Goal: Information Seeking & Learning: Check status

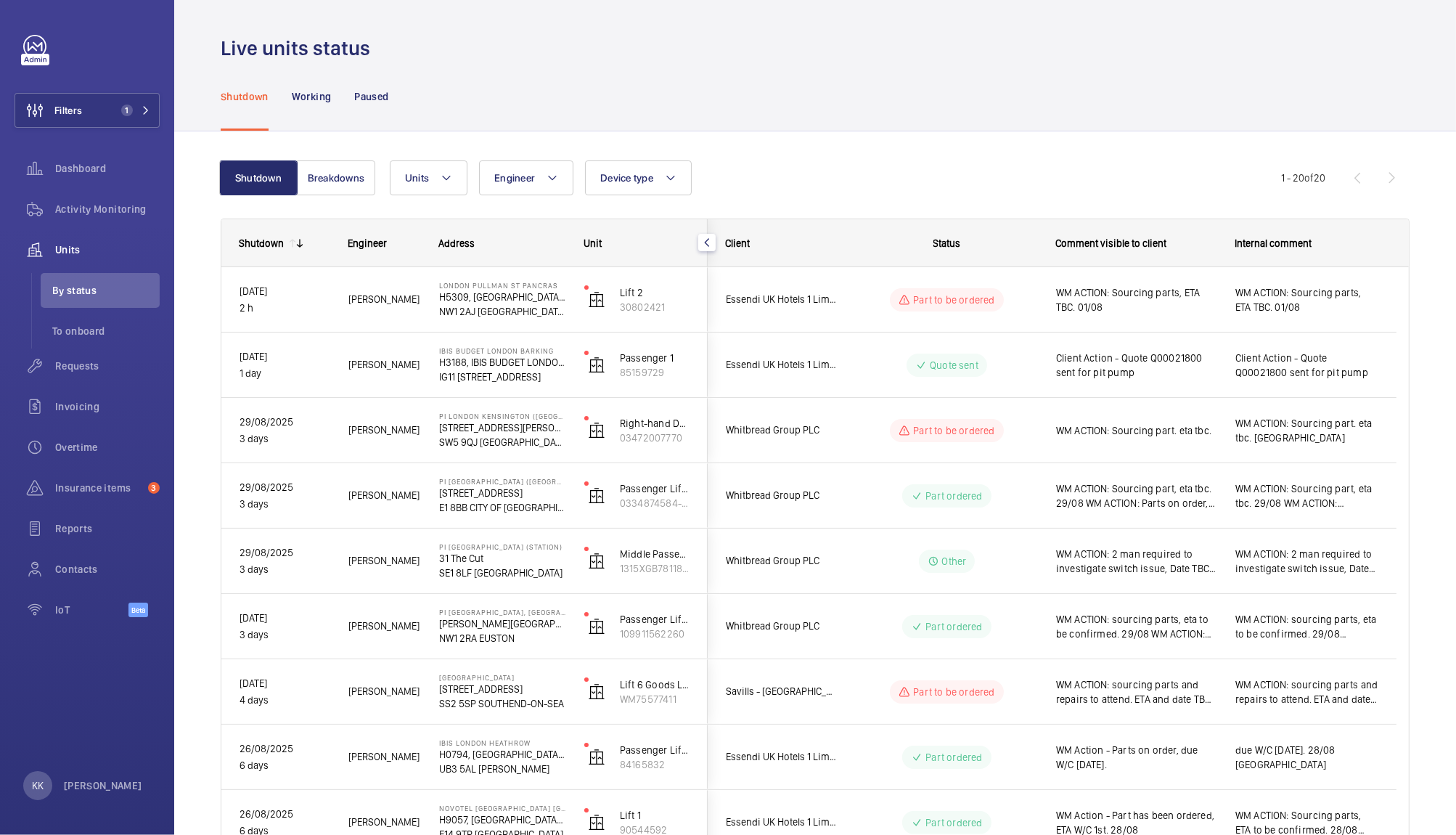
scroll to position [76, 0]
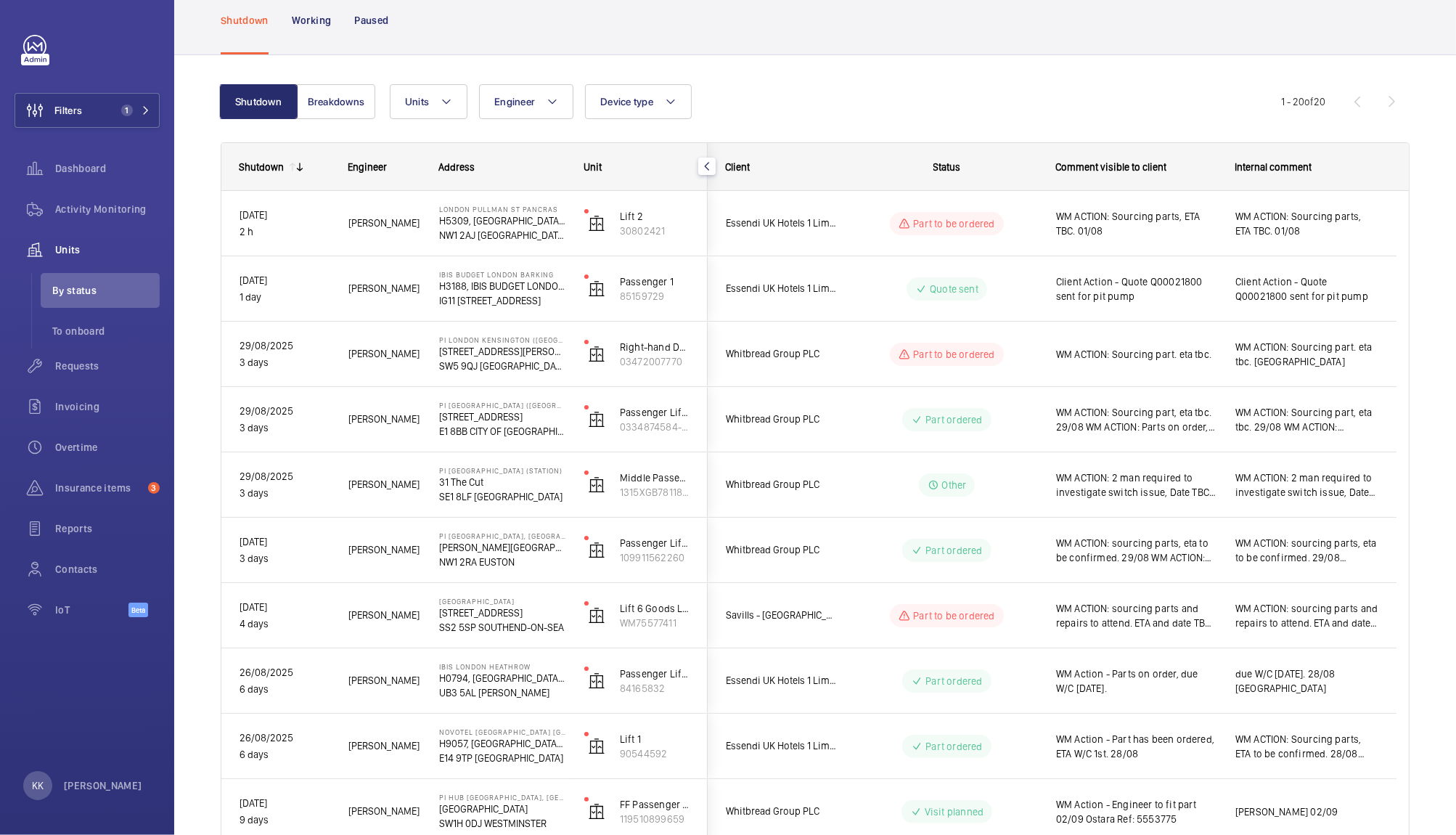
click at [840, 112] on div "Units Engineer Device type More filters Reset all filters" at bounding box center [836, 101] width 891 height 35
click at [118, 118] on button "Filters 1" at bounding box center [87, 110] width 145 height 35
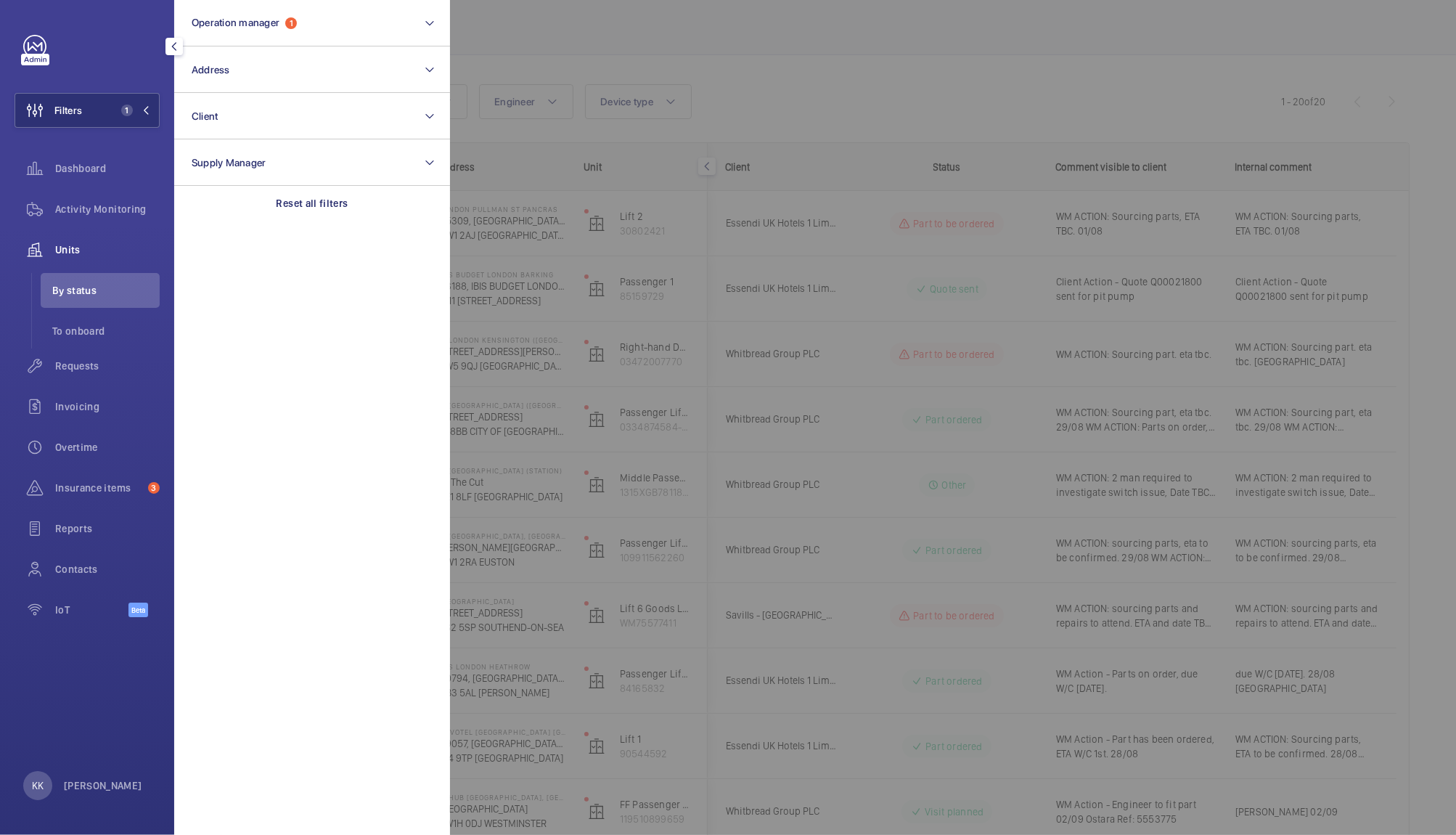
click at [640, 59] on div at bounding box center [1177, 418] width 1456 height 835
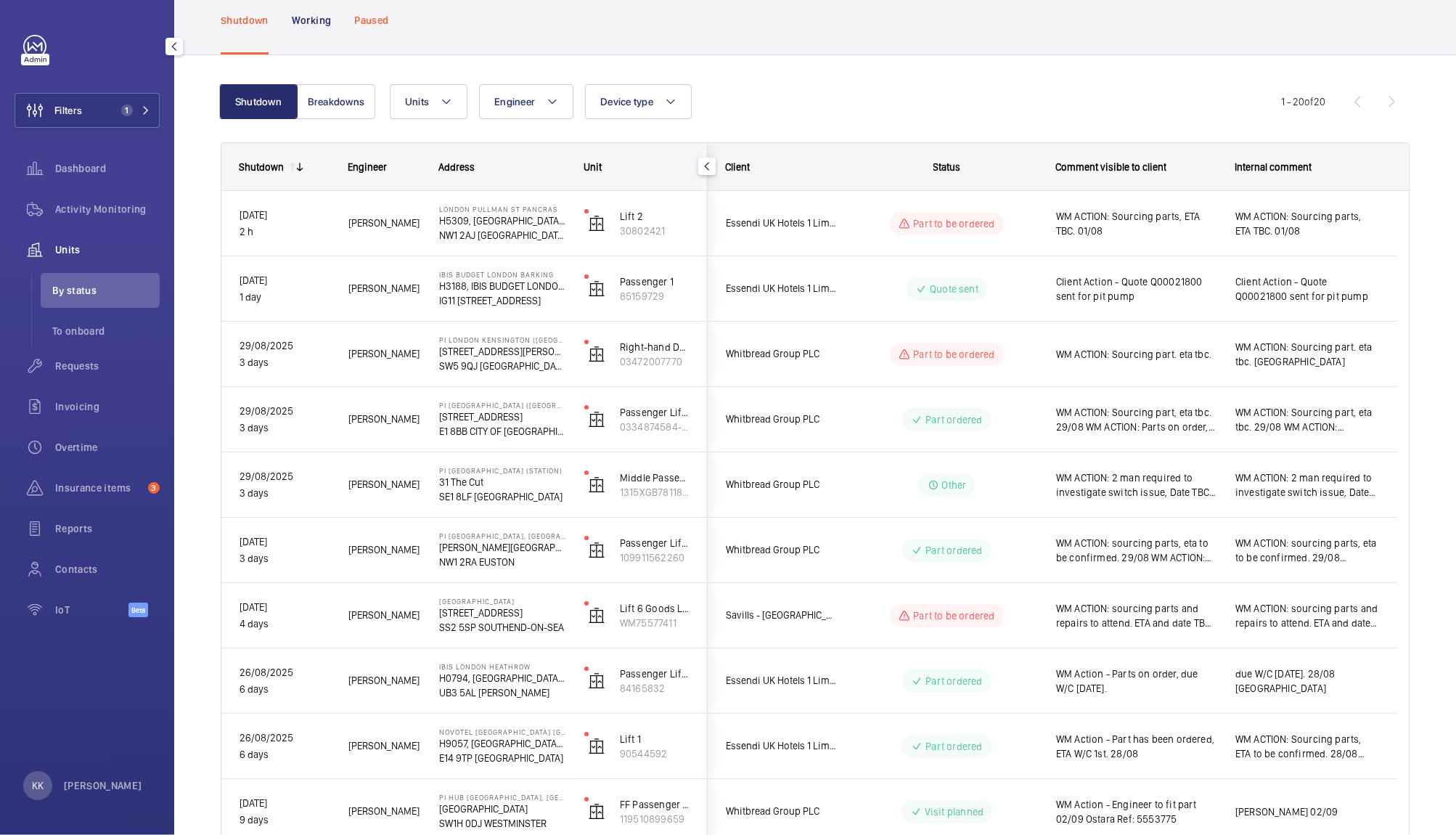
click at [364, 32] on div "Paused" at bounding box center [371, 20] width 34 height 69
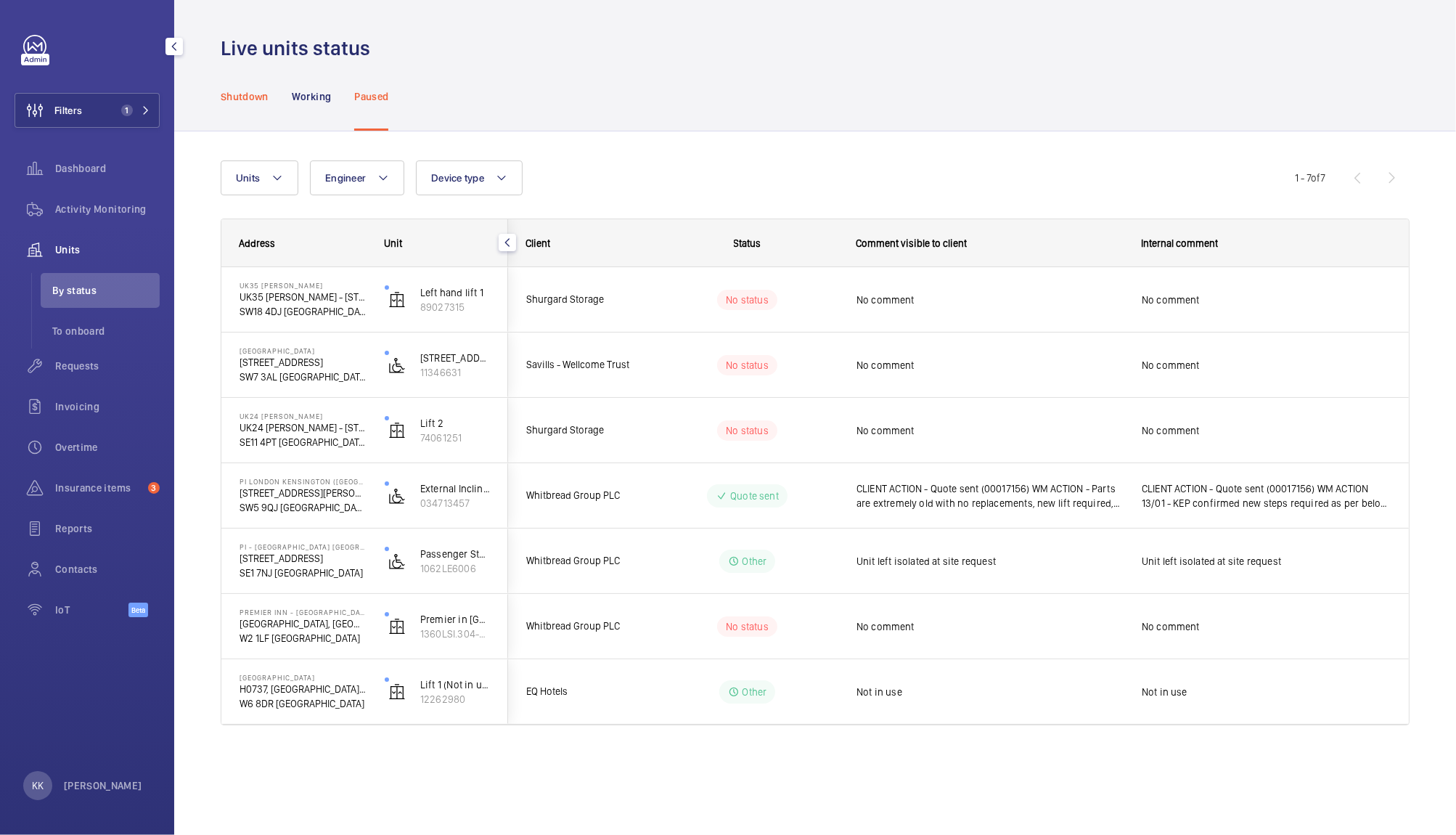
click at [267, 88] on div "Shutdown" at bounding box center [244, 96] width 48 height 69
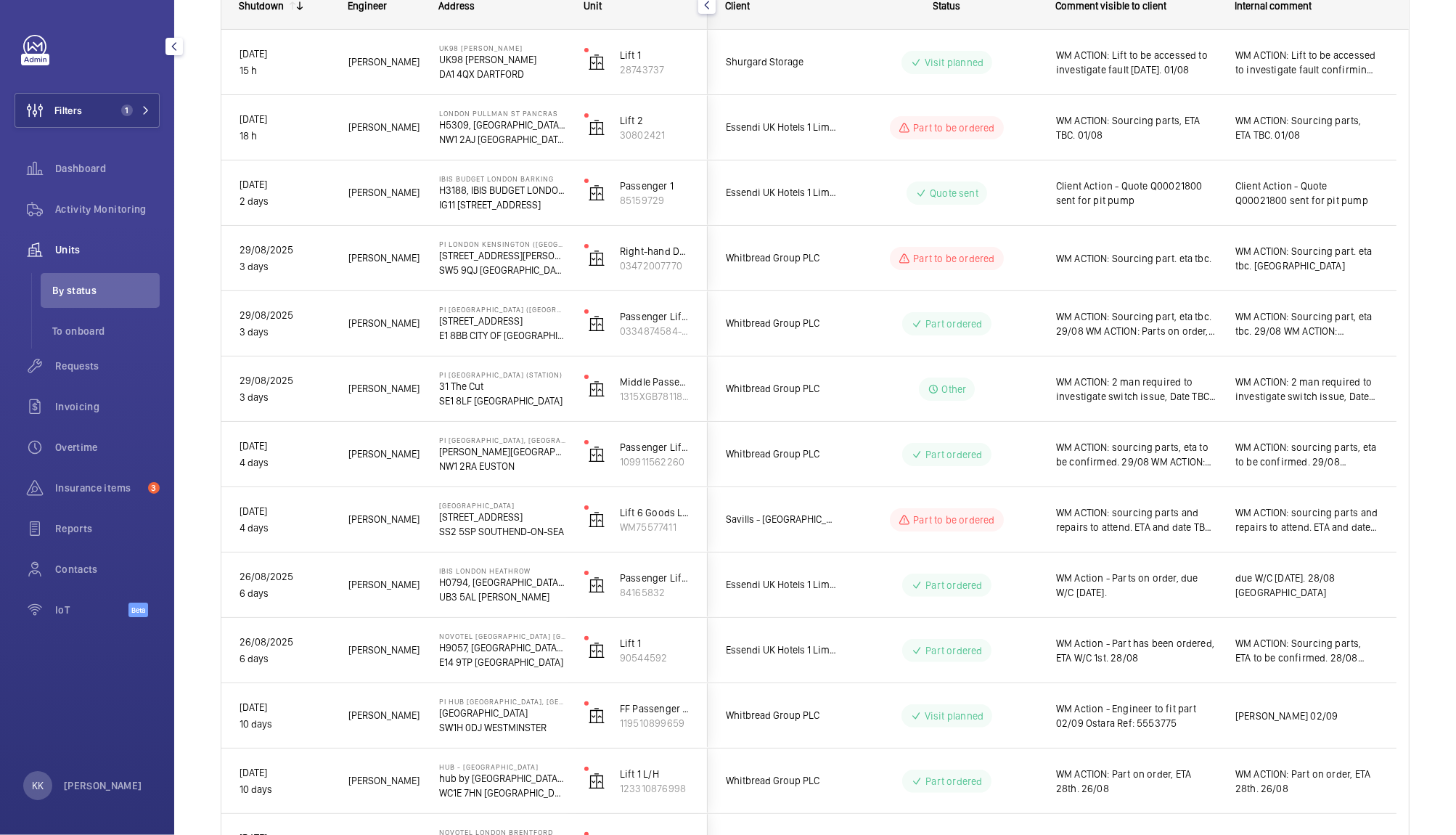
scroll to position [238, 0]
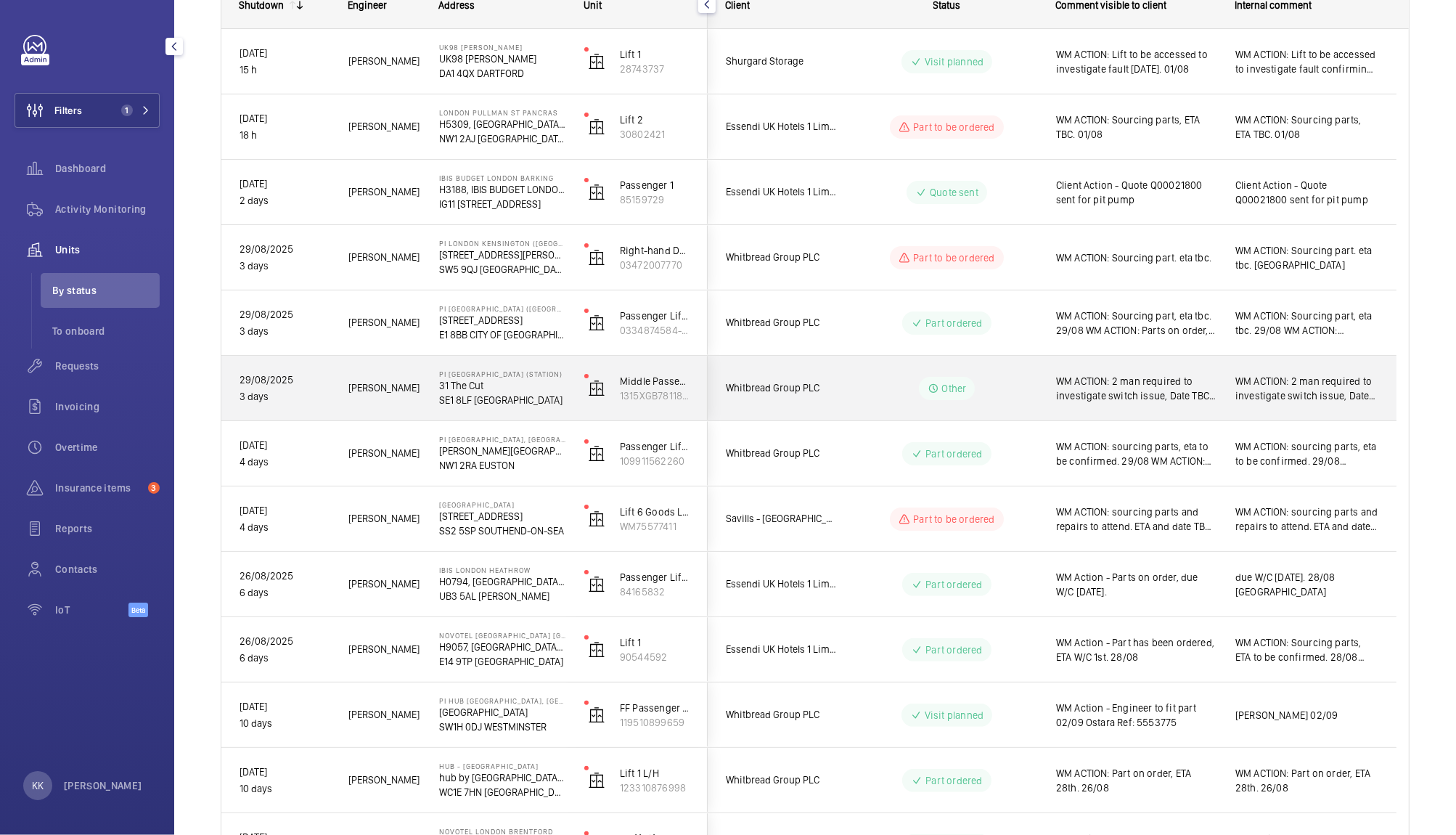
click at [1103, 391] on span "WM ACTION: 2 man required to investigate switch issue, Date TBC. 29/08 WM ACTIO…" at bounding box center [1136, 388] width 160 height 29
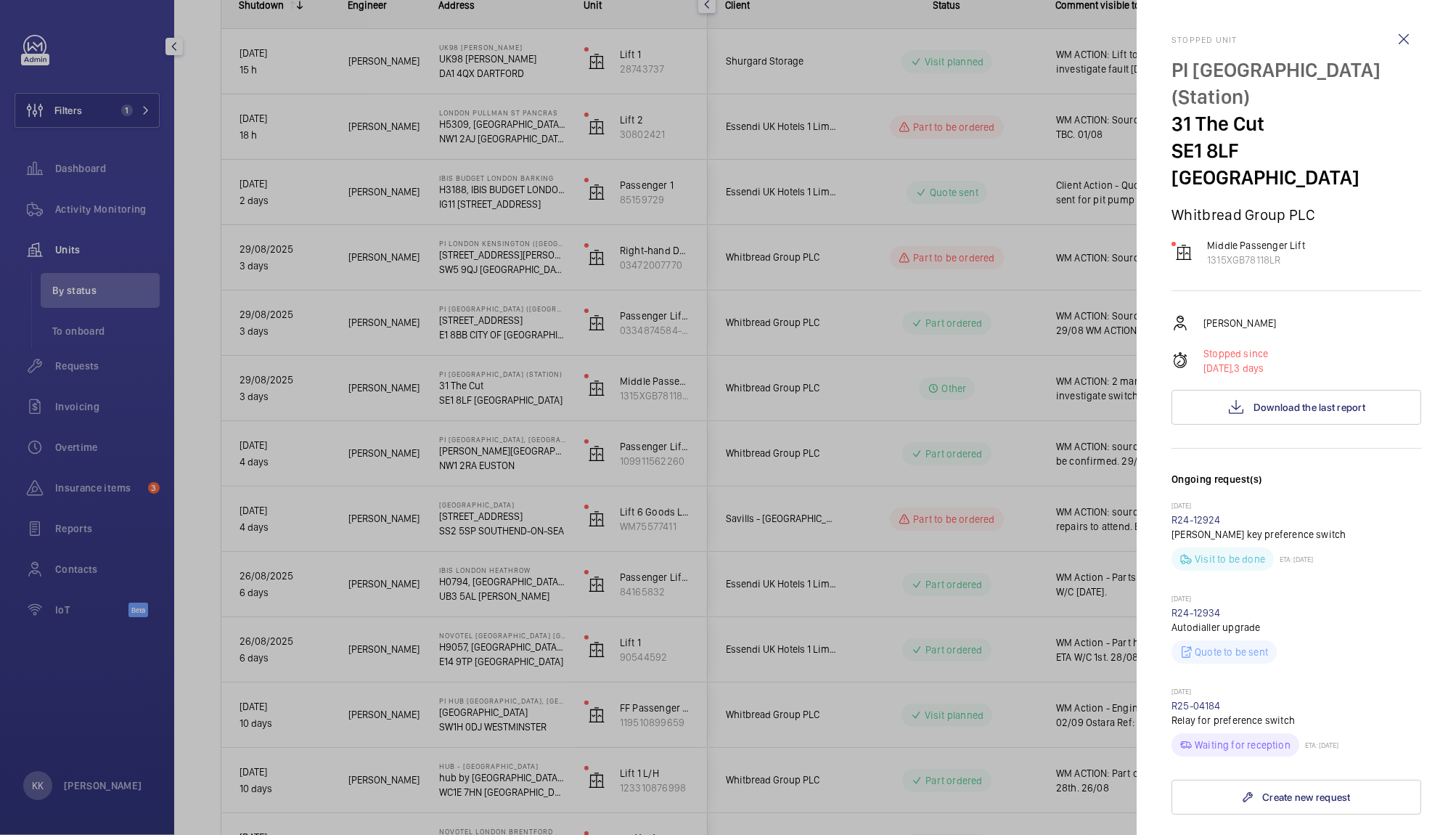
scroll to position [487, 0]
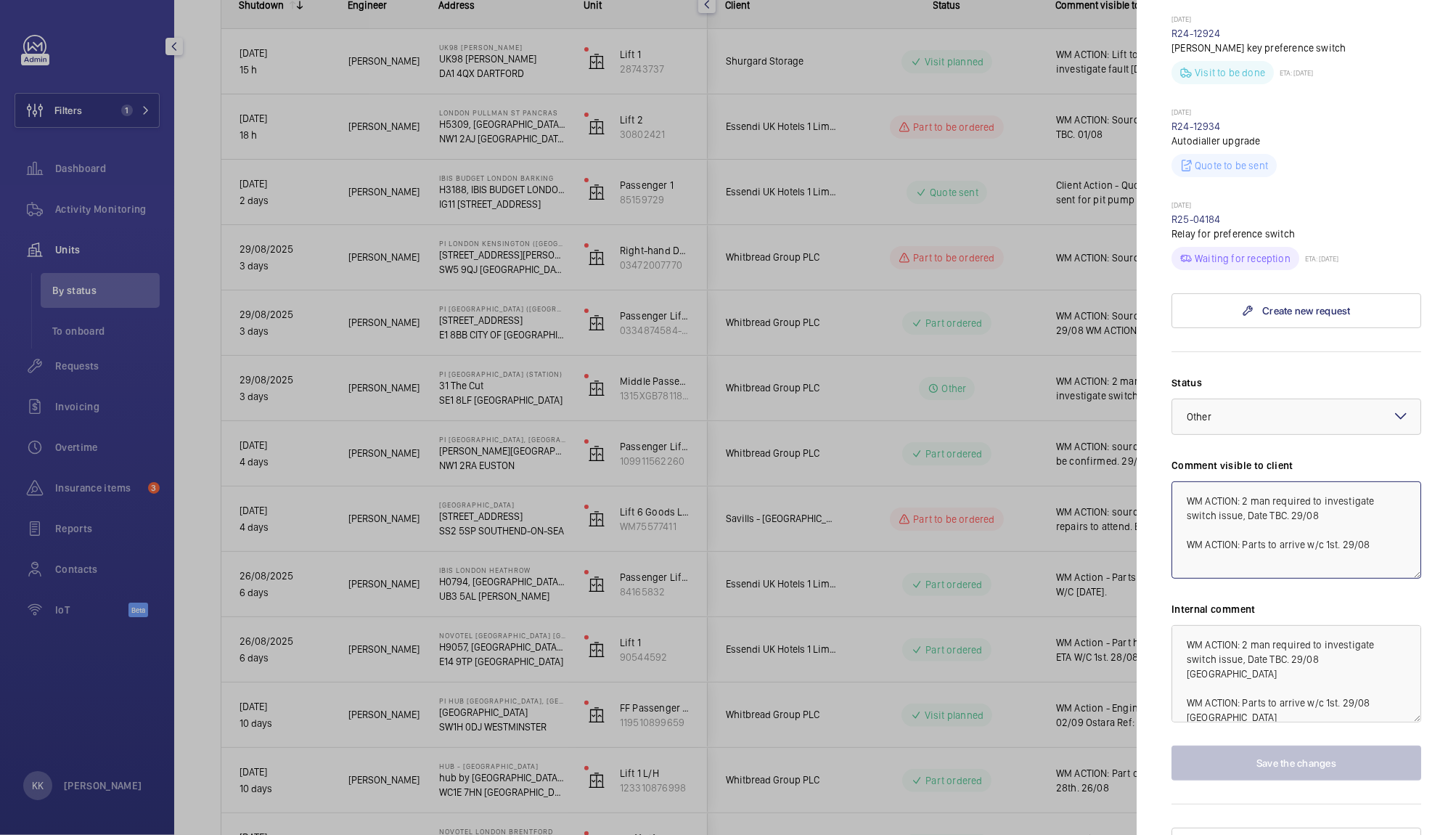
drag, startPoint x: 1374, startPoint y: 521, endPoint x: 1049, endPoint y: 397, distance: 347.9
click at [1049, 397] on mat-sidenav-container "Filters 1 Dashboard Activity Monitoring Units By status To onboard Requests Inv…" at bounding box center [728, 418] width 1456 height 835
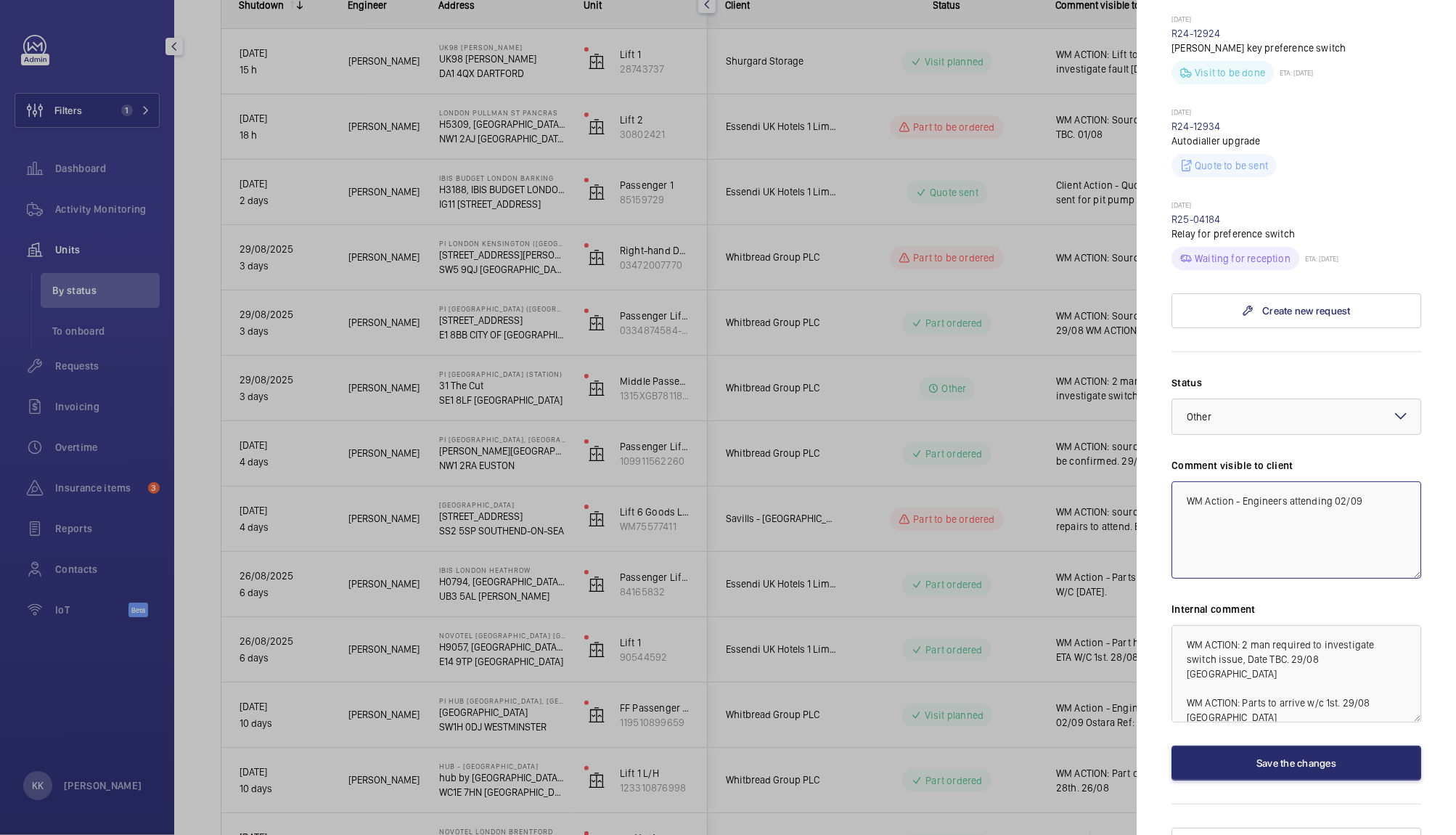
drag, startPoint x: 1388, startPoint y: 477, endPoint x: 998, endPoint y: 418, distance: 394.4
click at [998, 418] on mat-sidenav-container "Filters 1 Dashboard Activity Monitoring Units By status To onboard Requests Inv…" at bounding box center [728, 418] width 1456 height 835
type textarea "WM Action - Engineers attending 02/09"
drag, startPoint x: 1406, startPoint y: 664, endPoint x: 1104, endPoint y: 557, distance: 320.4
click at [1104, 557] on mat-sidenav-container "Filters 1 Dashboard Activity Monitoring Units By status To onboard Requests Inv…" at bounding box center [728, 418] width 1456 height 835
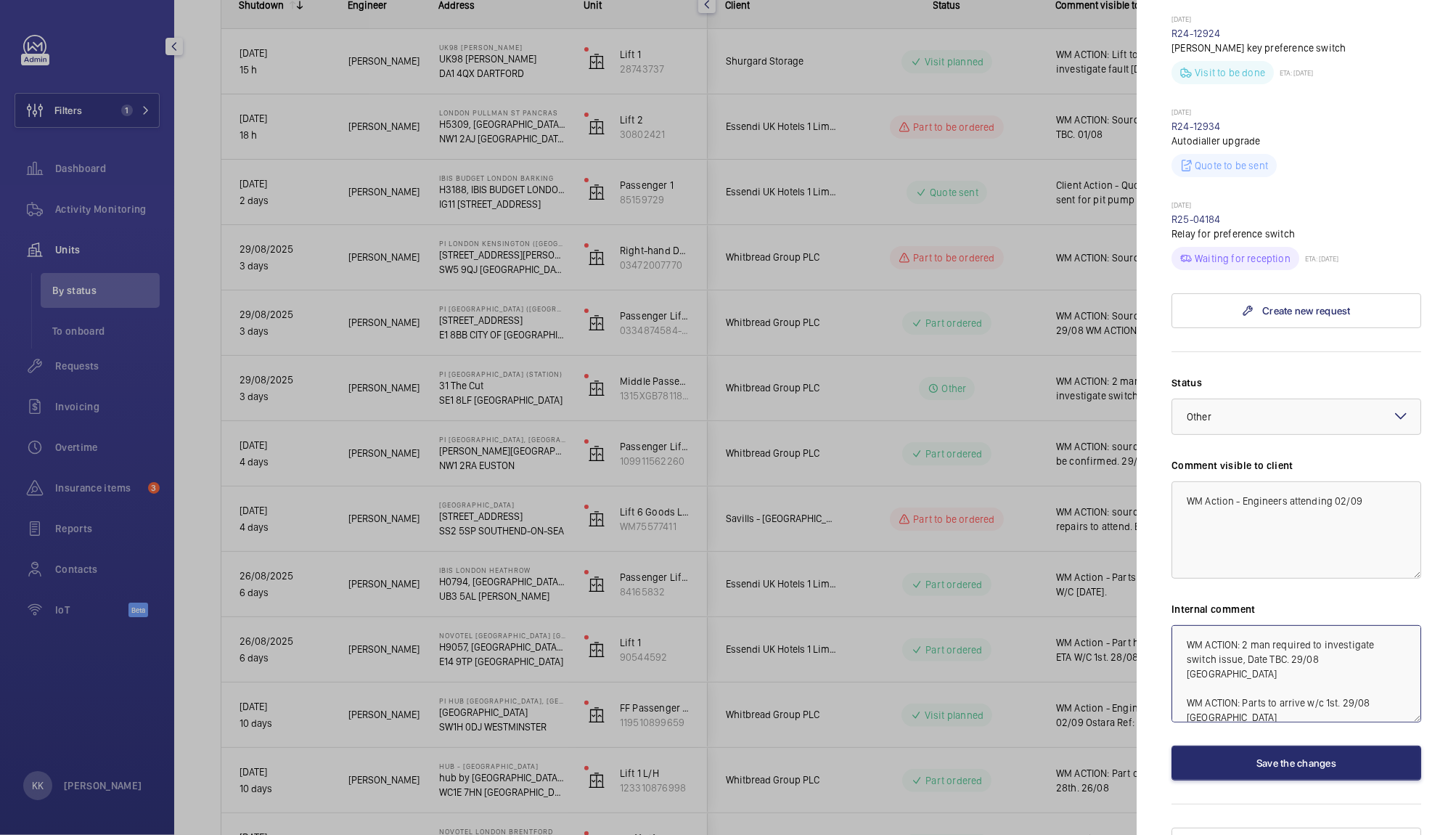
paste textarea "ction - Engineers attending 02/09"
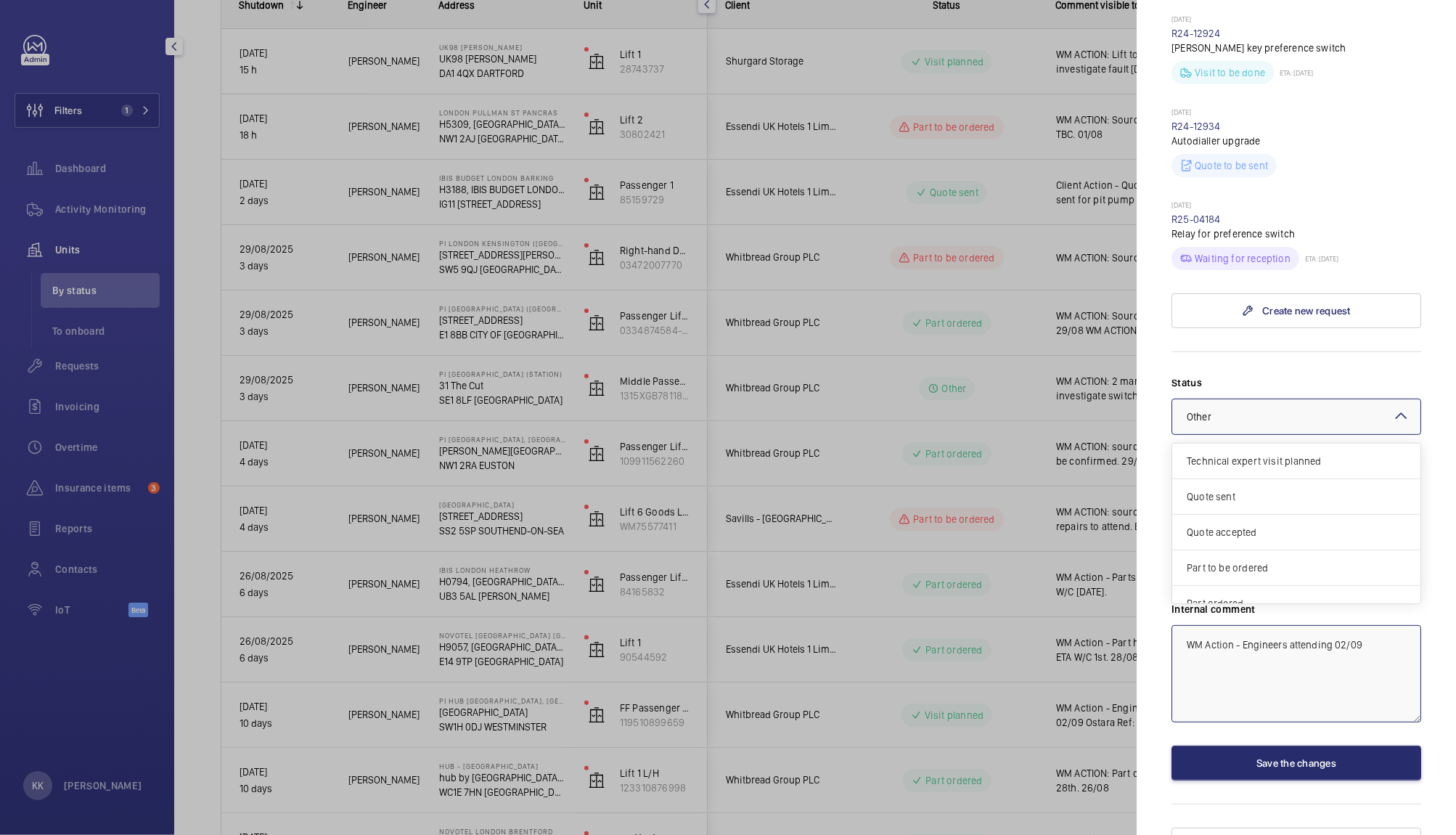
click at [1291, 399] on div at bounding box center [1296, 417] width 248 height 35
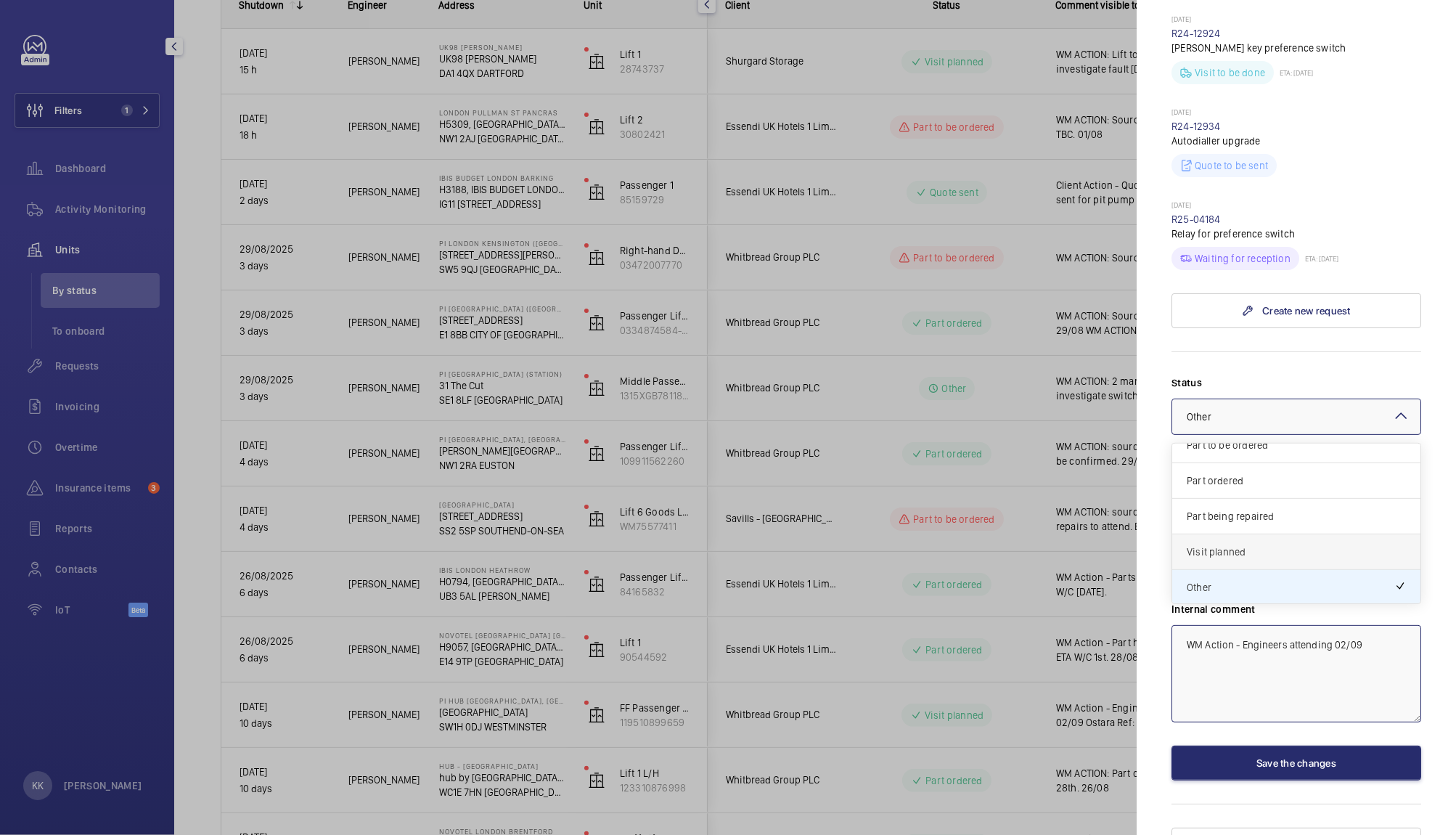
click at [1210, 535] on div "Visit planned" at bounding box center [1296, 552] width 248 height 35
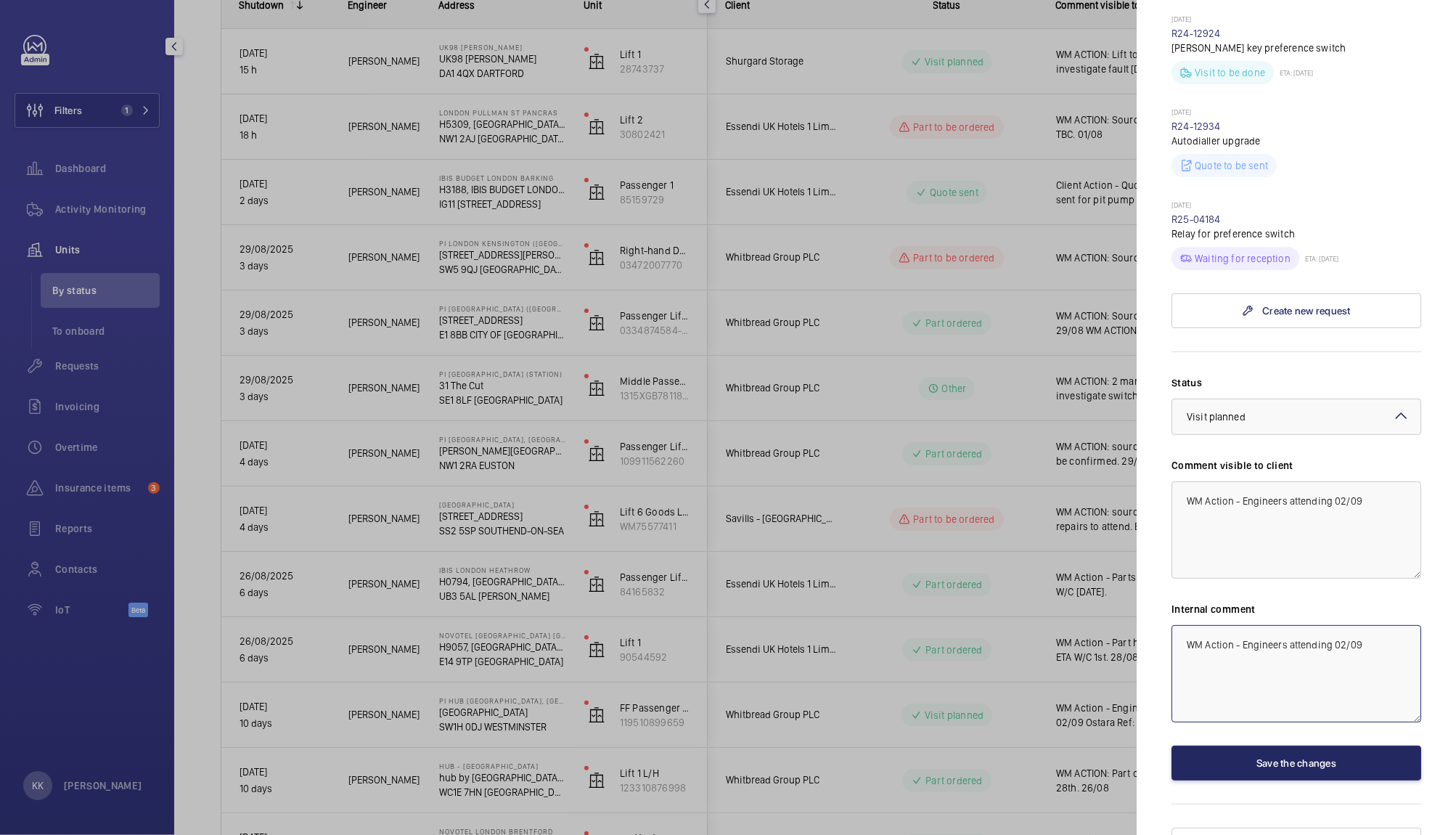
type textarea "WM Action - Engineers attending 02/09"
click at [1225, 745] on button "Save the changes" at bounding box center [1296, 763] width 250 height 35
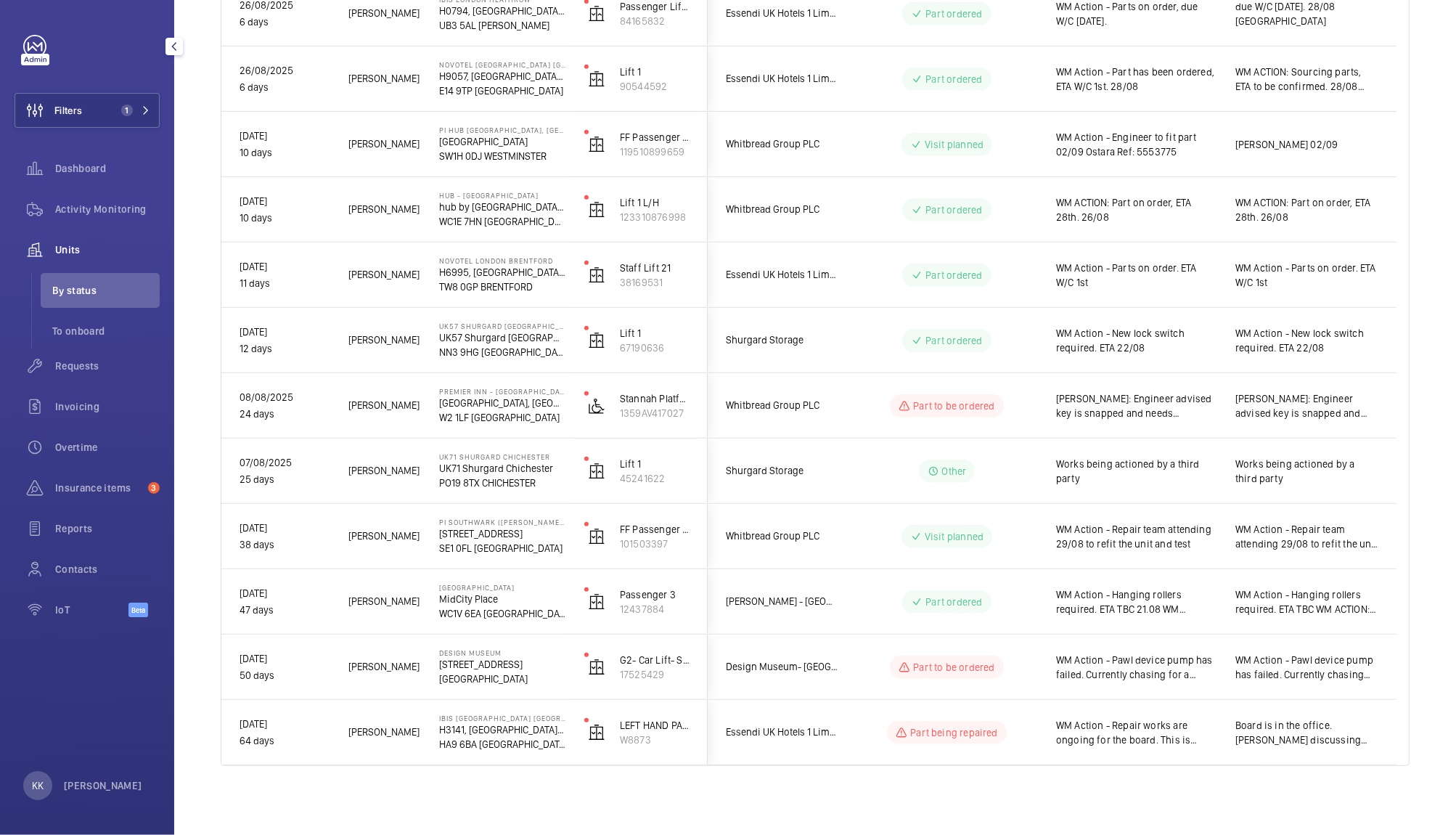
scroll to position [753, 0]
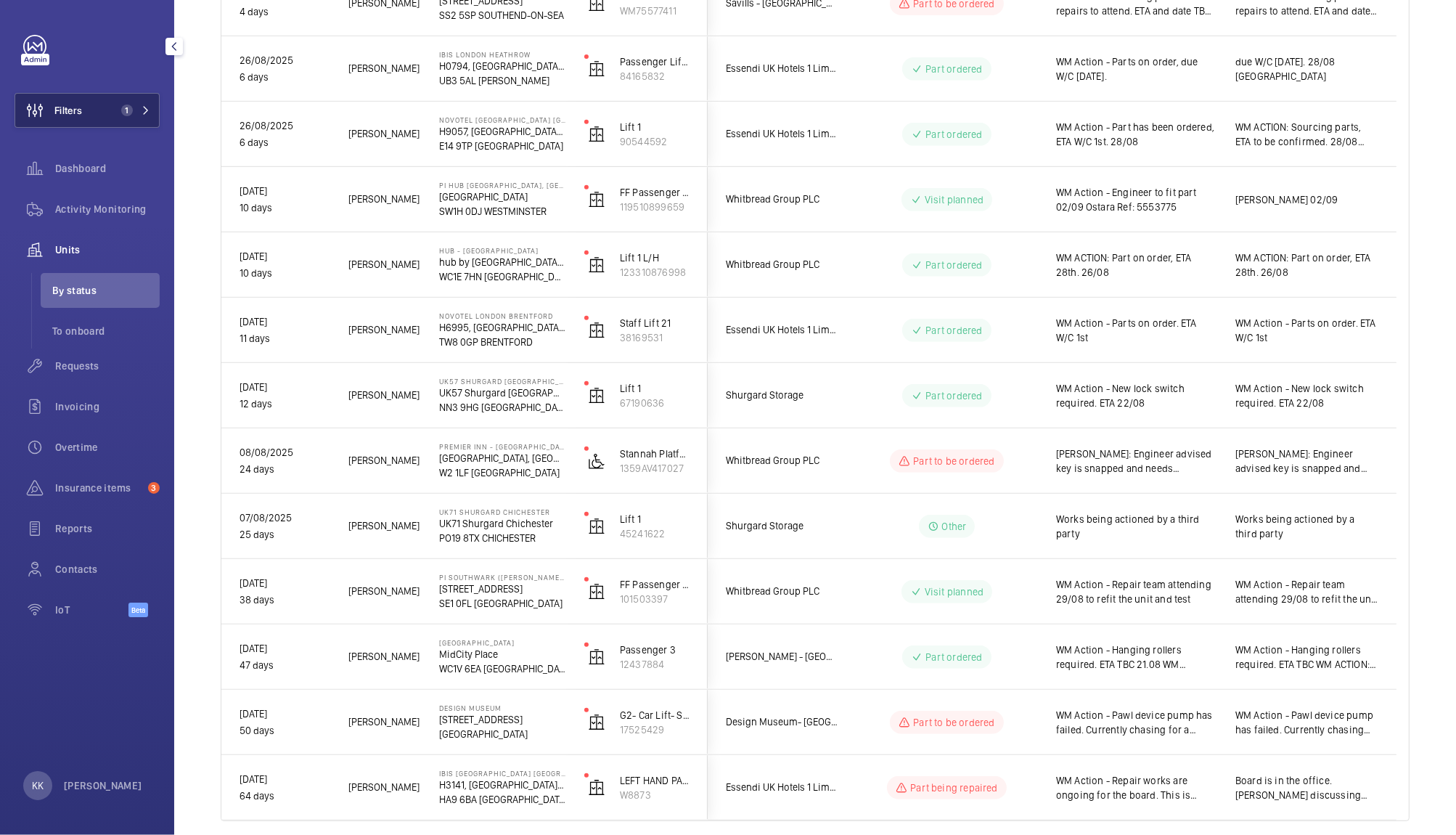
click at [116, 96] on button "Filters 1" at bounding box center [87, 110] width 145 height 35
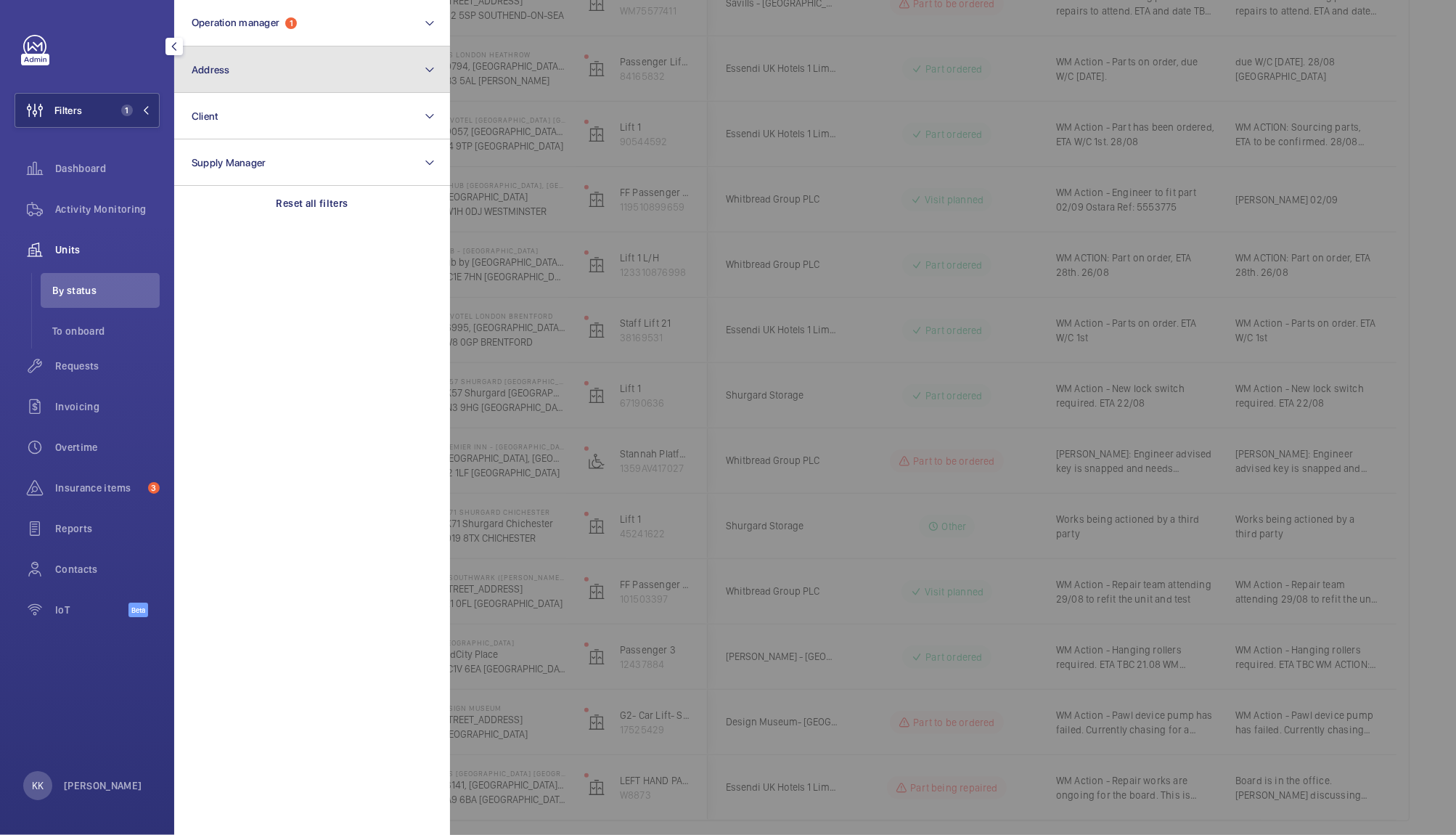
click at [249, 69] on button "Address" at bounding box center [312, 70] width 276 height 47
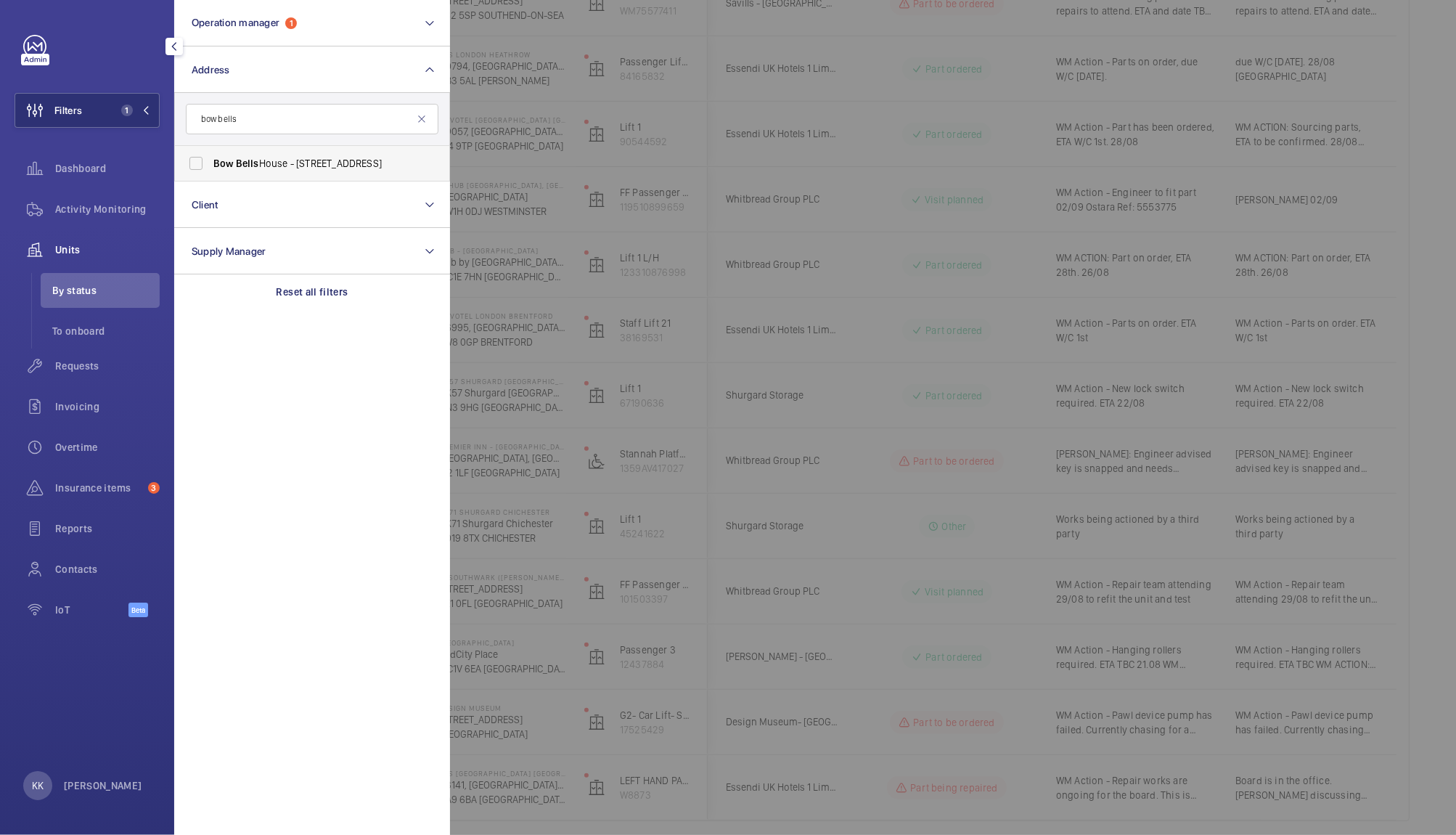
type input "bow bells"
click at [301, 168] on span "Bow Bells House - 1 Bread St, LONDON EC4M 9BE" at bounding box center [313, 163] width 200 height 15
click at [211, 168] on input "Bow Bells House - 1 Bread St, LONDON EC4M 9BE" at bounding box center [196, 164] width 29 height 29
checkbox input "true"
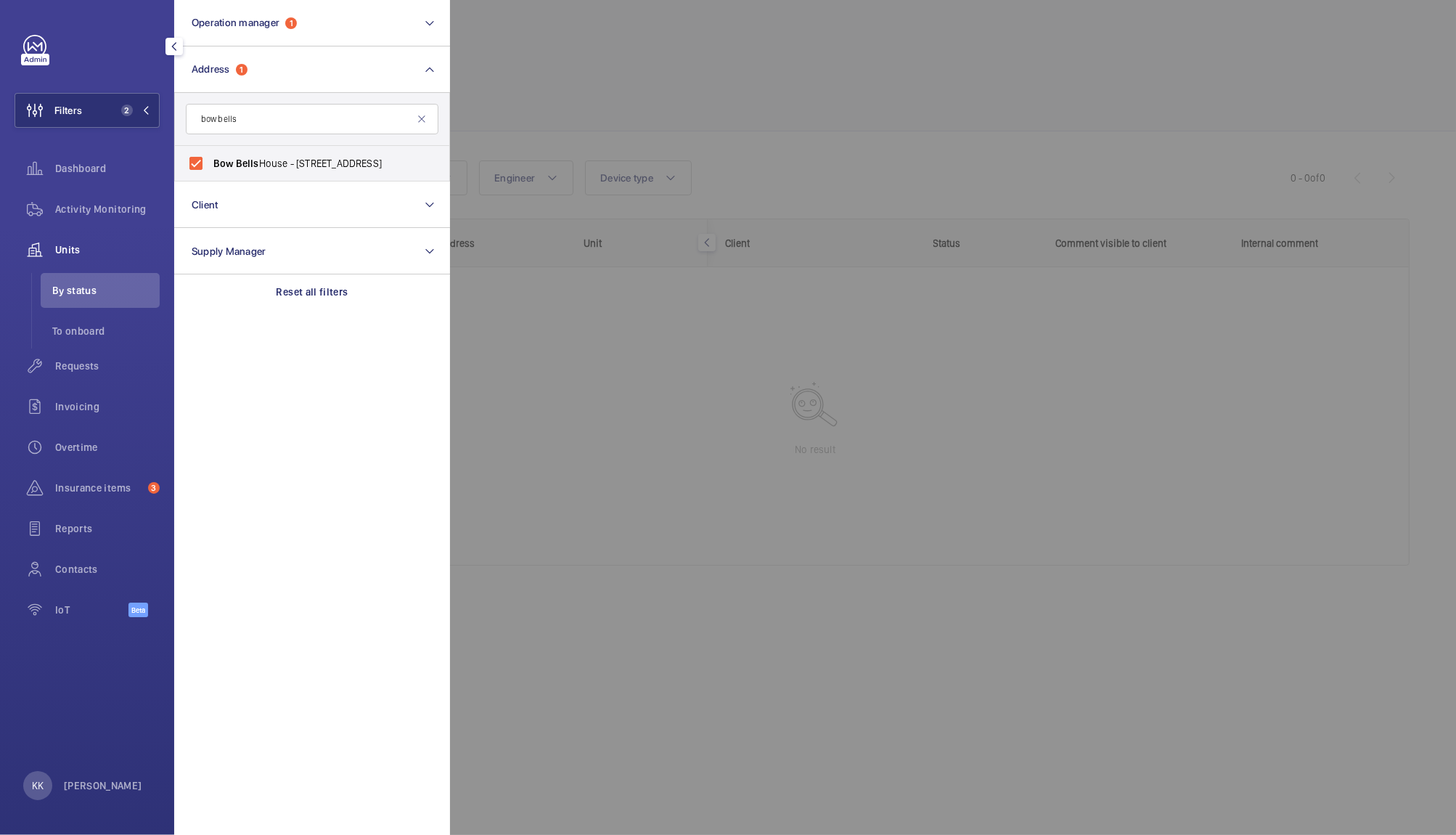
click at [515, 115] on div at bounding box center [1177, 418] width 1456 height 835
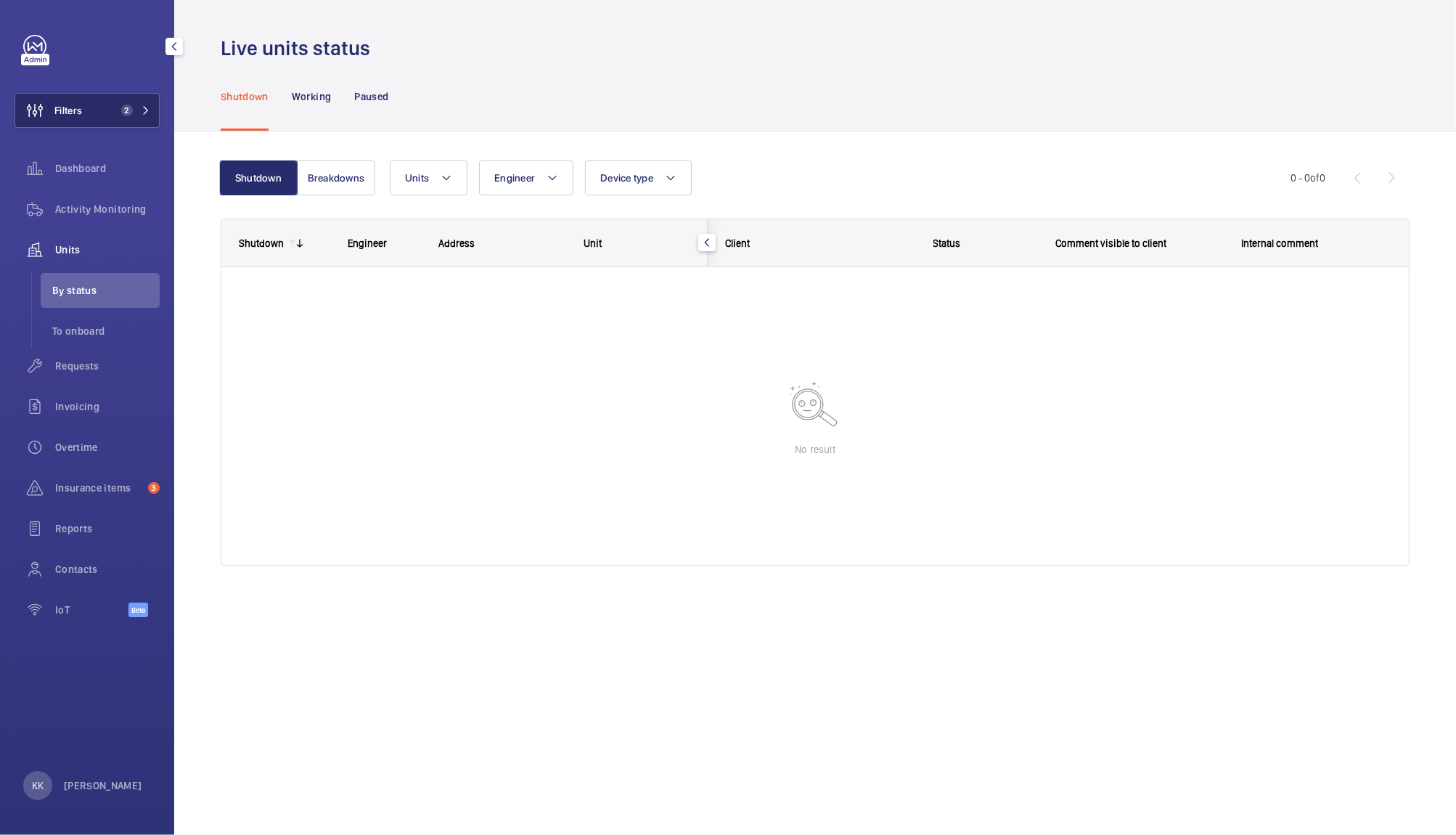
click at [136, 113] on span "2" at bounding box center [133, 110] width 35 height 12
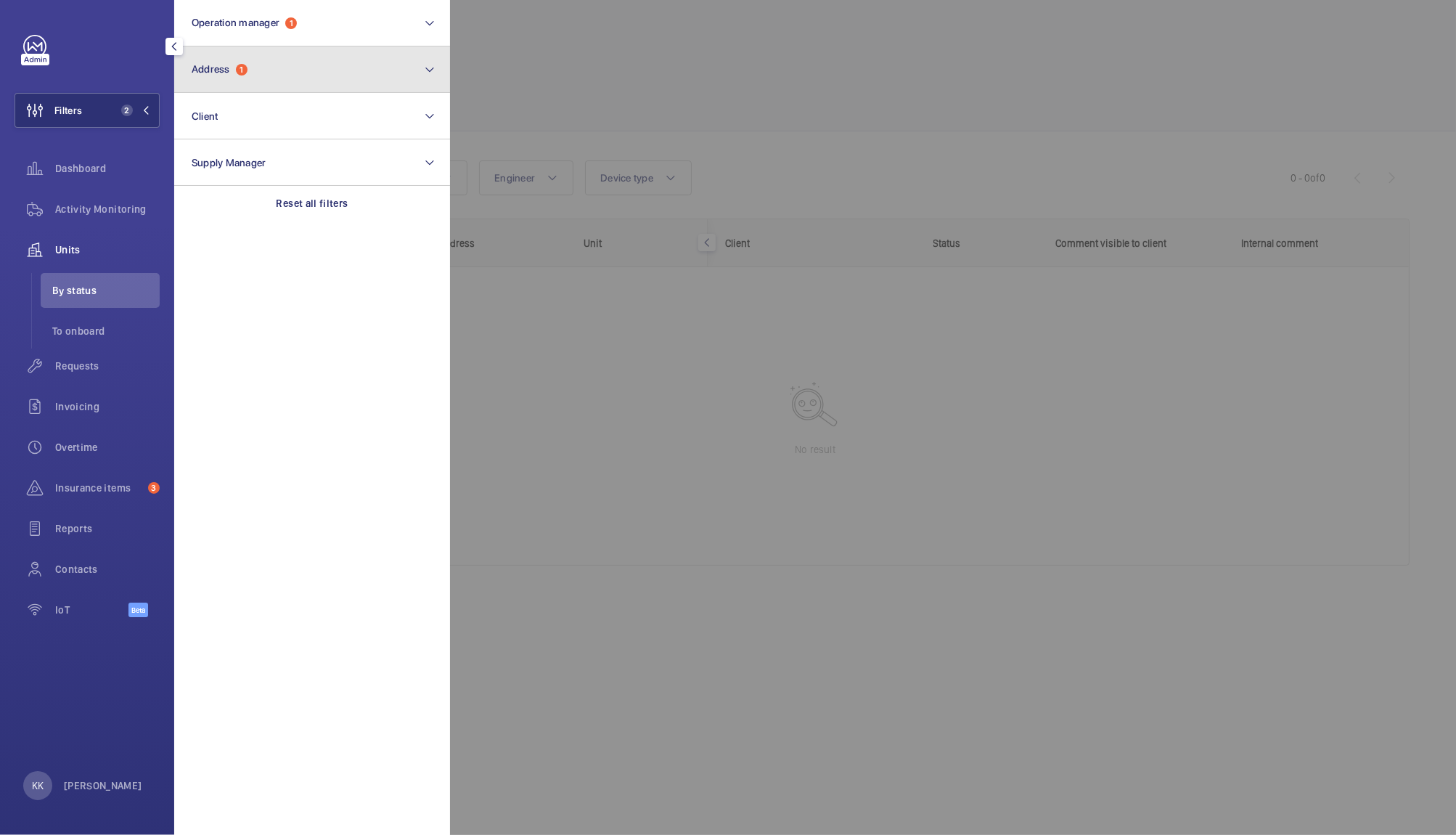
click at [244, 59] on button "Address 1" at bounding box center [312, 70] width 276 height 47
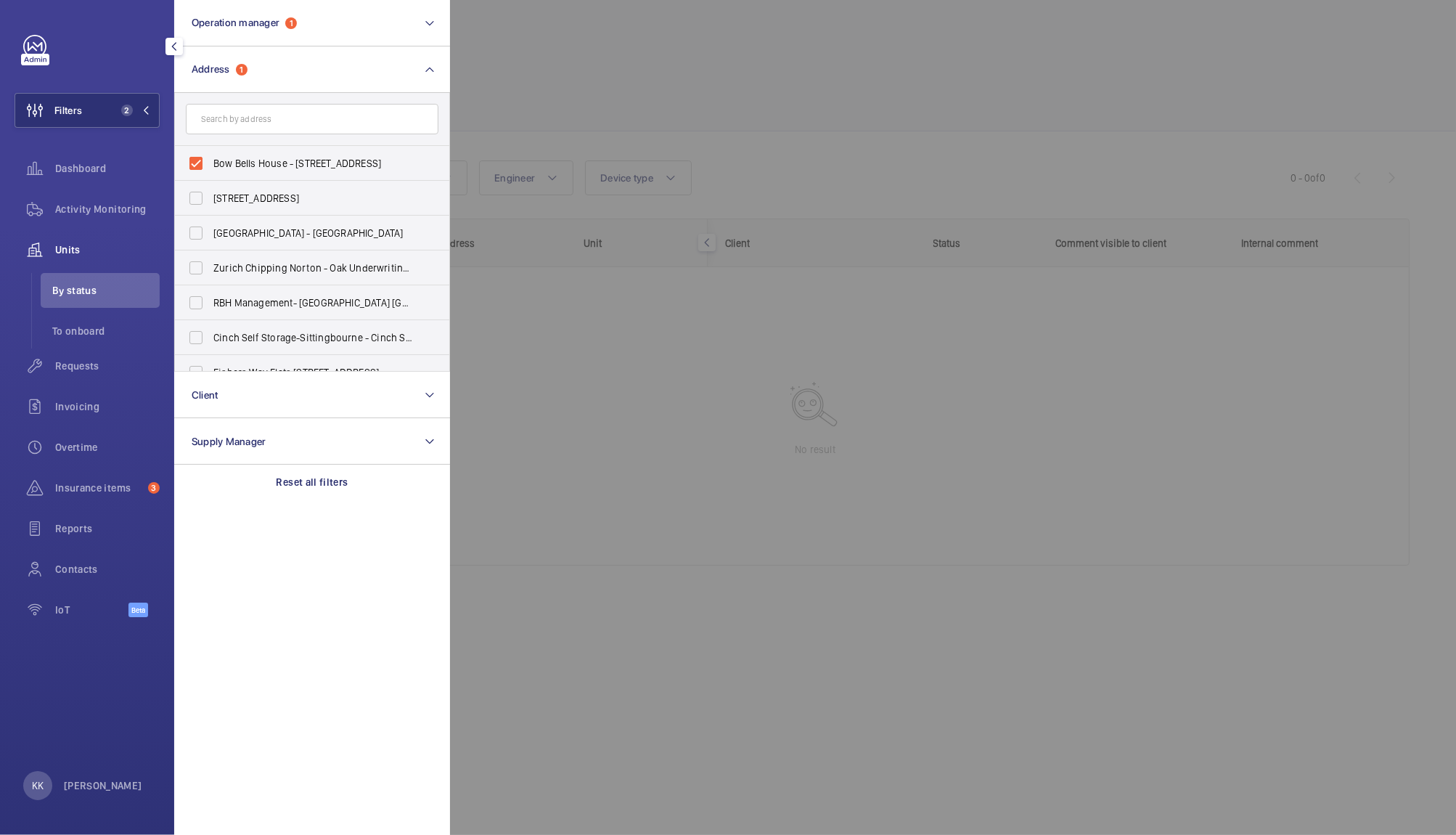
click at [533, 92] on div at bounding box center [1177, 418] width 1456 height 835
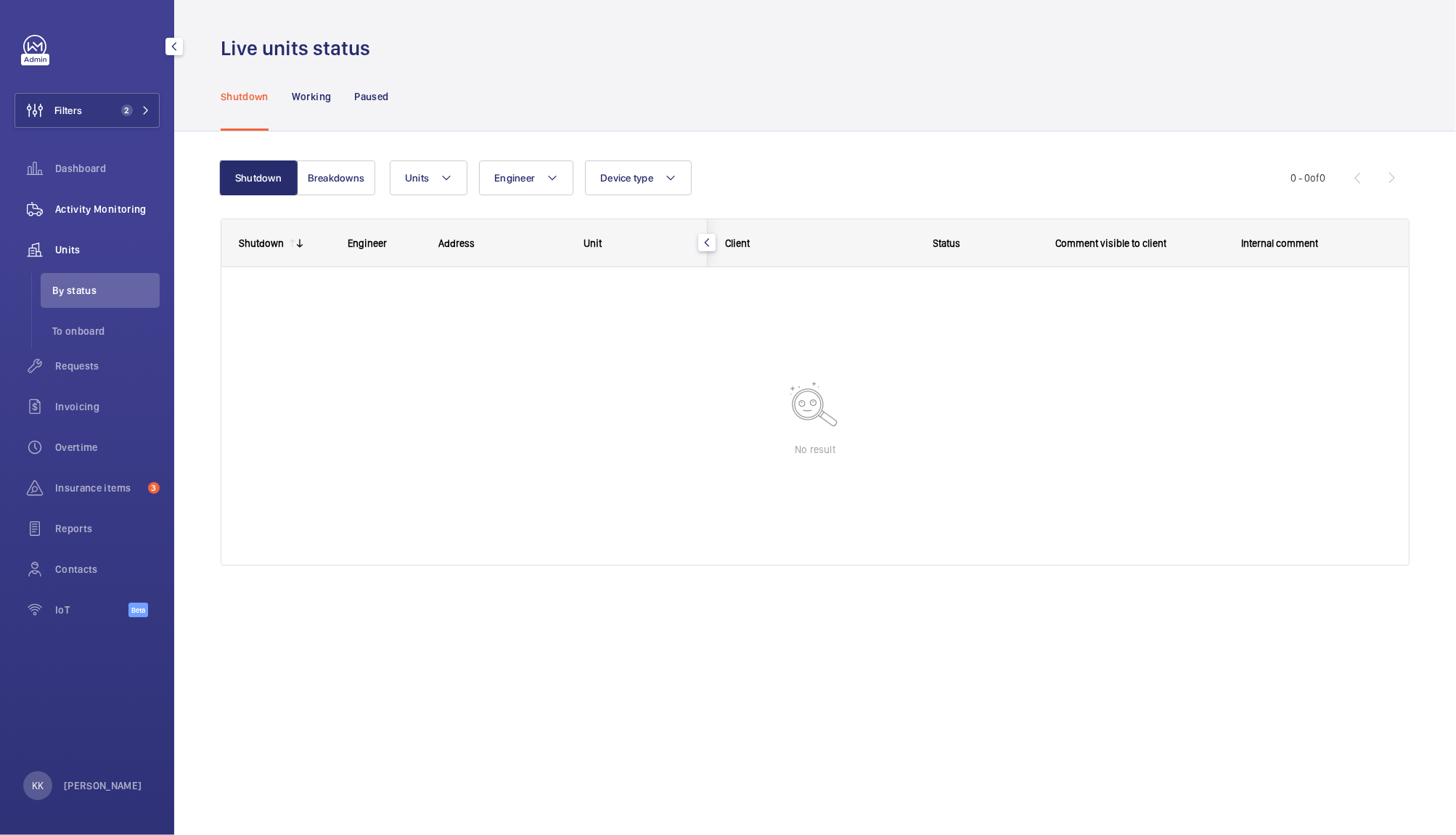
click at [60, 222] on div "Activity Monitoring" at bounding box center [87, 209] width 145 height 35
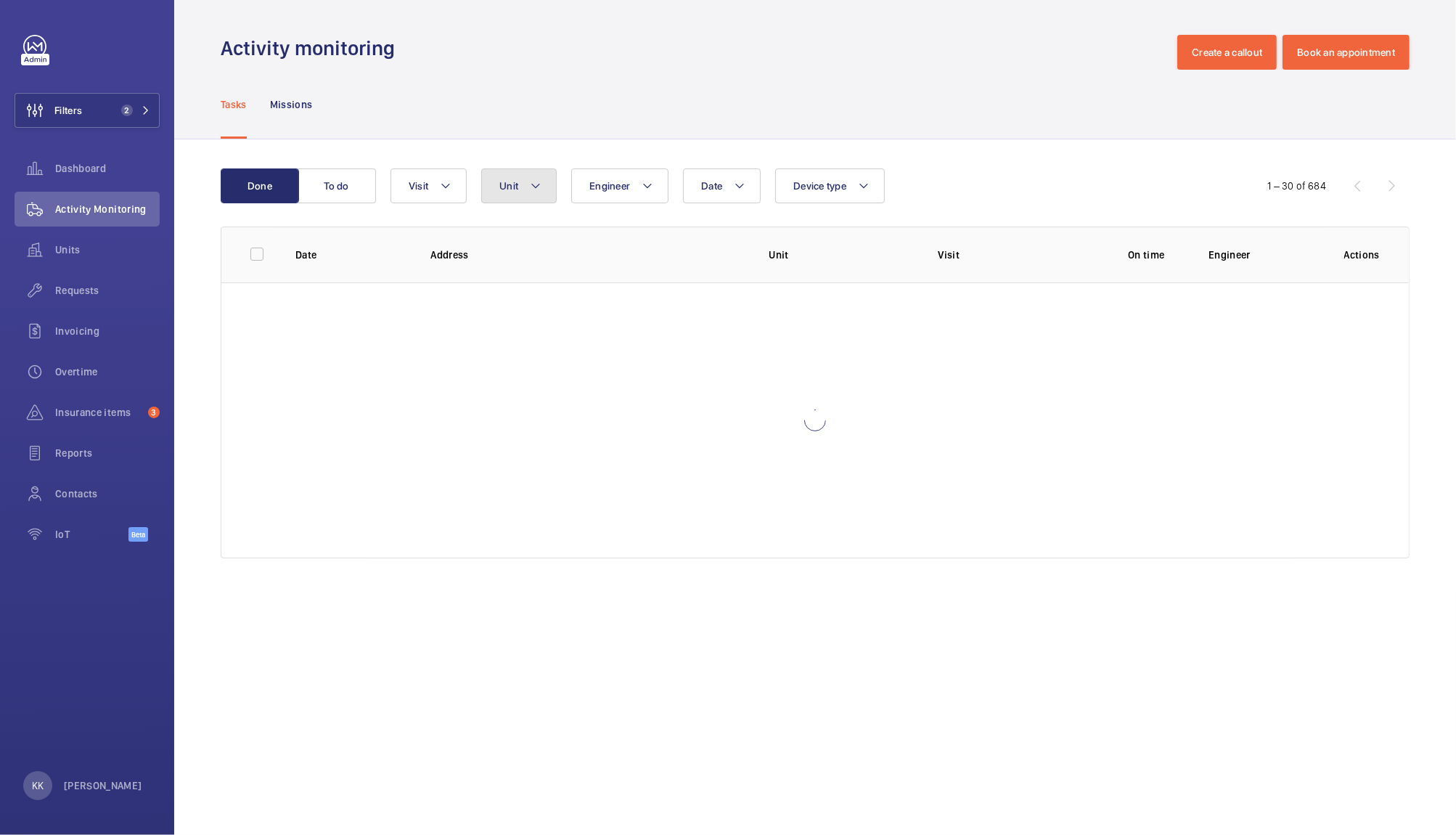
click at [515, 181] on span "Unit" at bounding box center [508, 186] width 19 height 12
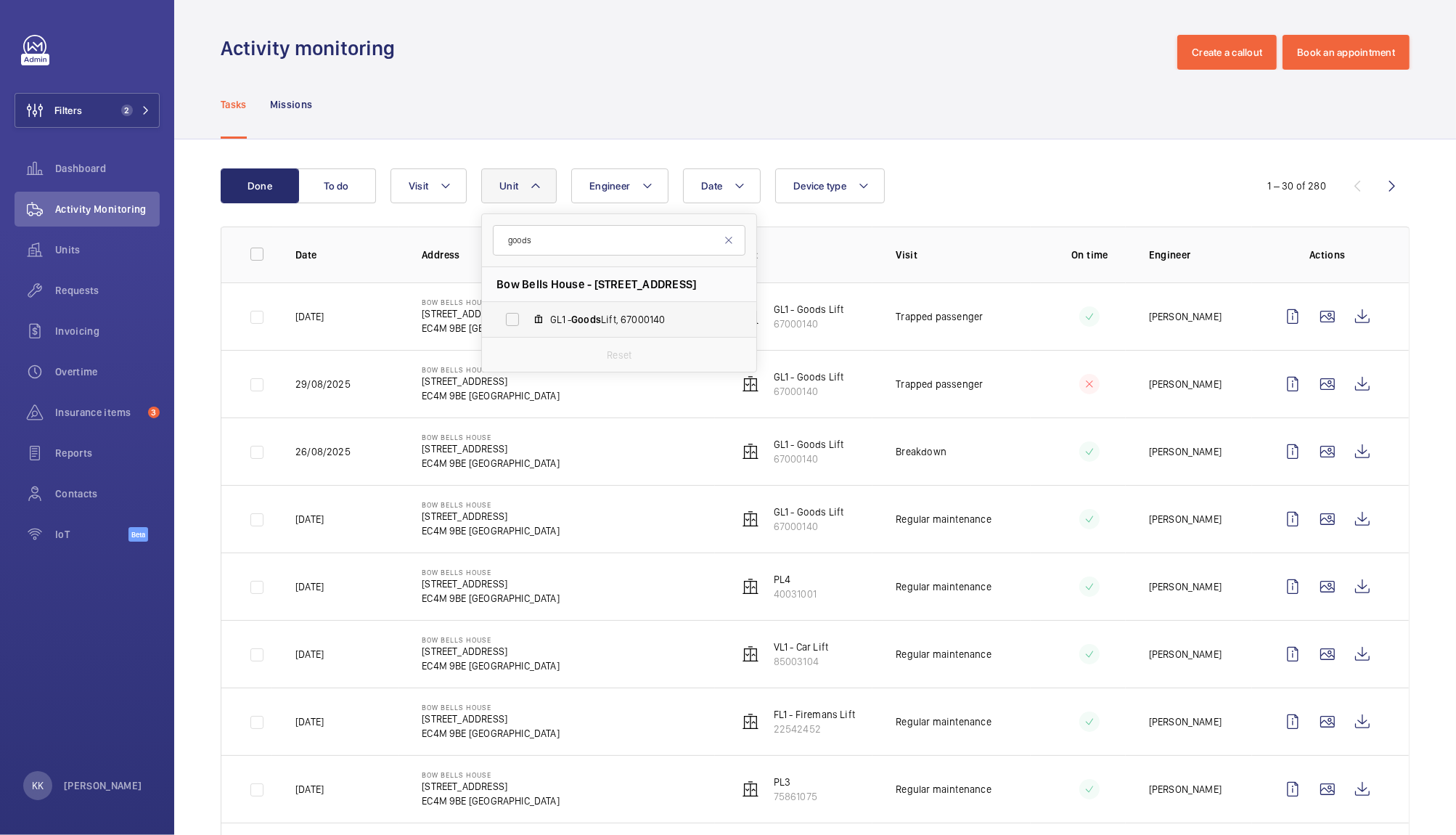
type input "goods"
click at [512, 329] on label "GL1 - Goods Lift, 67000140" at bounding box center [607, 320] width 251 height 35
click at [512, 329] on input "GL1 - Goods Lift, 67000140" at bounding box center [512, 320] width 29 height 29
checkbox input "true"
click at [558, 96] on div "Tasks Missions" at bounding box center [814, 103] width 1189 height 69
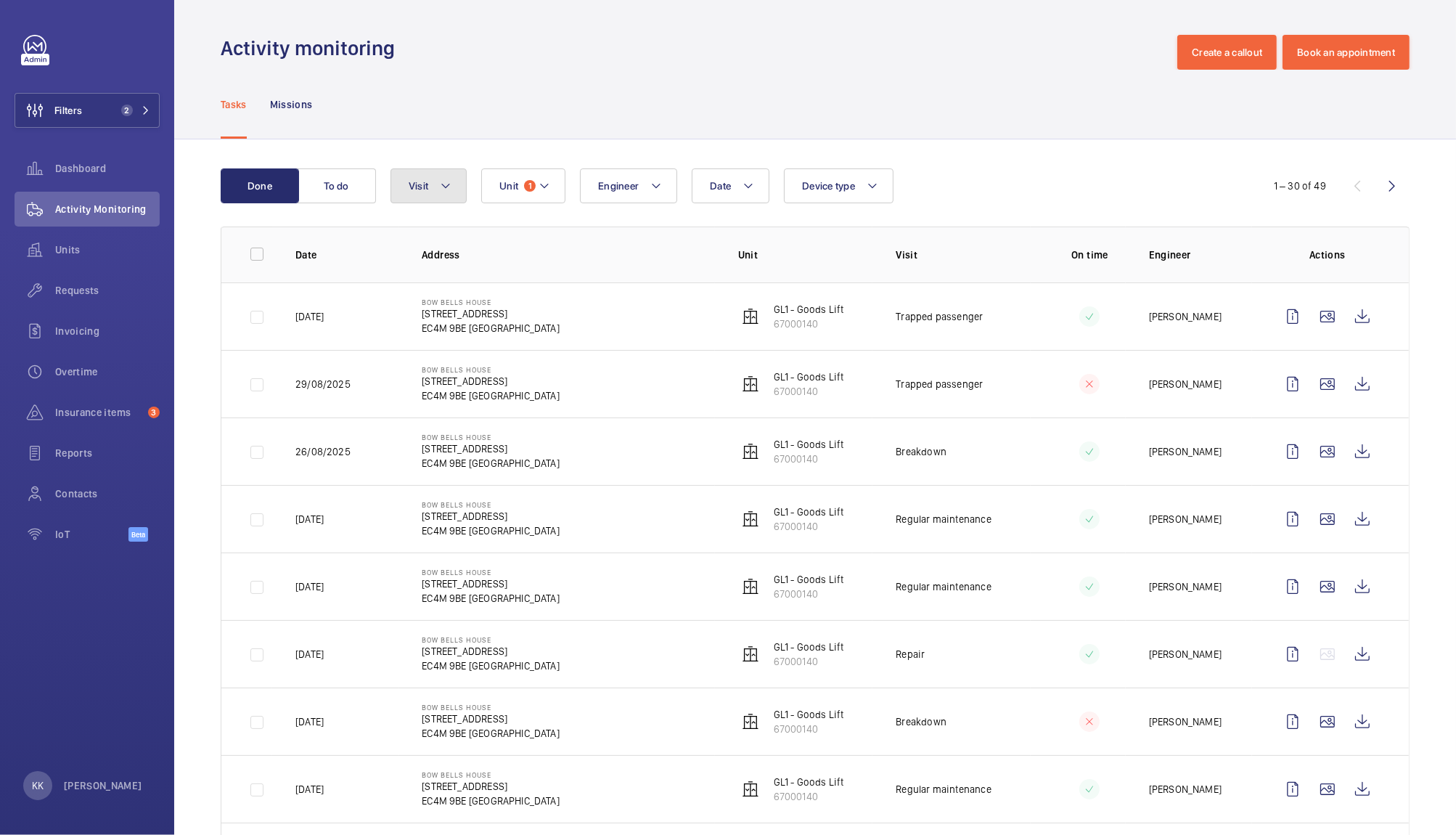
click at [403, 179] on button "Visit" at bounding box center [428, 186] width 76 height 35
type input "repair"
click at [451, 278] on span "Repair" at bounding box center [529, 284] width 200 height 15
click at [427, 278] on input "Repair" at bounding box center [413, 285] width 29 height 29
checkbox input "true"
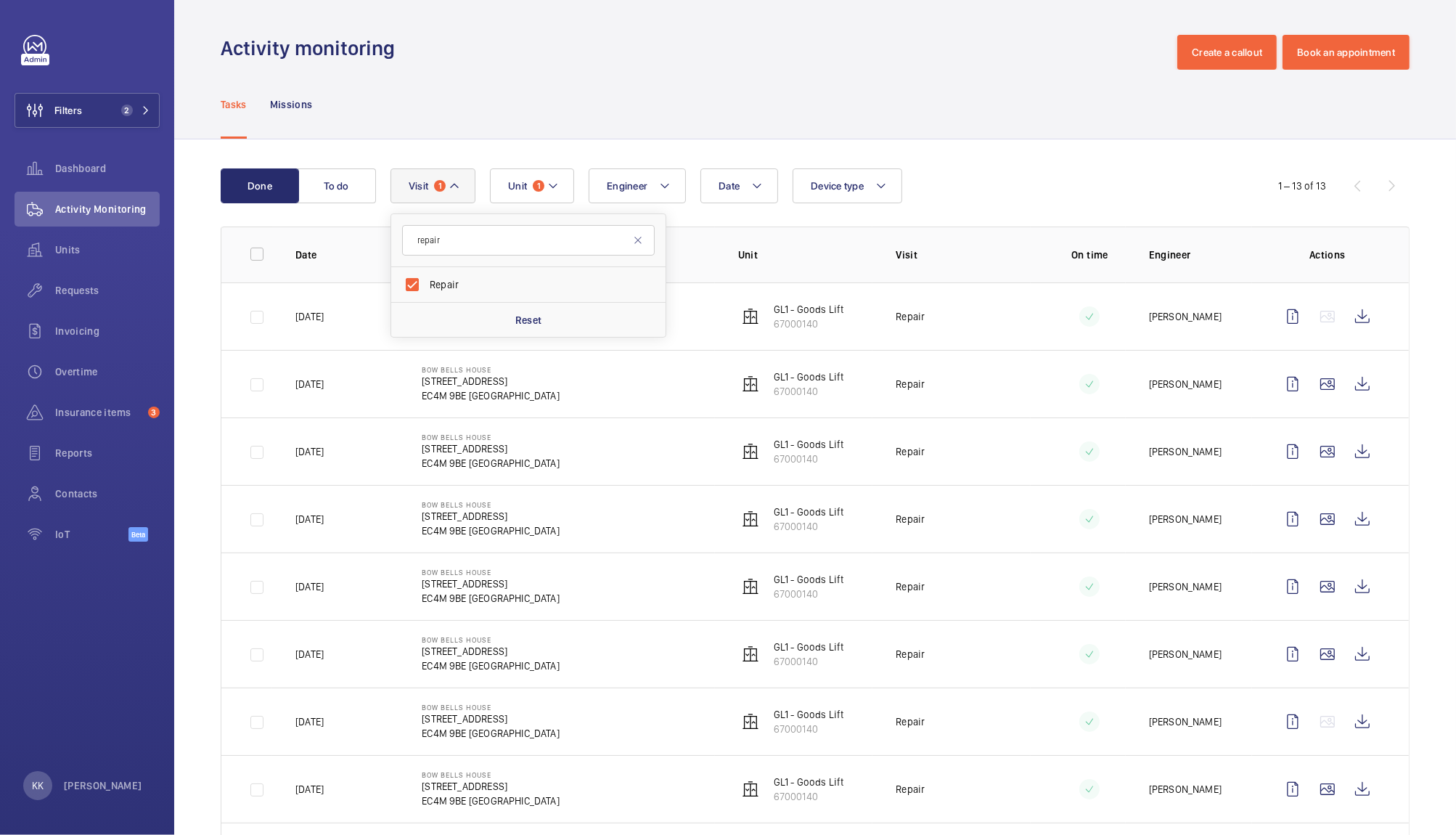
click at [733, 109] on div "Tasks Missions" at bounding box center [814, 103] width 1189 height 69
click at [1354, 585] on wm-front-icon-button at bounding box center [1362, 586] width 35 height 35
click at [1351, 656] on wm-front-icon-button at bounding box center [1362, 655] width 35 height 35
click at [534, 167] on div "Done To do Date Engineer Unit 1 Device type Visit 1 1 – 13 of 13 Date Address U…" at bounding box center [815, 667] width 1281 height 1056
click at [537, 178] on button "Unit 1" at bounding box center [531, 186] width 84 height 35
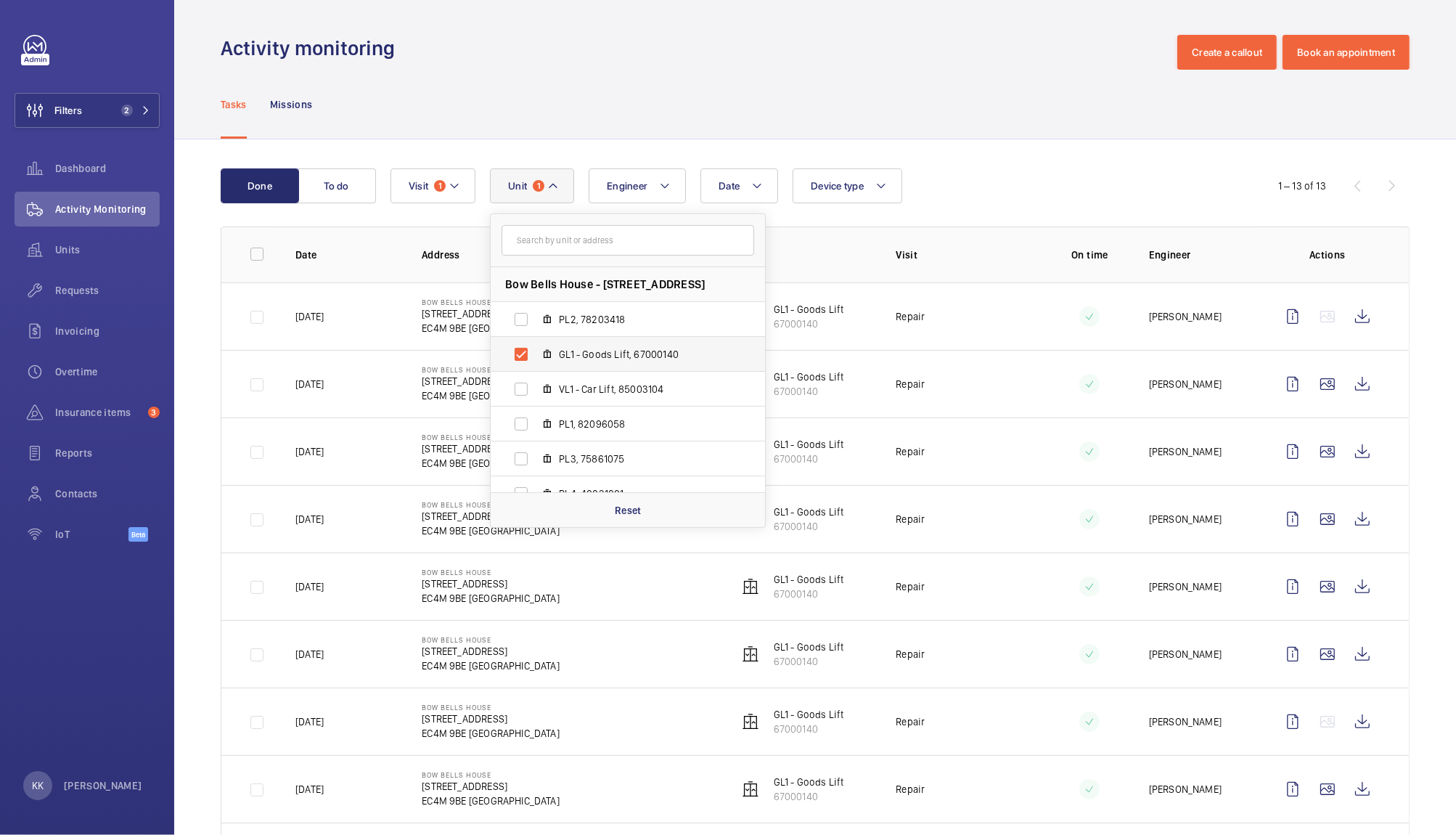
click at [571, 350] on span "GL1 - Goods Lift, 67000140" at bounding box center [643, 354] width 169 height 15
click at [535, 350] on input "GL1 - Goods Lift, 67000140" at bounding box center [521, 354] width 29 height 29
checkbox input "false"
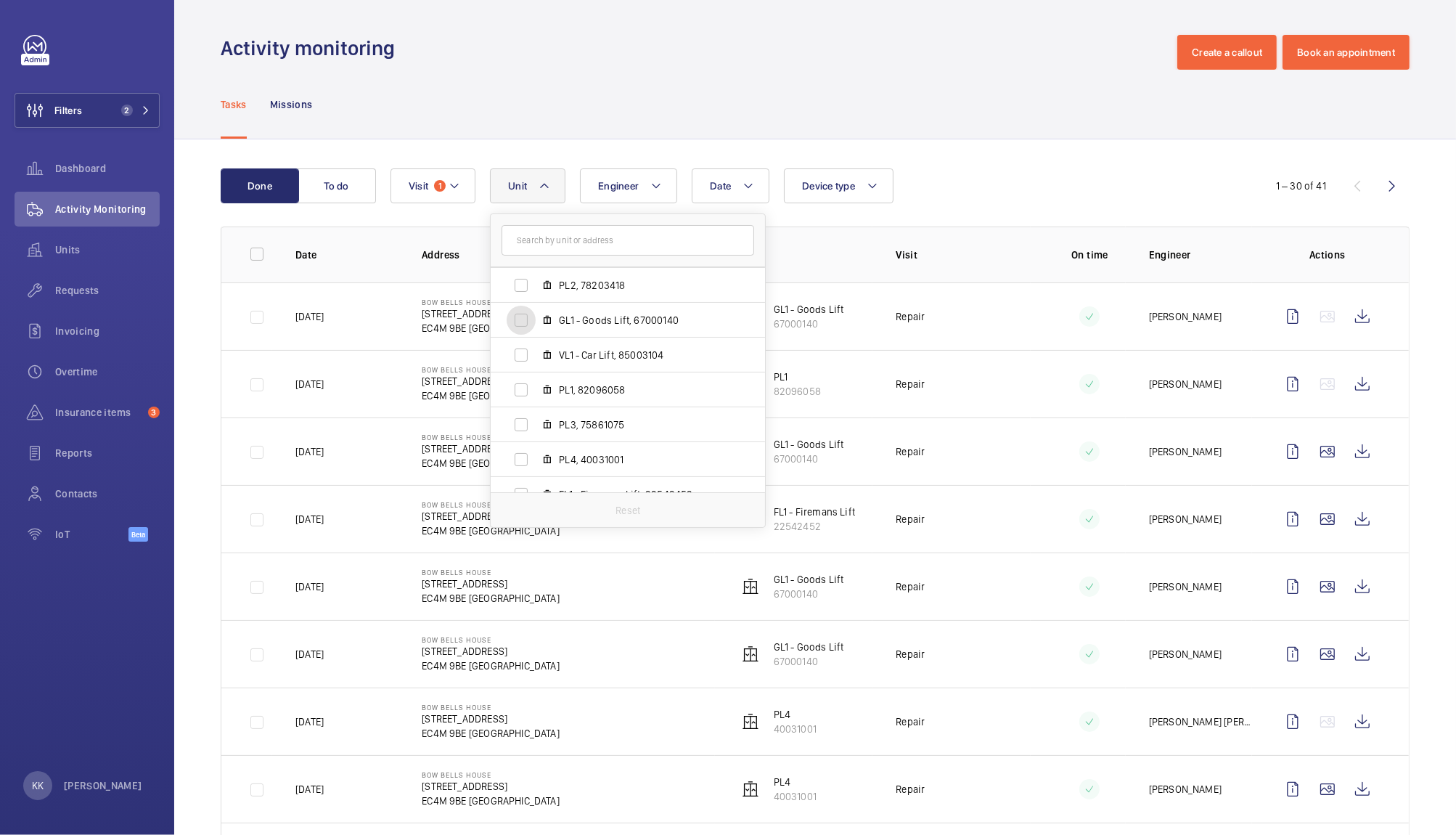
scroll to position [53, 0]
click at [626, 479] on span "FL1 - Firemans Lift, 22542452" at bounding box center [643, 475] width 169 height 15
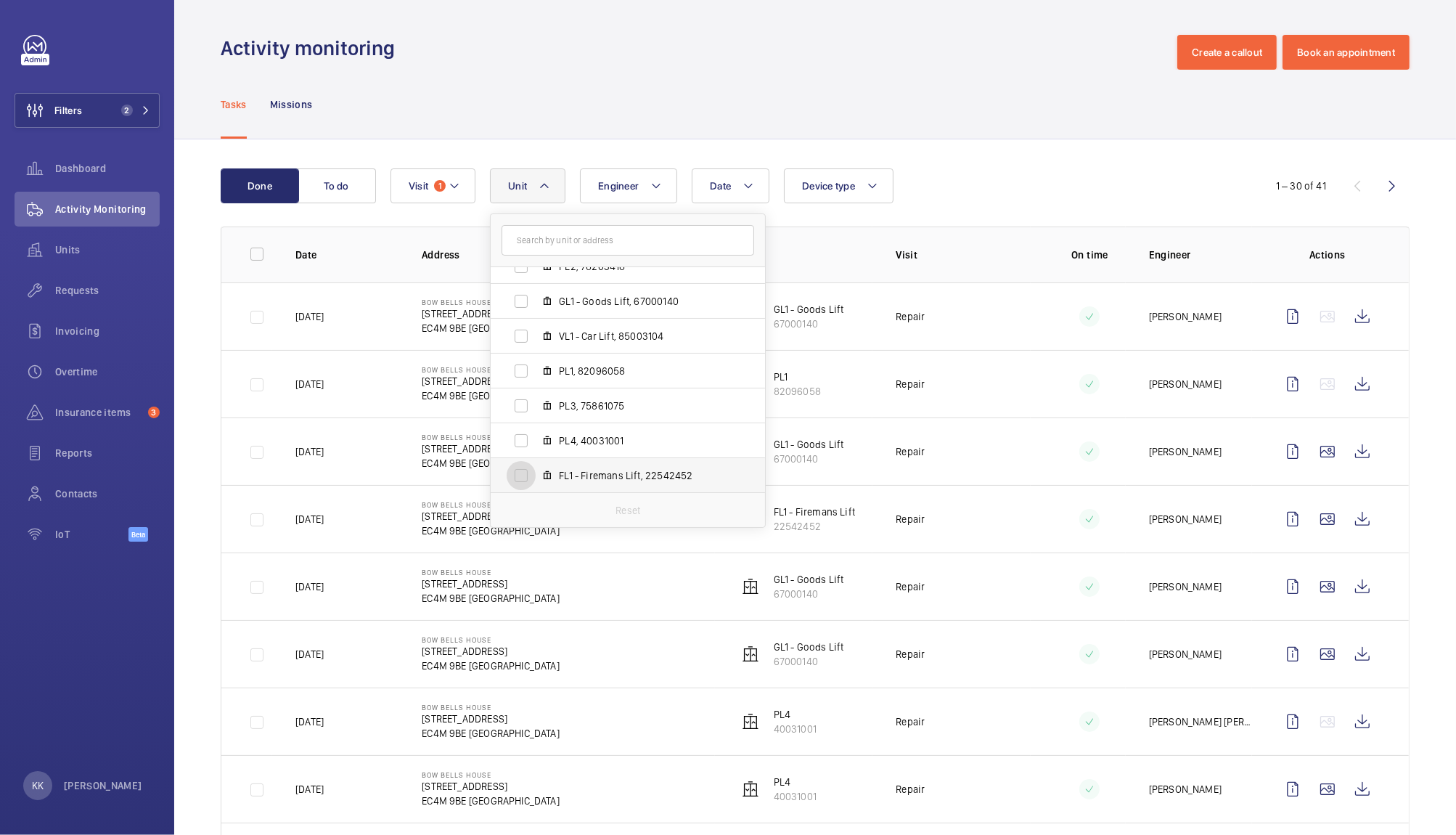
click at [535, 479] on input "FL1 - Firemans Lift, 22542452" at bounding box center [521, 475] width 29 height 29
checkbox input "true"
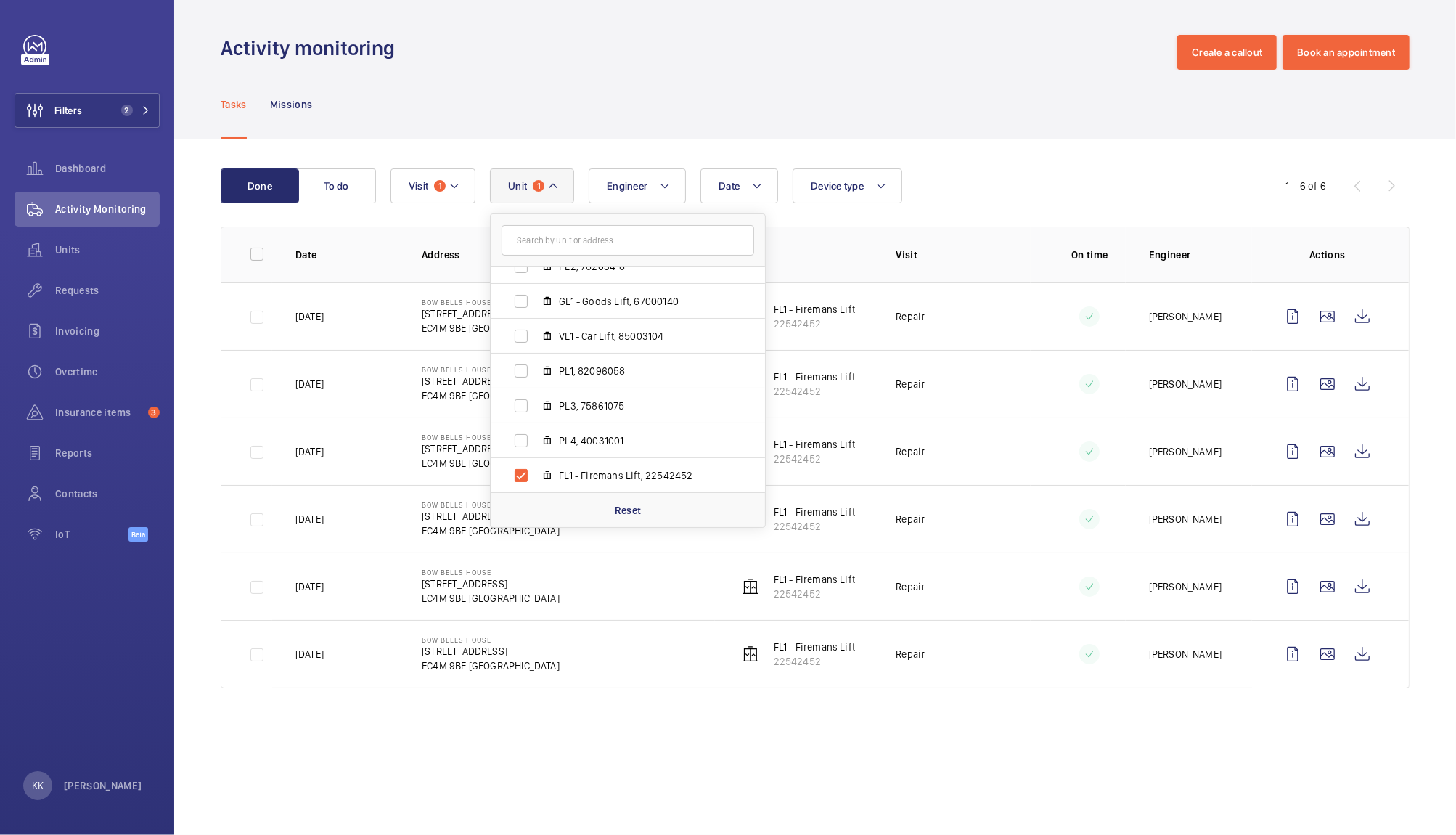
click at [978, 209] on wm-front-table "Done To do Date Engineer Unit 1 Bow Bells House - 1 Bread St, EC4M 9BE LONDON P…" at bounding box center [814, 428] width 1189 height 520
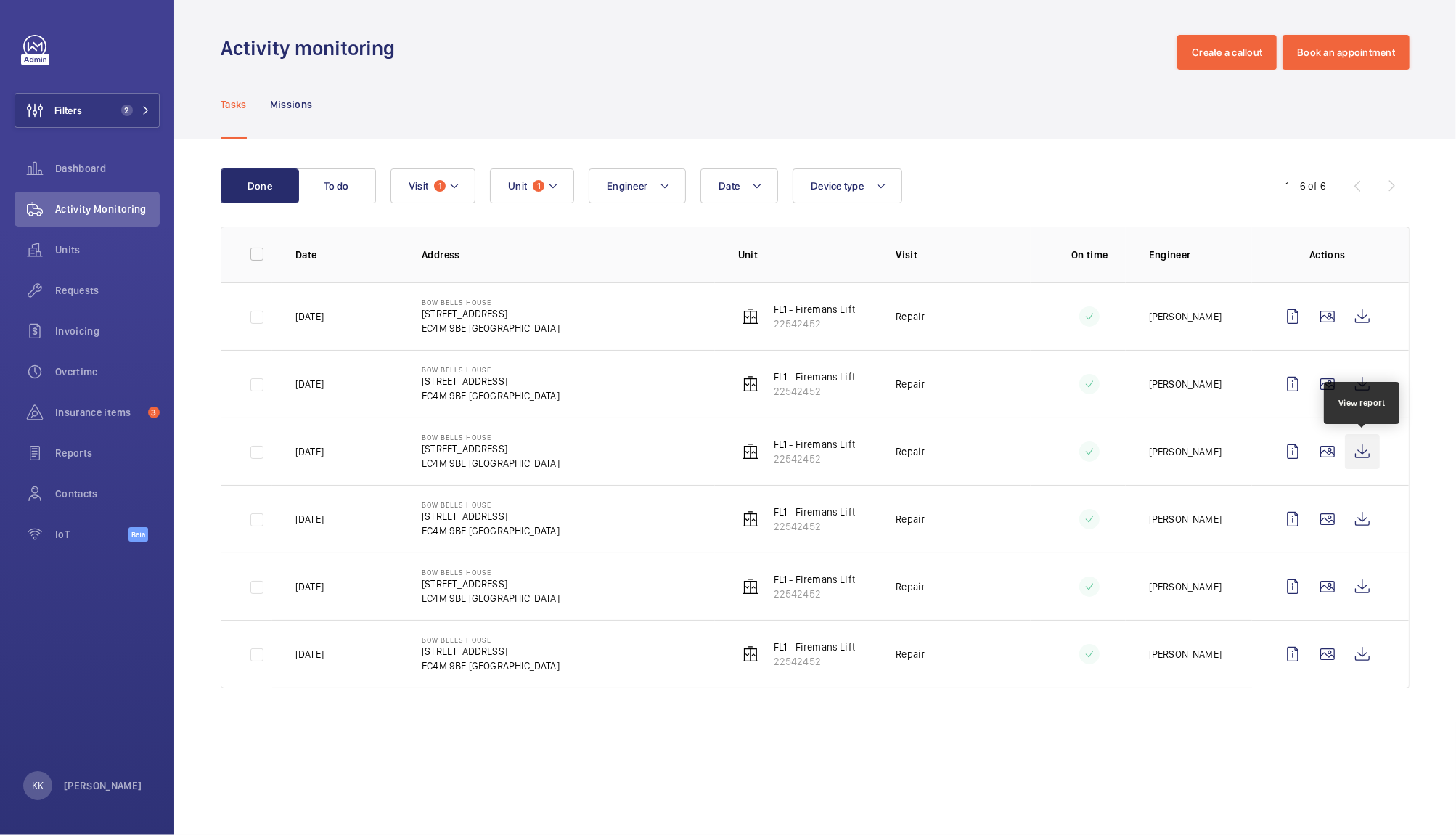
click at [1368, 454] on wm-front-icon-button at bounding box center [1362, 452] width 35 height 35
click at [1366, 522] on wm-front-icon-button at bounding box center [1362, 519] width 35 height 35
click at [1365, 583] on wm-front-icon-button at bounding box center [1362, 586] width 35 height 35
click at [1352, 652] on wm-front-icon-button at bounding box center [1362, 655] width 35 height 35
click at [1368, 380] on wm-front-icon-button at bounding box center [1362, 384] width 35 height 35
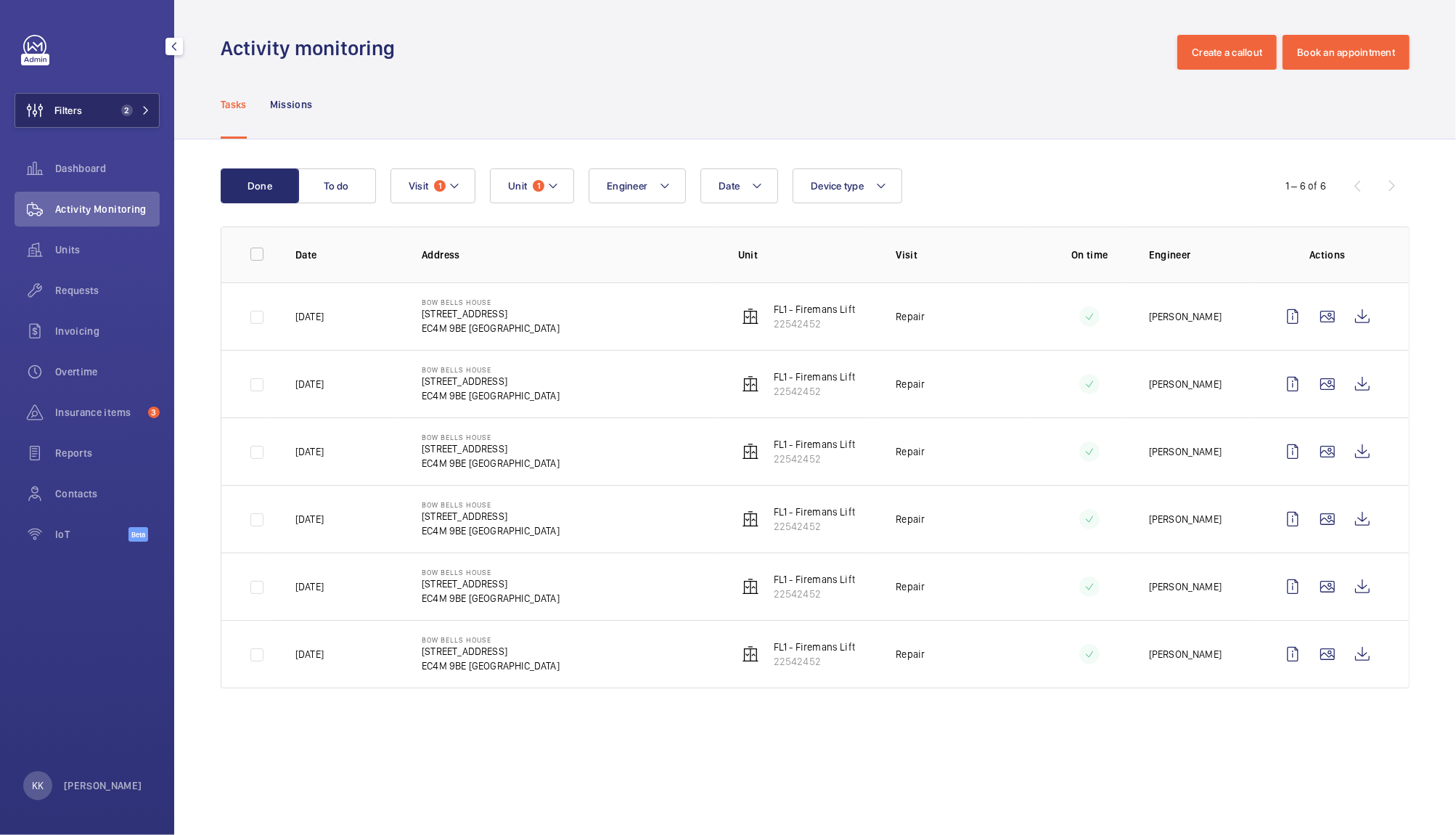
click at [95, 103] on button "Filters 2" at bounding box center [87, 110] width 145 height 35
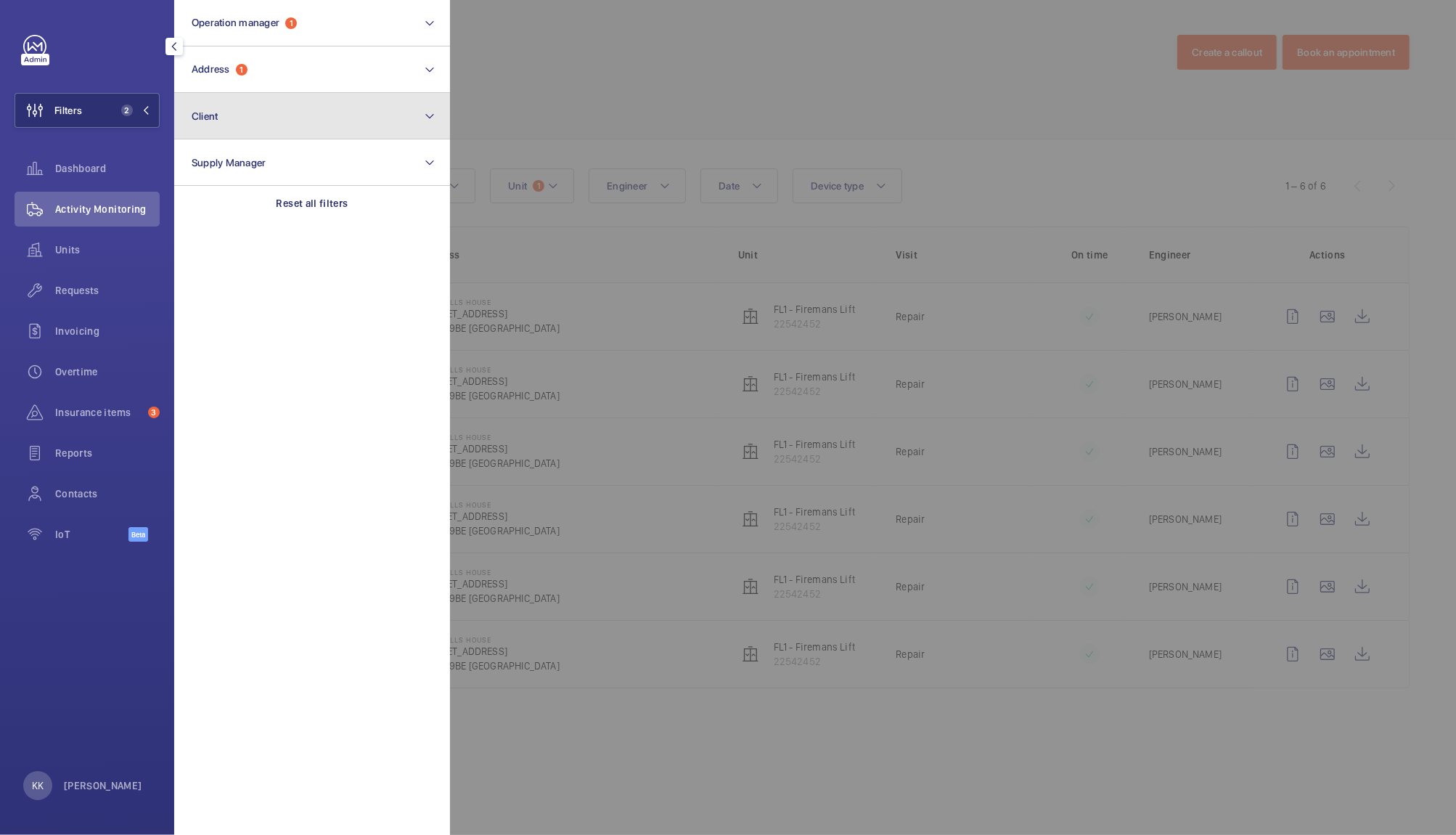
click at [254, 98] on button "Client" at bounding box center [312, 116] width 276 height 47
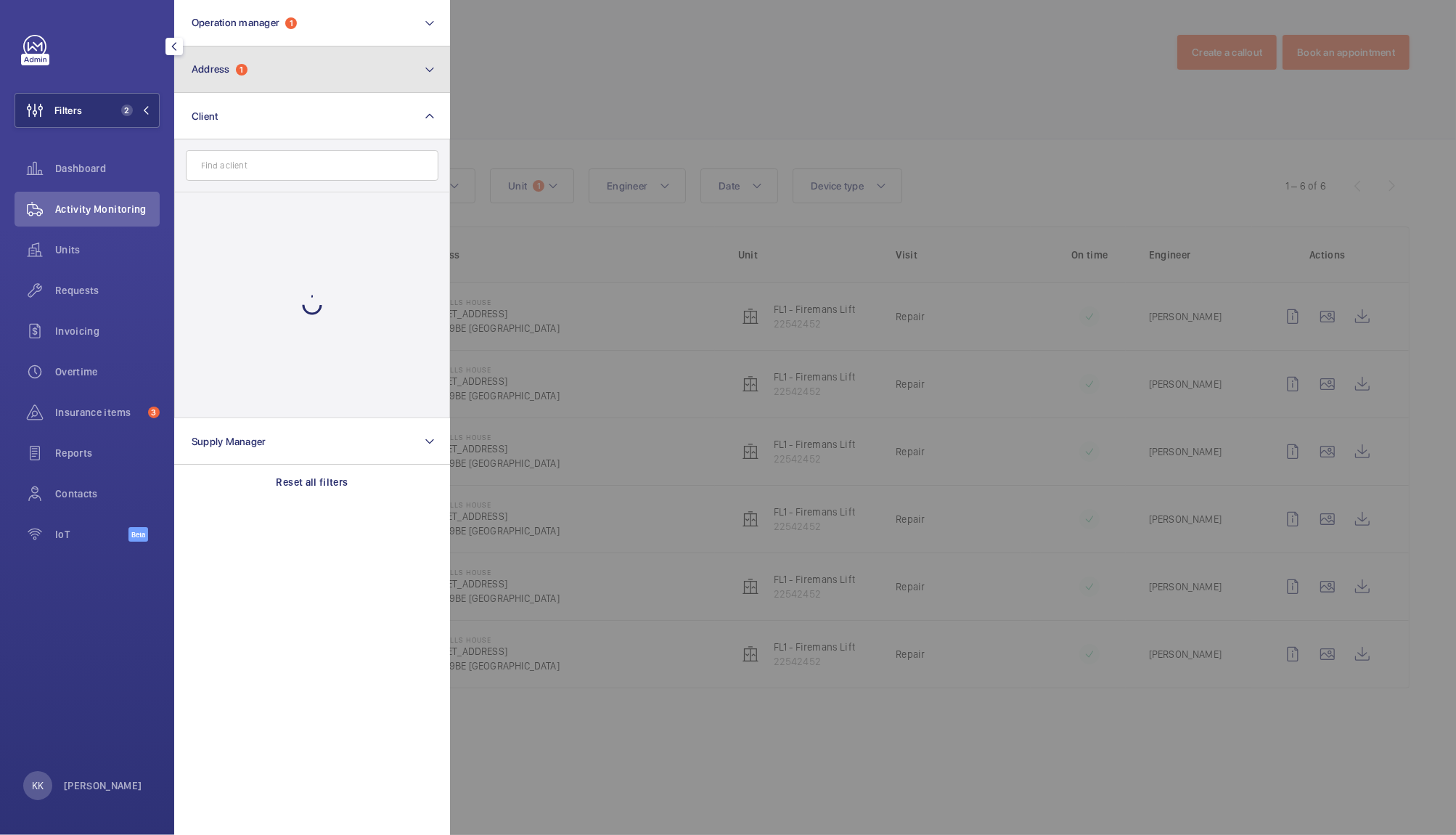
click at [243, 80] on button "Address 1" at bounding box center [312, 70] width 276 height 47
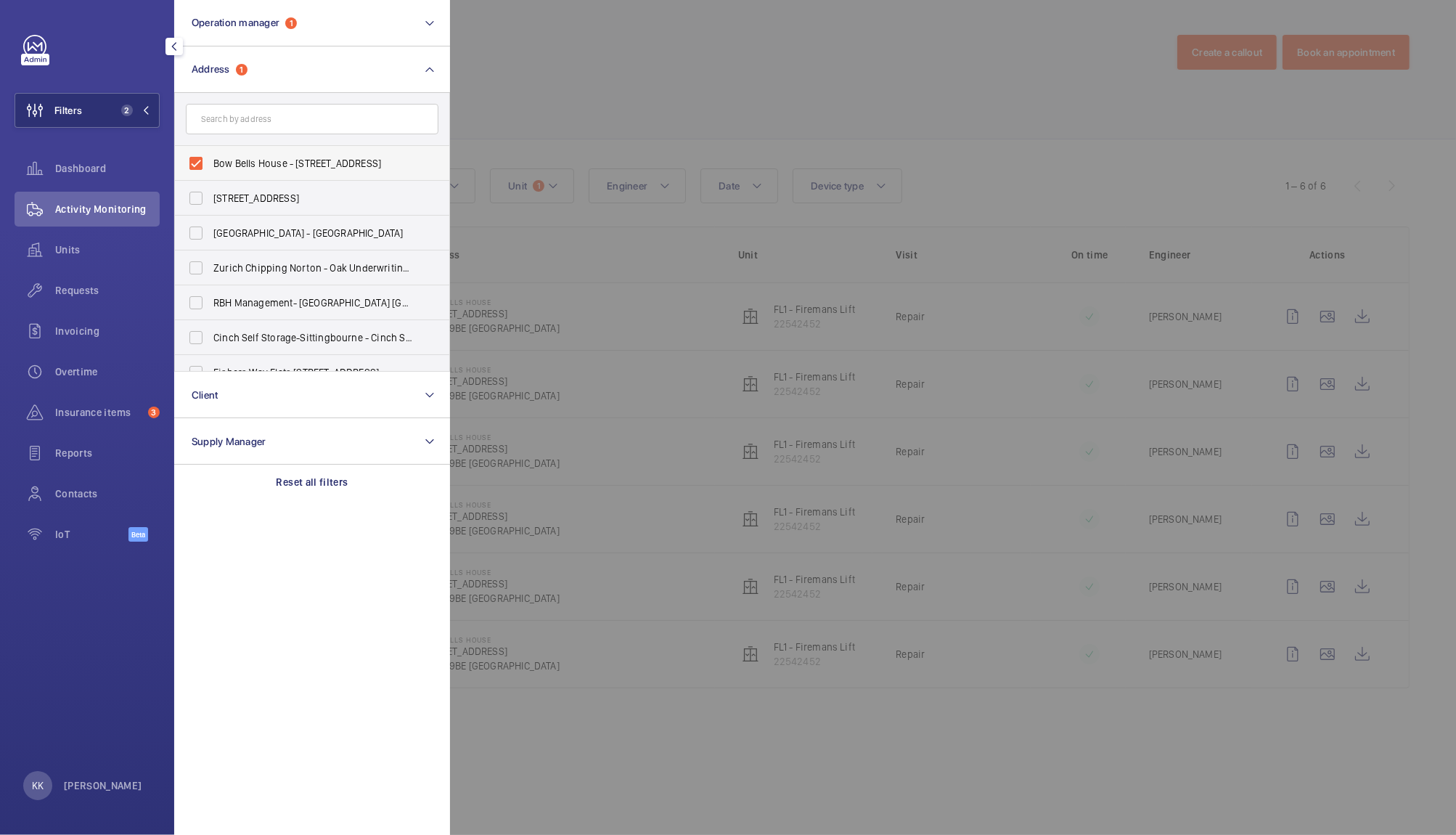
click at [267, 154] on label "Bow Bells House - 1 Bread St, LONDON EC4M 9BE" at bounding box center [300, 164] width 253 height 35
click at [211, 154] on input "Bow Bells House - 1 Bread St, LONDON EC4M 9BE" at bounding box center [196, 164] width 29 height 29
checkbox input "false"
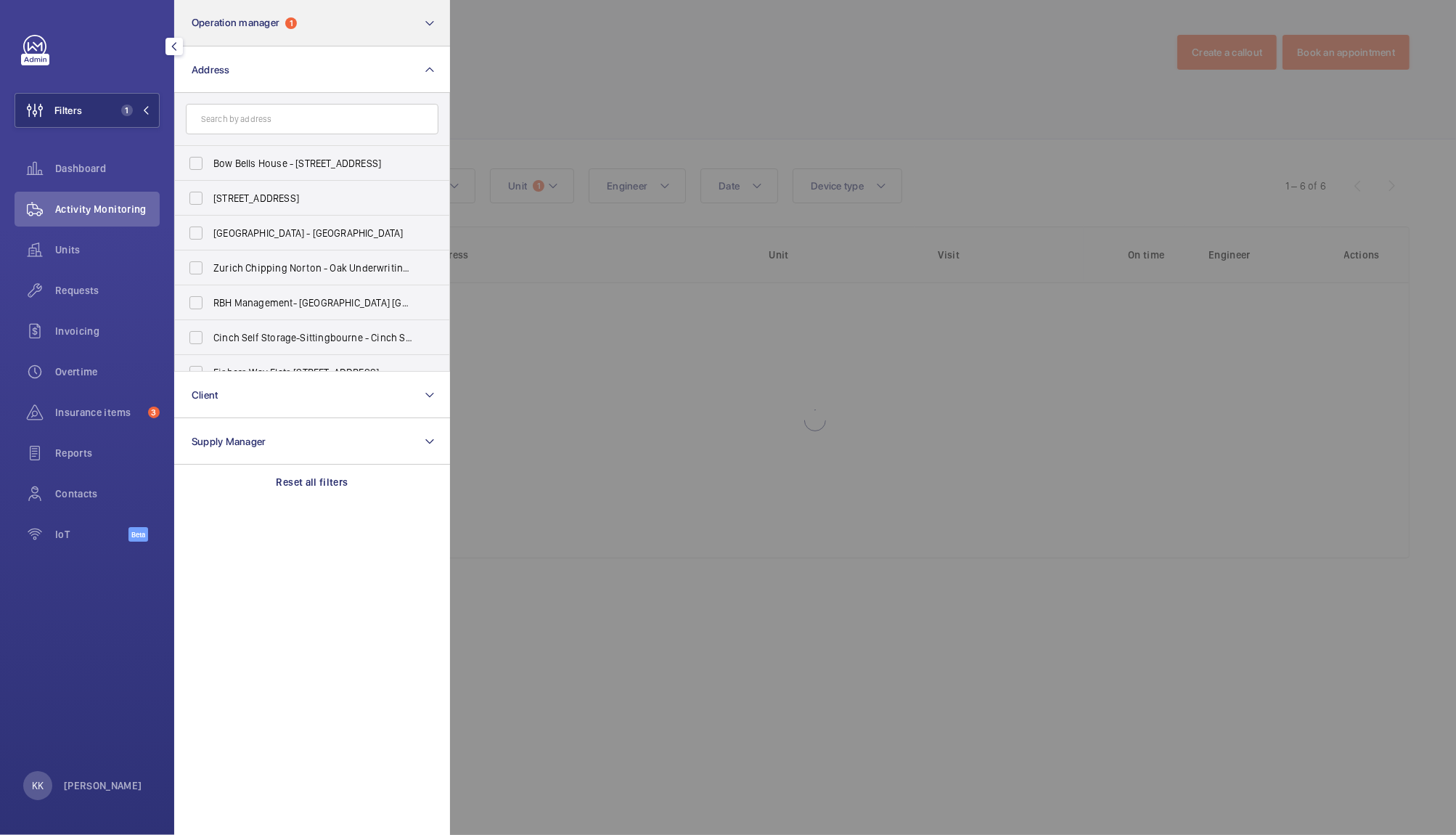
click at [127, 233] on div "Units" at bounding box center [87, 250] width 145 height 35
click at [107, 288] on span "Requests" at bounding box center [107, 290] width 104 height 15
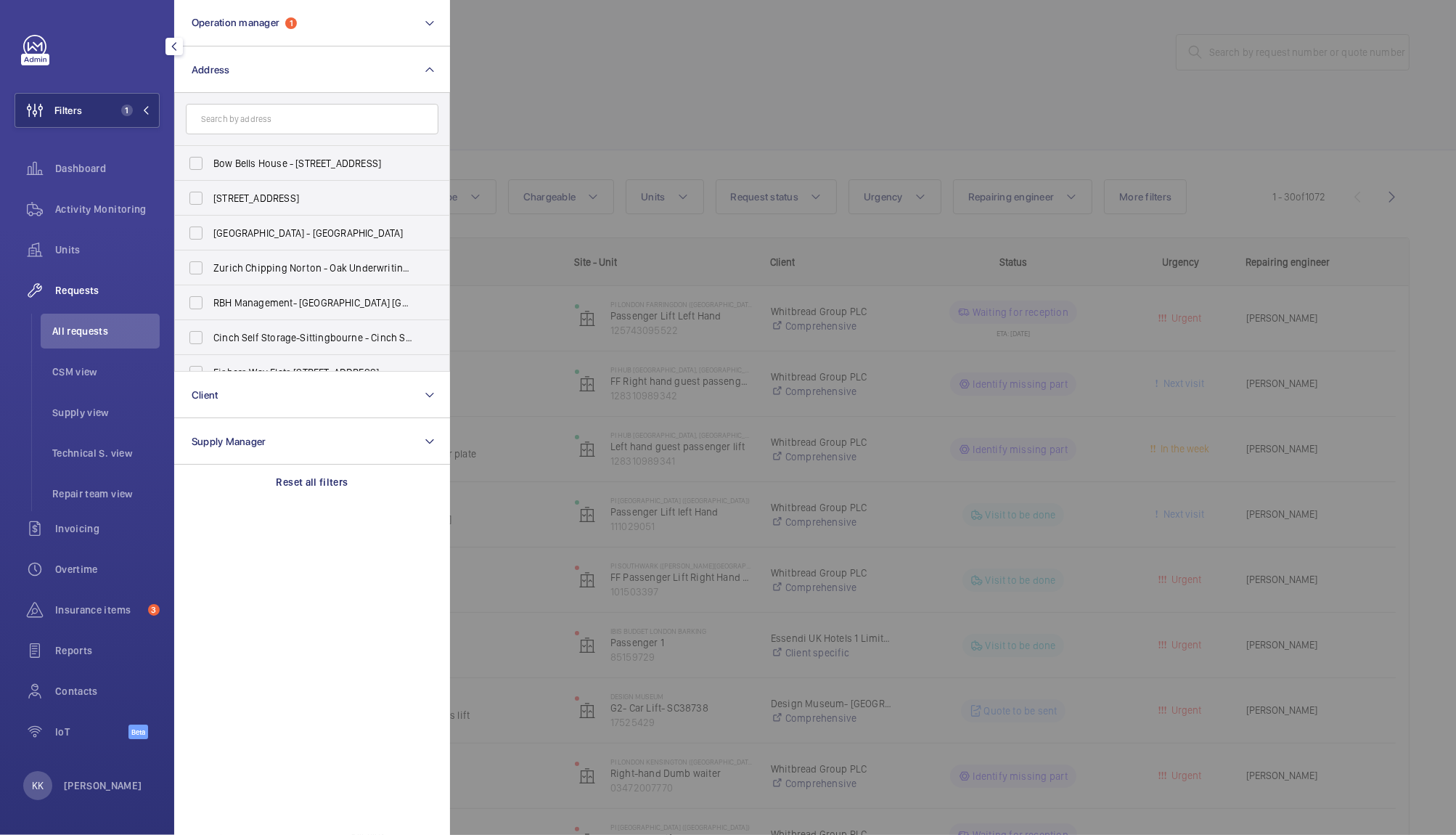
click at [61, 330] on span "All requests" at bounding box center [106, 331] width 107 height 15
click at [676, 115] on div at bounding box center [1177, 418] width 1456 height 835
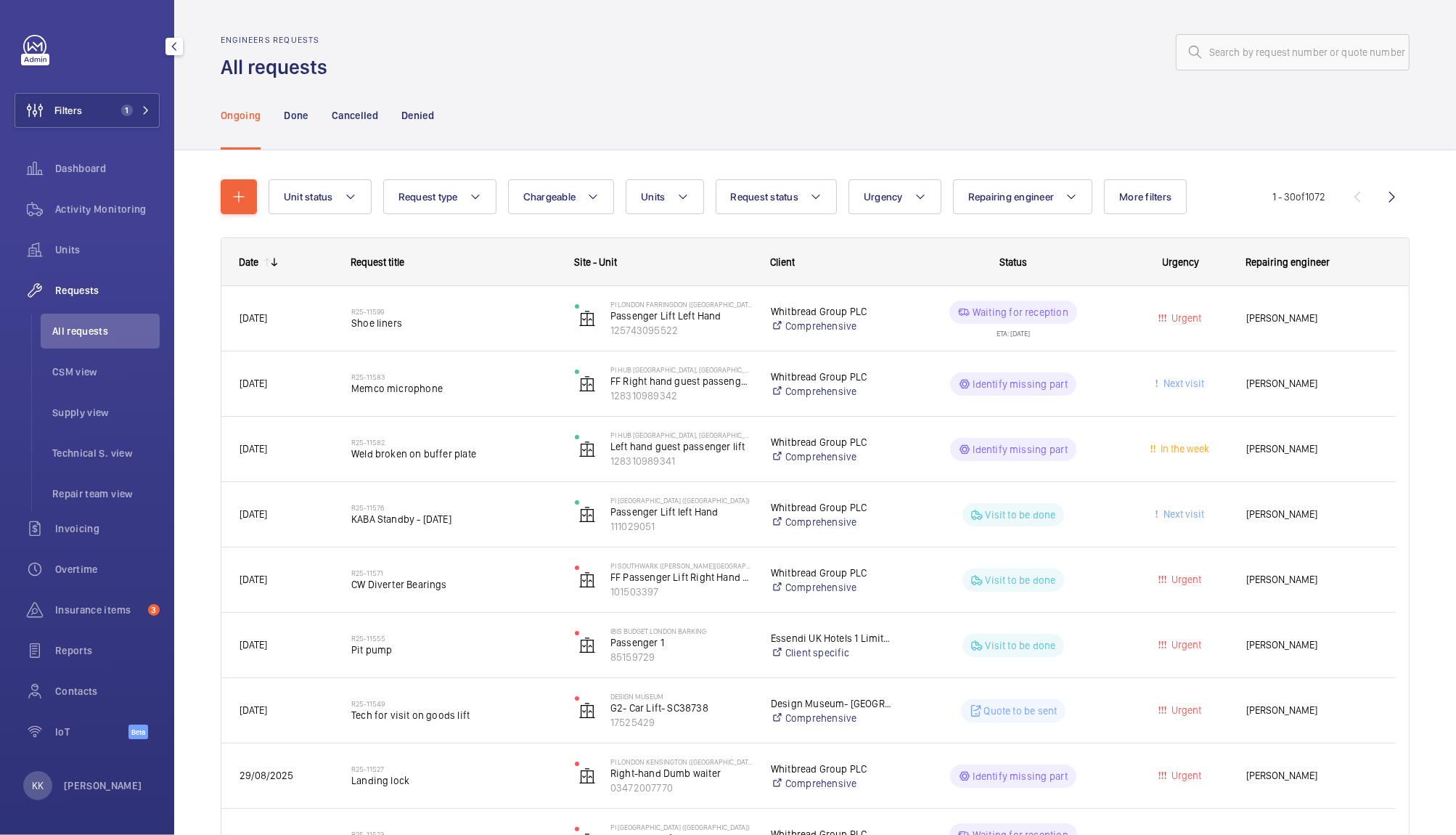
click at [1187, 45] on mat-icon at bounding box center [1196, 53] width 18 height 18
click at [1236, 46] on input "text" at bounding box center [1292, 52] width 234 height 36
paste input "06861"
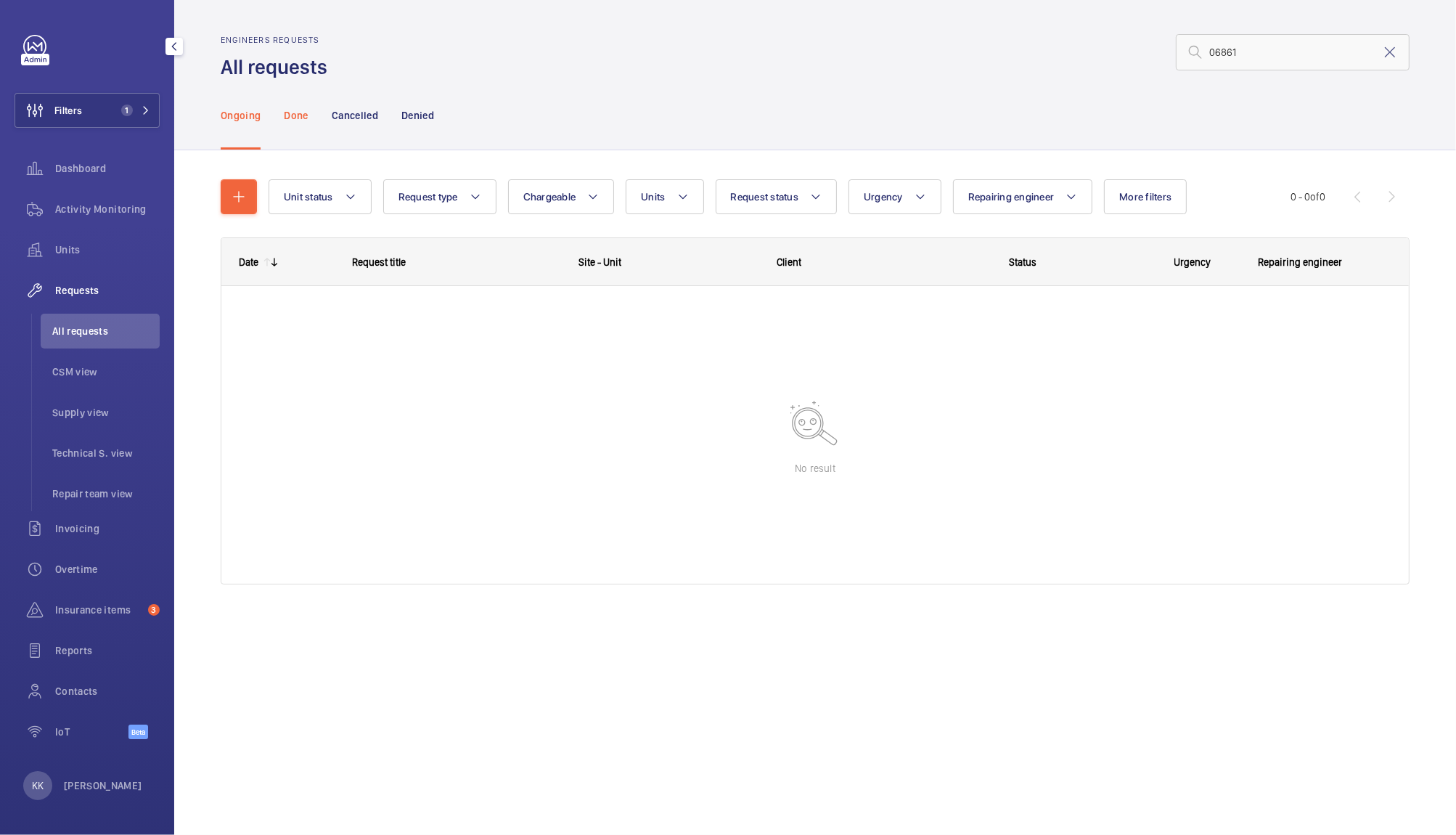
click at [291, 108] on p "Done" at bounding box center [295, 115] width 24 height 15
click at [1293, 60] on input "06861" at bounding box center [1292, 52] width 234 height 36
type input "06861"
click at [257, 118] on p "Ongoing" at bounding box center [240, 115] width 40 height 15
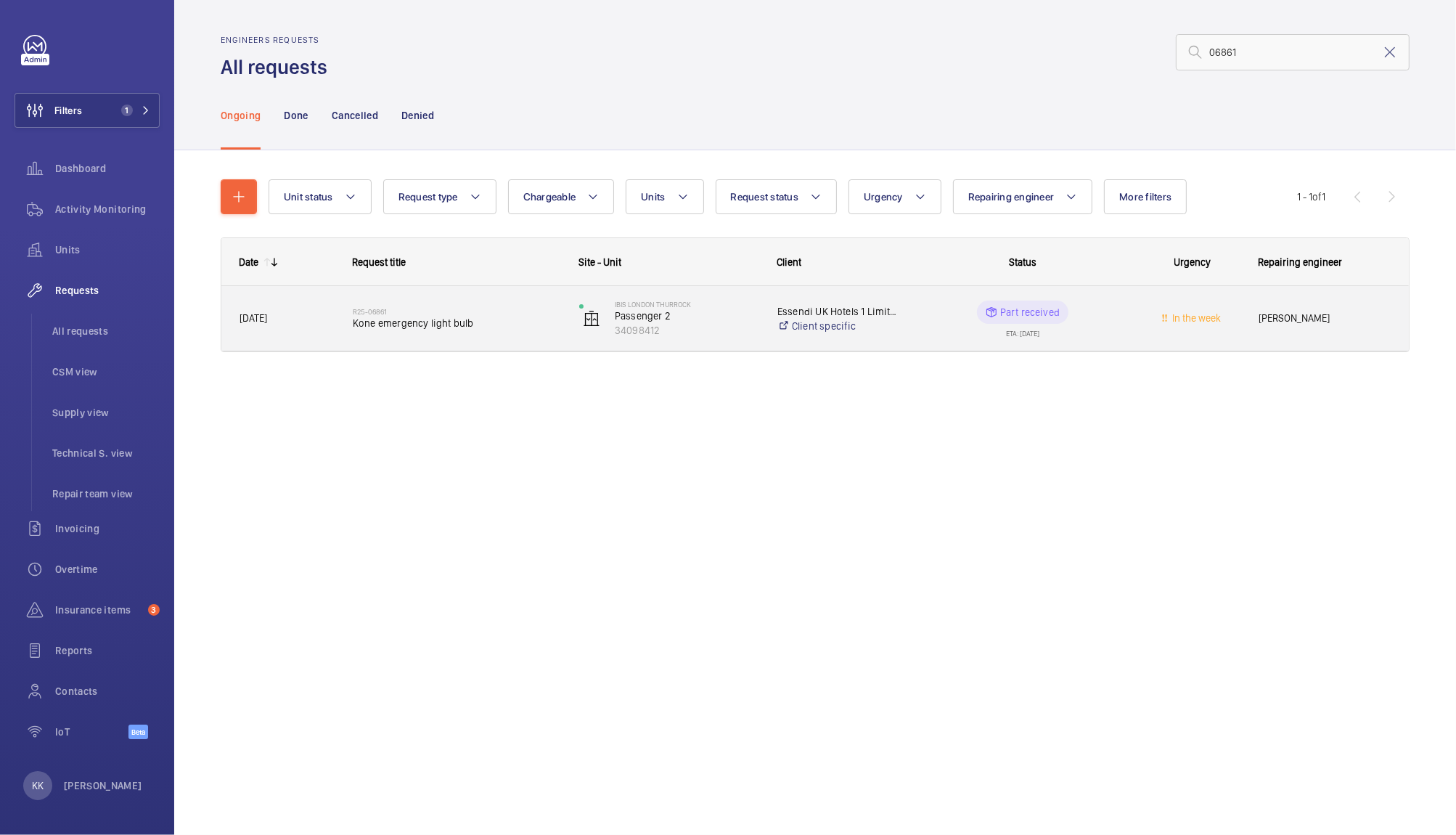
click at [438, 337] on div "R25-06861 Kone emergency light bulb" at bounding box center [456, 318] width 208 height 42
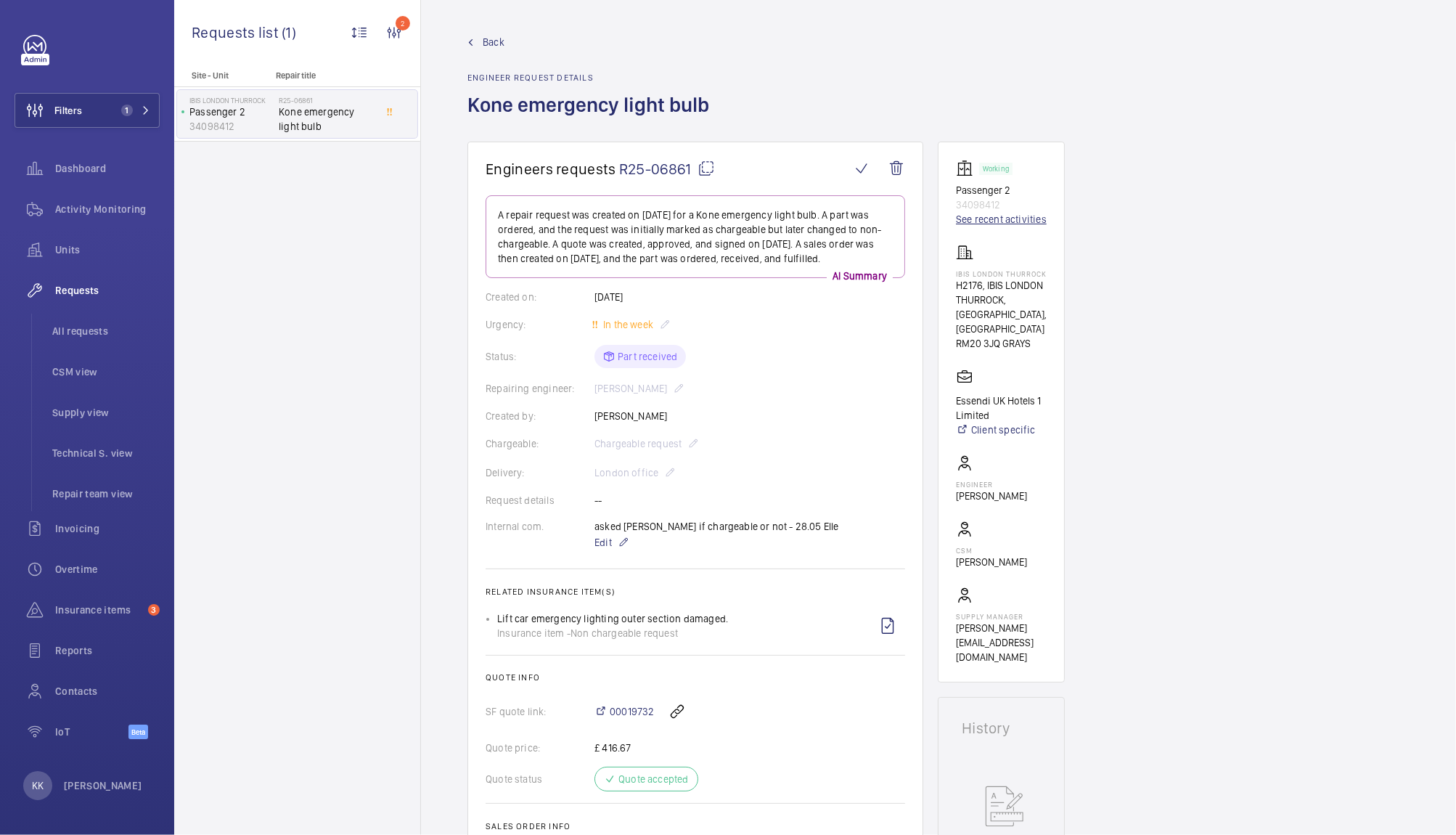
click at [969, 224] on link "See recent activities" at bounding box center [1001, 219] width 91 height 15
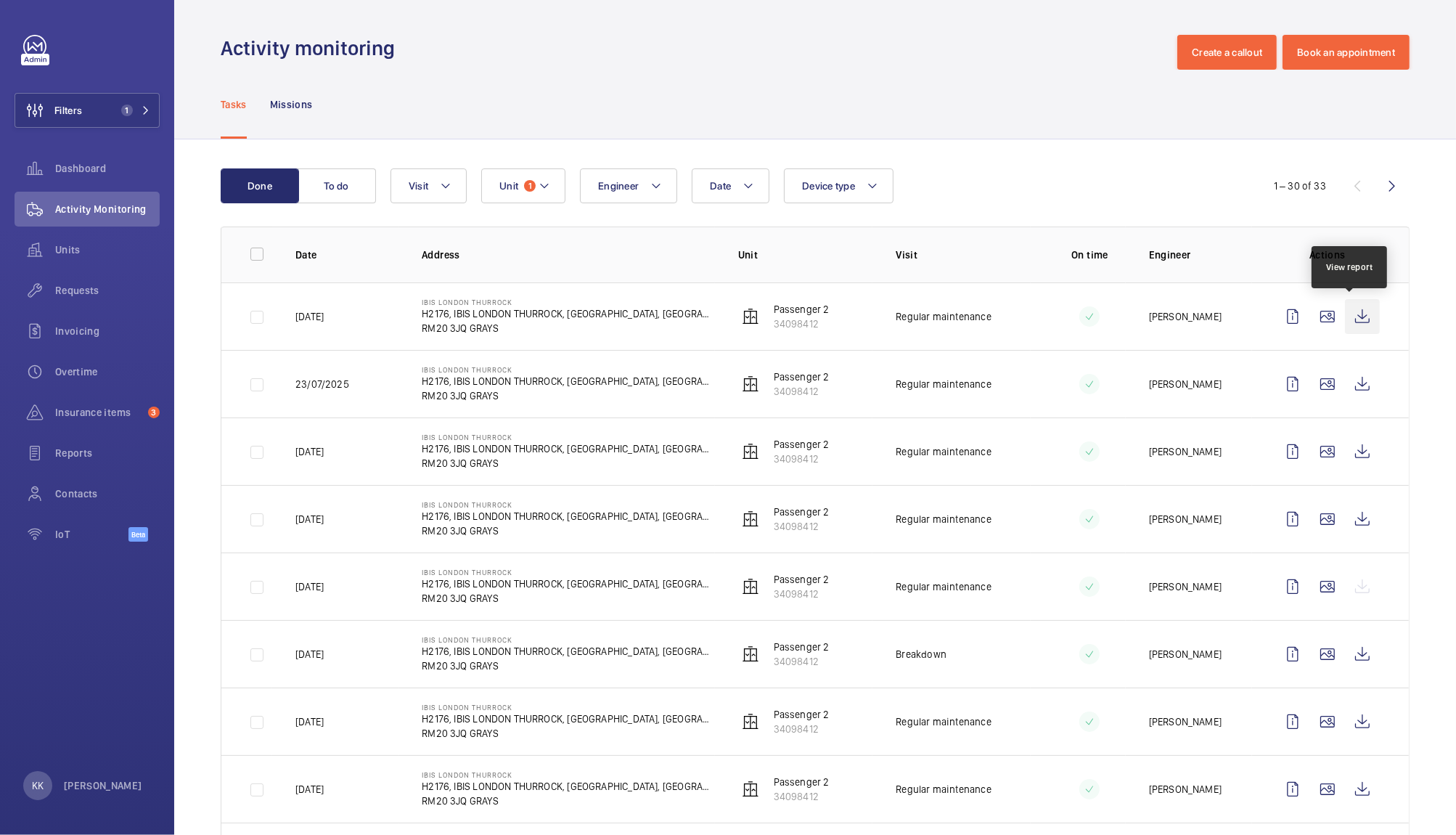
click at [1346, 309] on wm-front-icon-button at bounding box center [1362, 317] width 35 height 35
click at [498, 169] on button "Unit 1" at bounding box center [523, 186] width 84 height 35
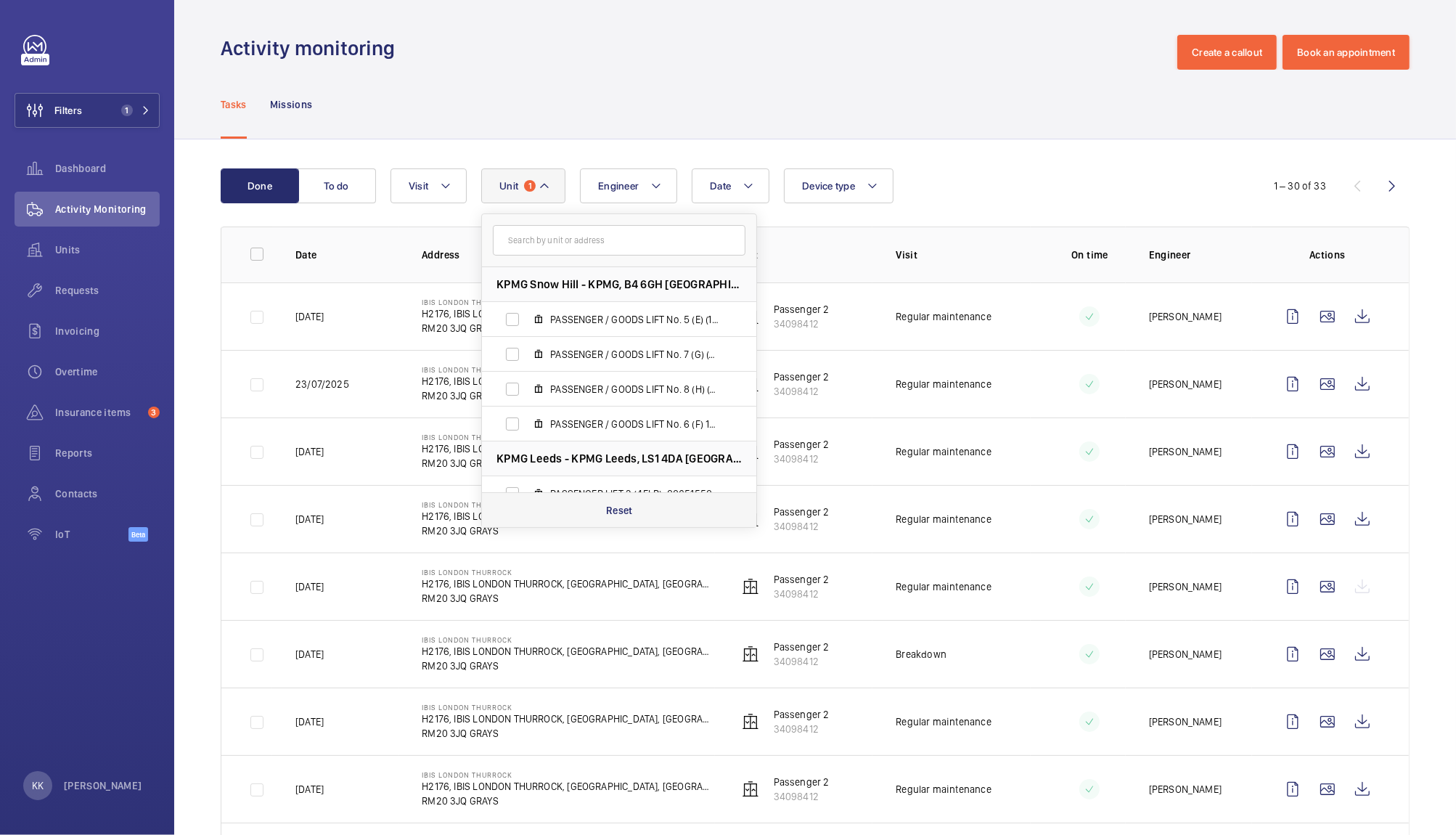
click at [618, 497] on div "Reset" at bounding box center [618, 509] width 274 height 35
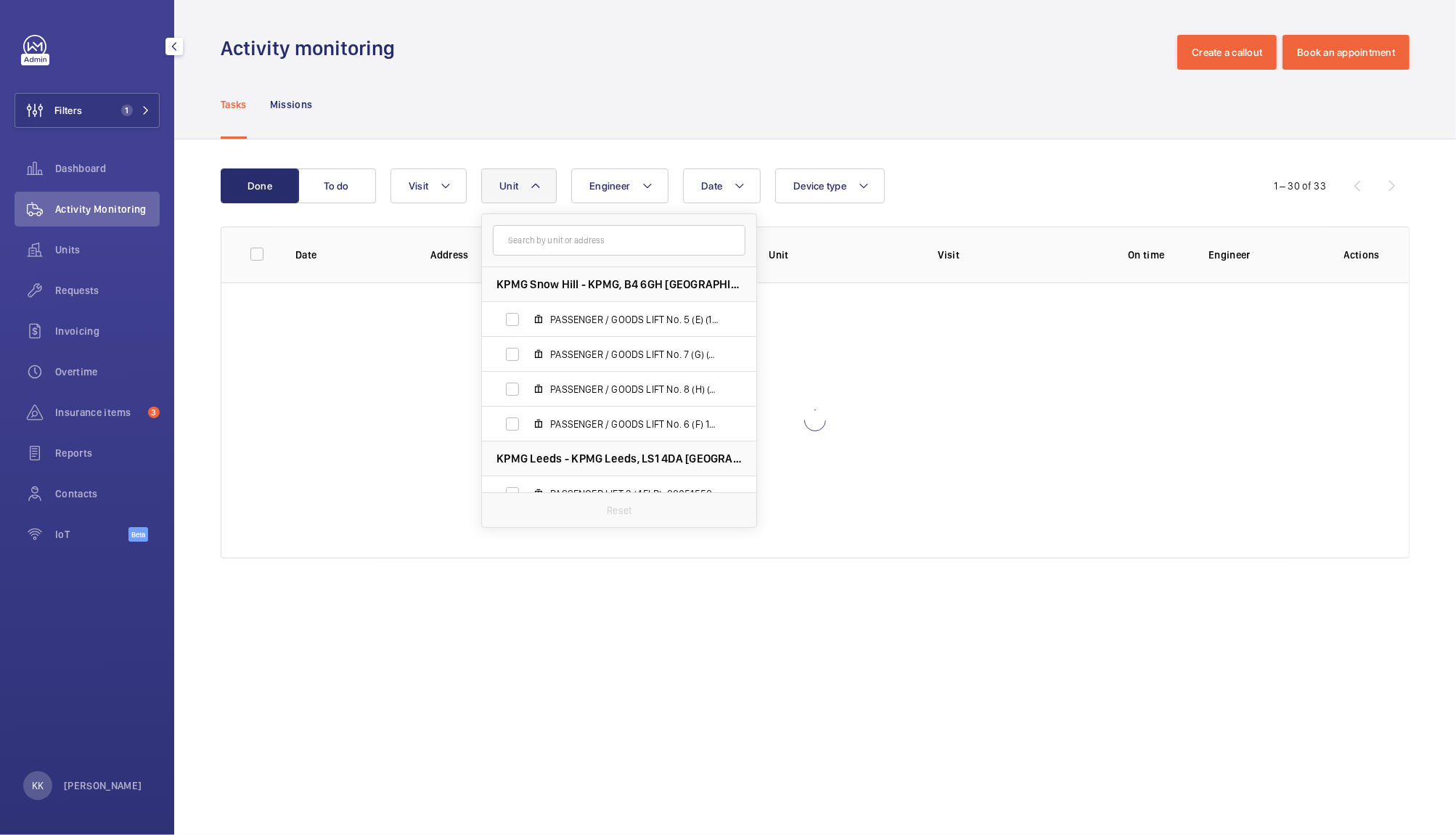
click at [98, 307] on div "Requests" at bounding box center [87, 294] width 145 height 41
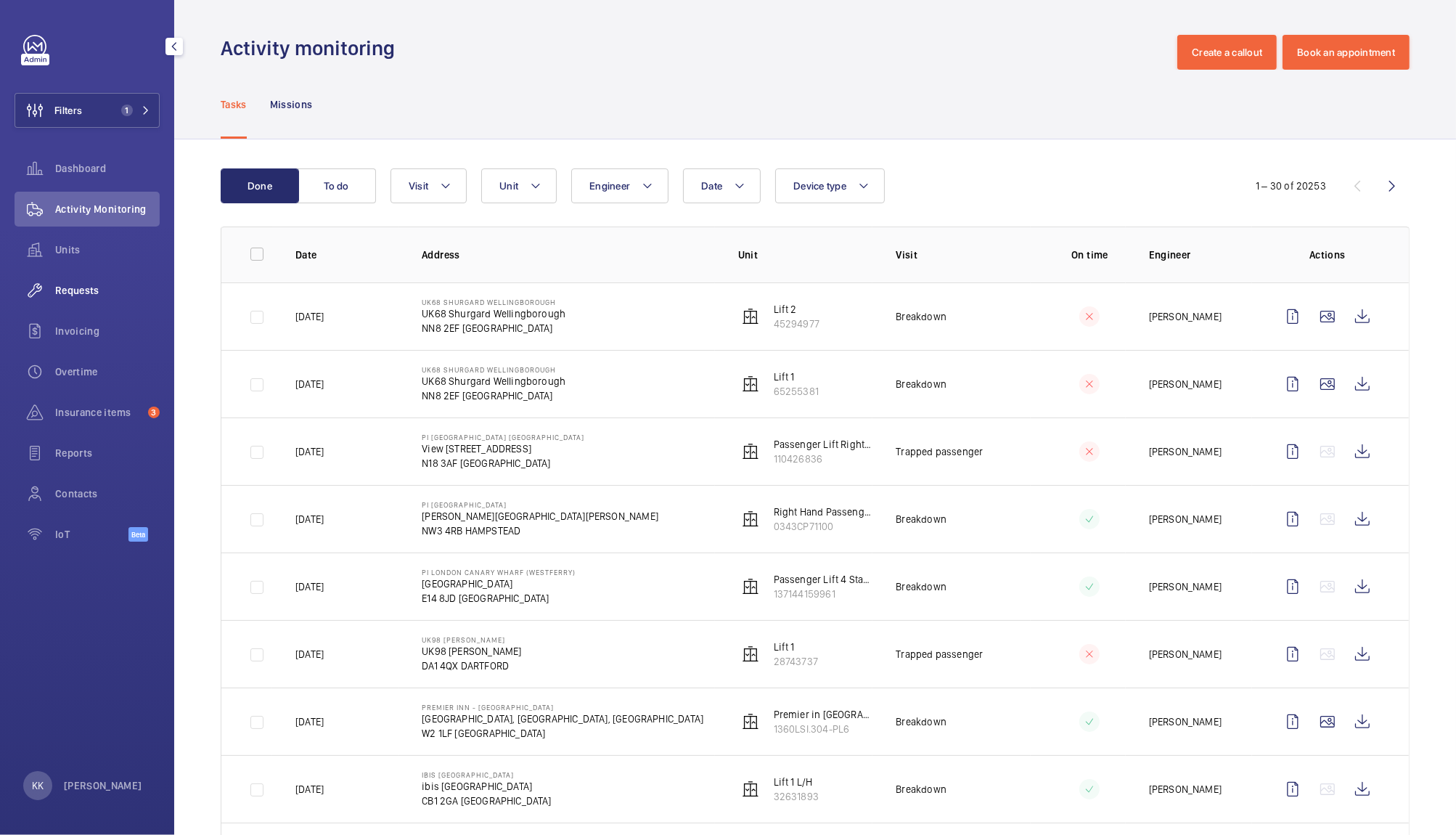
click at [90, 294] on span "Requests" at bounding box center [107, 290] width 104 height 15
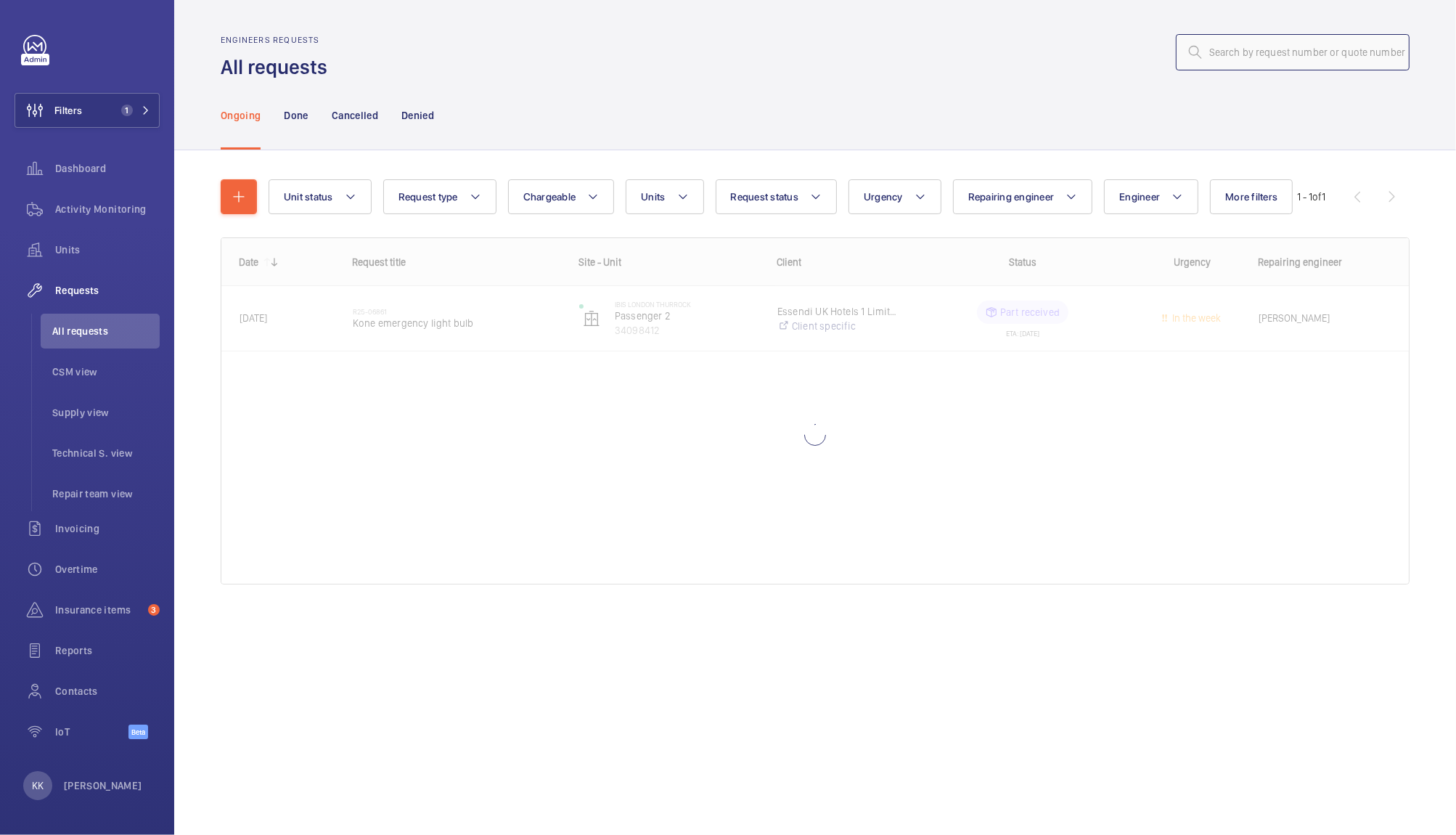
click at [1303, 60] on input "text" at bounding box center [1292, 52] width 234 height 36
paste input "WME0055"
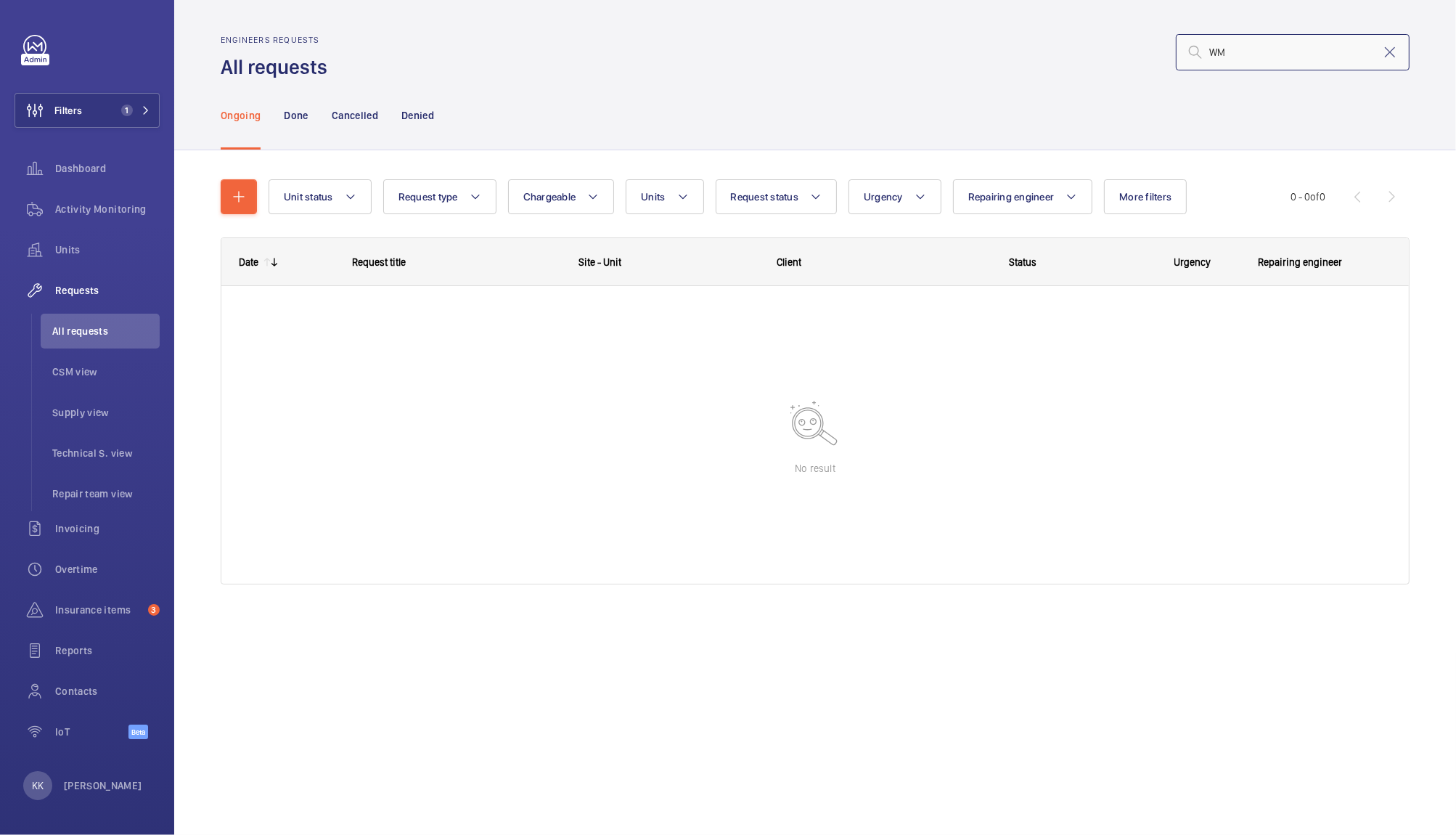
type input "W"
click at [679, 200] on mat-icon at bounding box center [683, 197] width 12 height 18
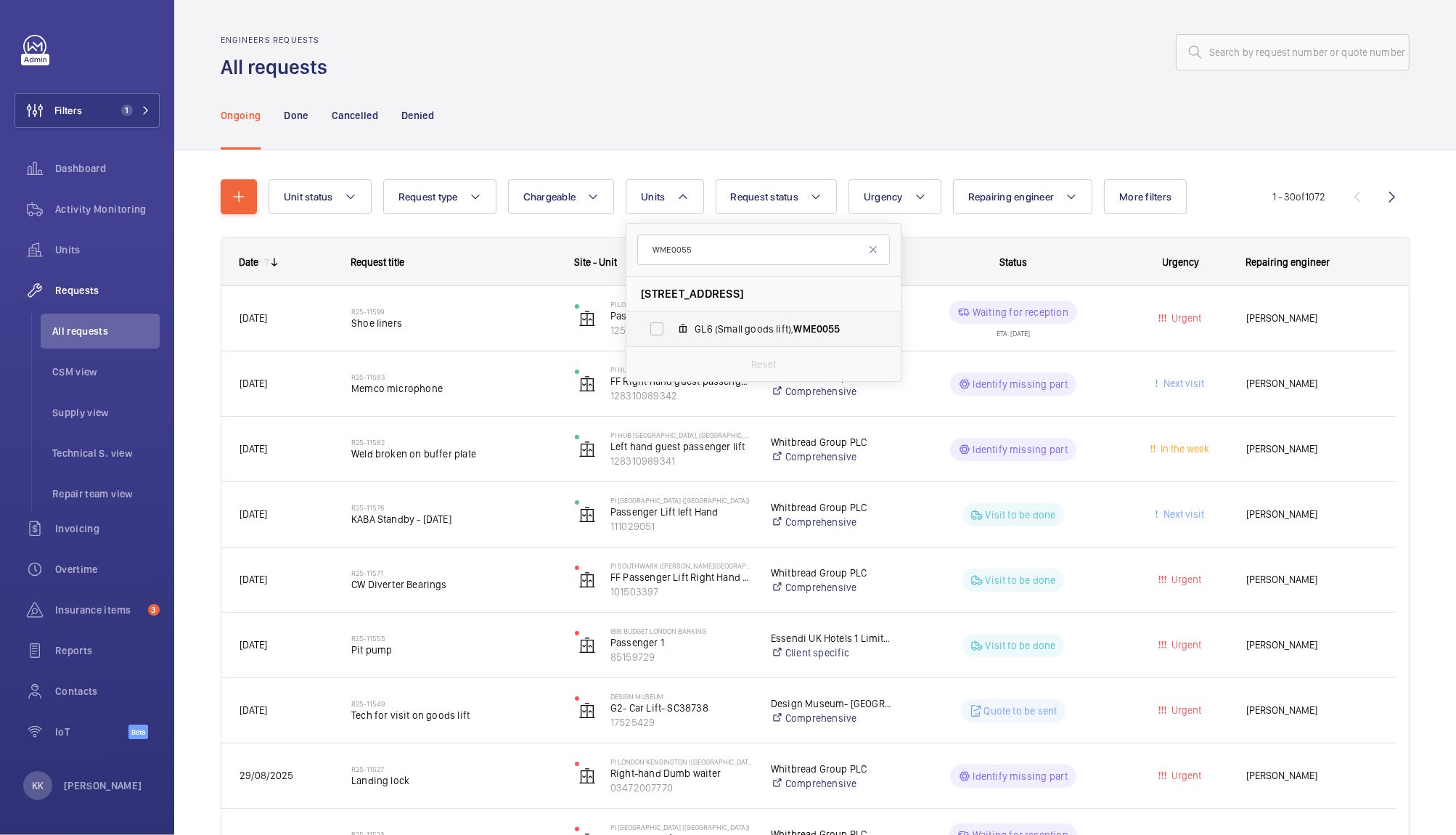
type input "WME0055"
click at [654, 327] on label "GL6 (Small goods lift), WME0055" at bounding box center [751, 329] width 251 height 35
click at [654, 327] on input "GL6 (Small goods lift), WME0055" at bounding box center [657, 329] width 29 height 29
checkbox input "true"
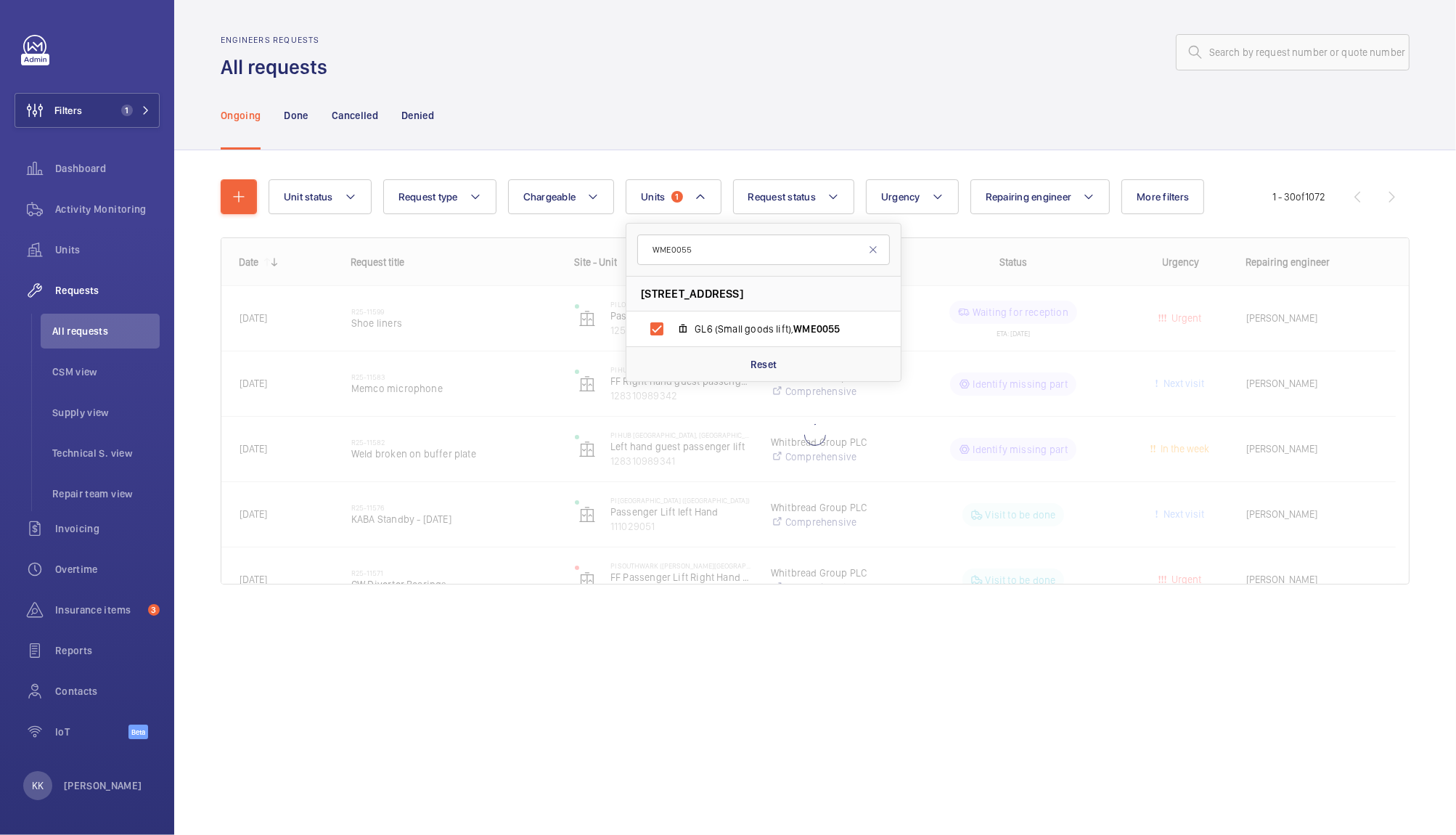
click at [800, 50] on div at bounding box center [873, 53] width 1074 height 35
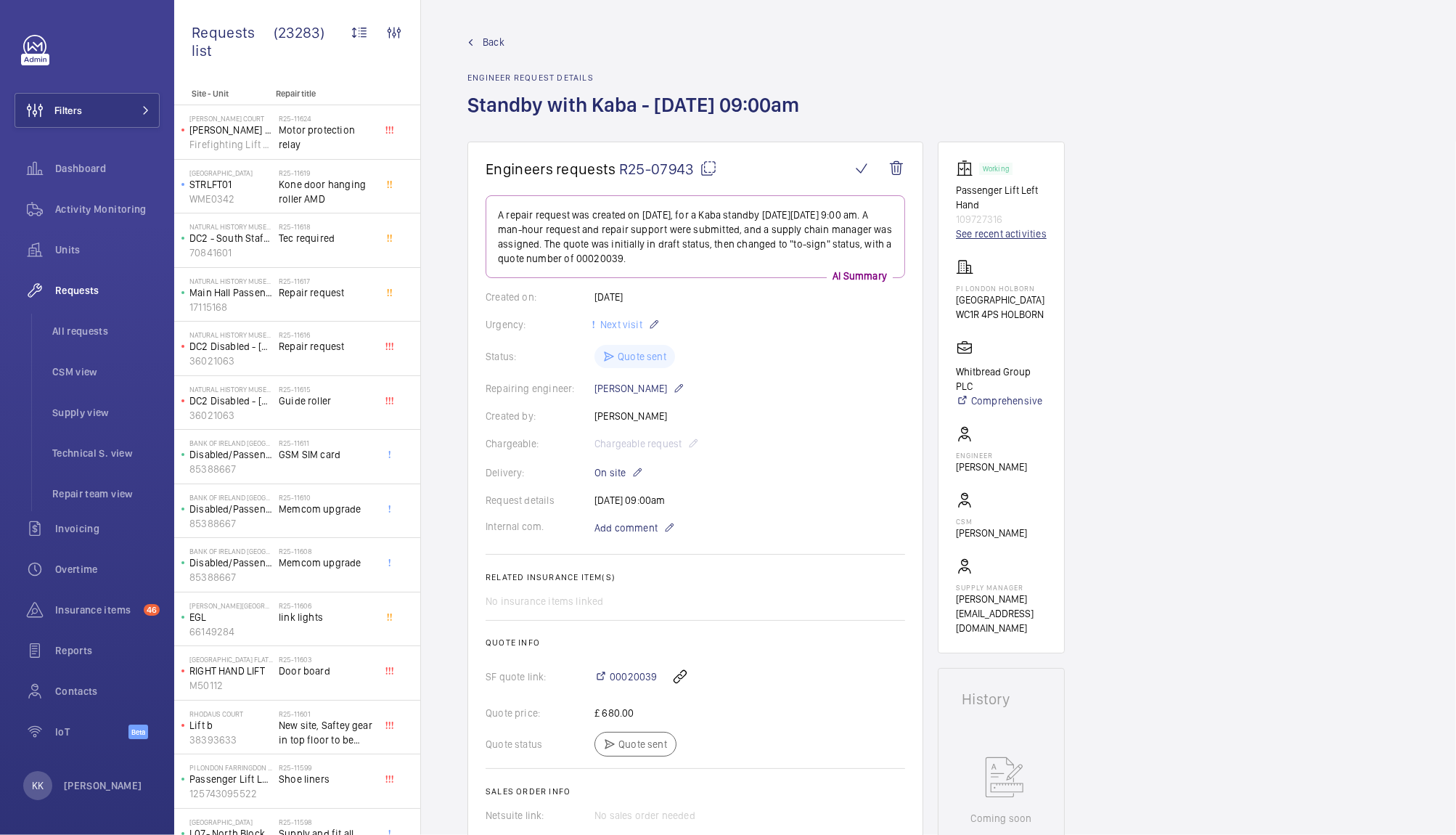
click at [980, 241] on link "See recent activities" at bounding box center [1001, 233] width 91 height 15
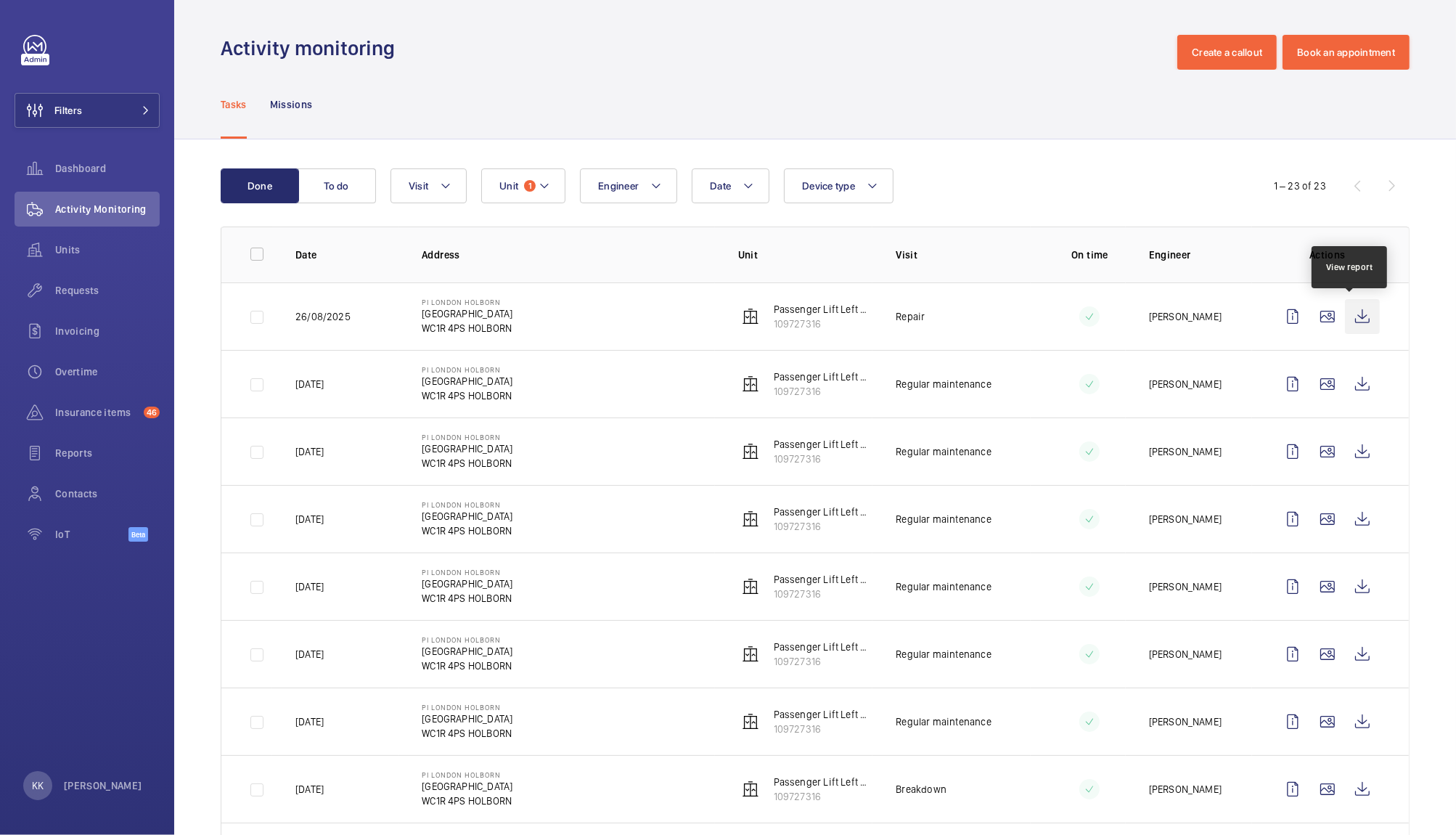
click at [1347, 325] on wm-front-icon-button at bounding box center [1362, 317] width 35 height 35
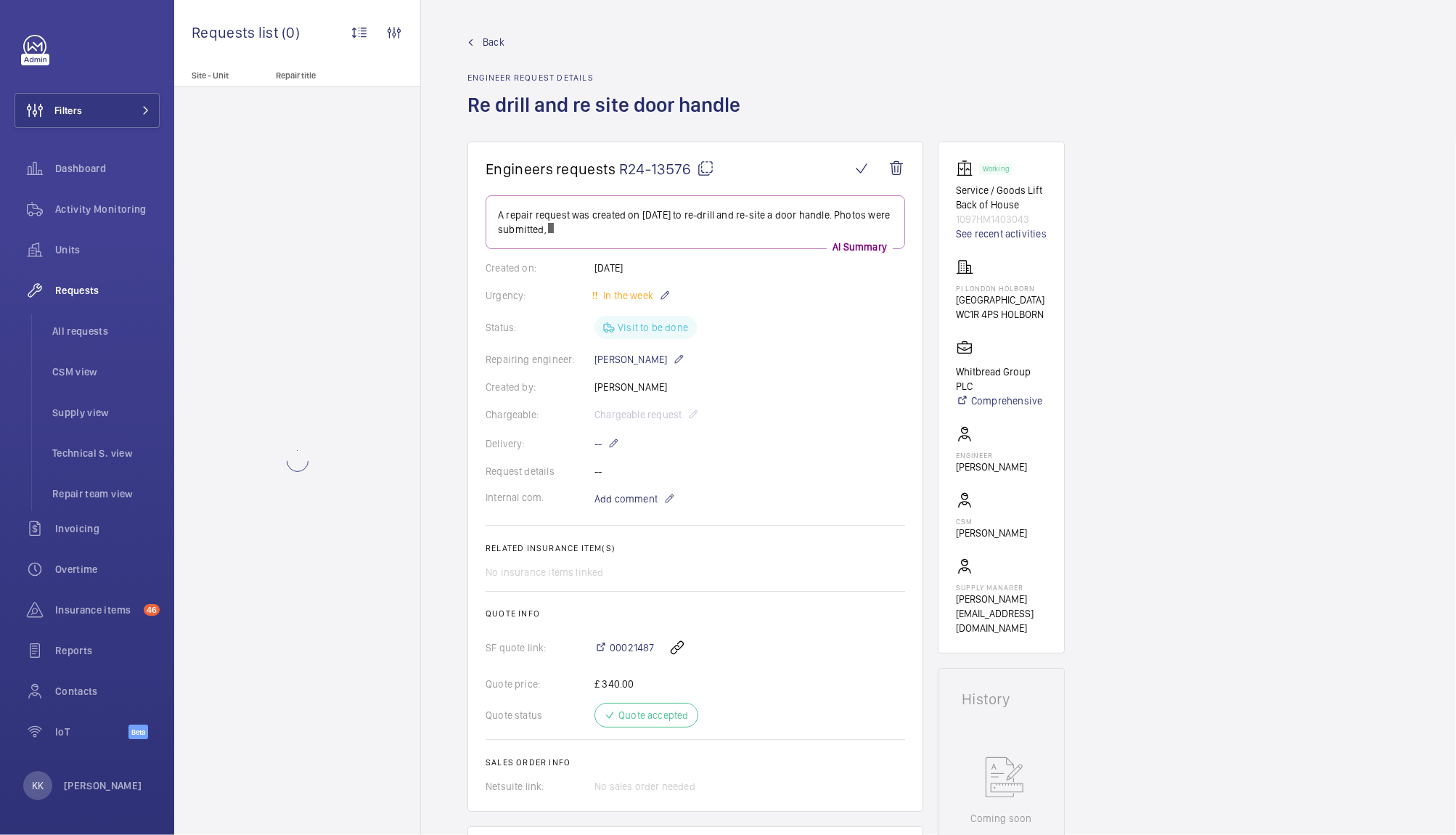
click at [659, 160] on span "R24-13576" at bounding box center [666, 169] width 95 height 19
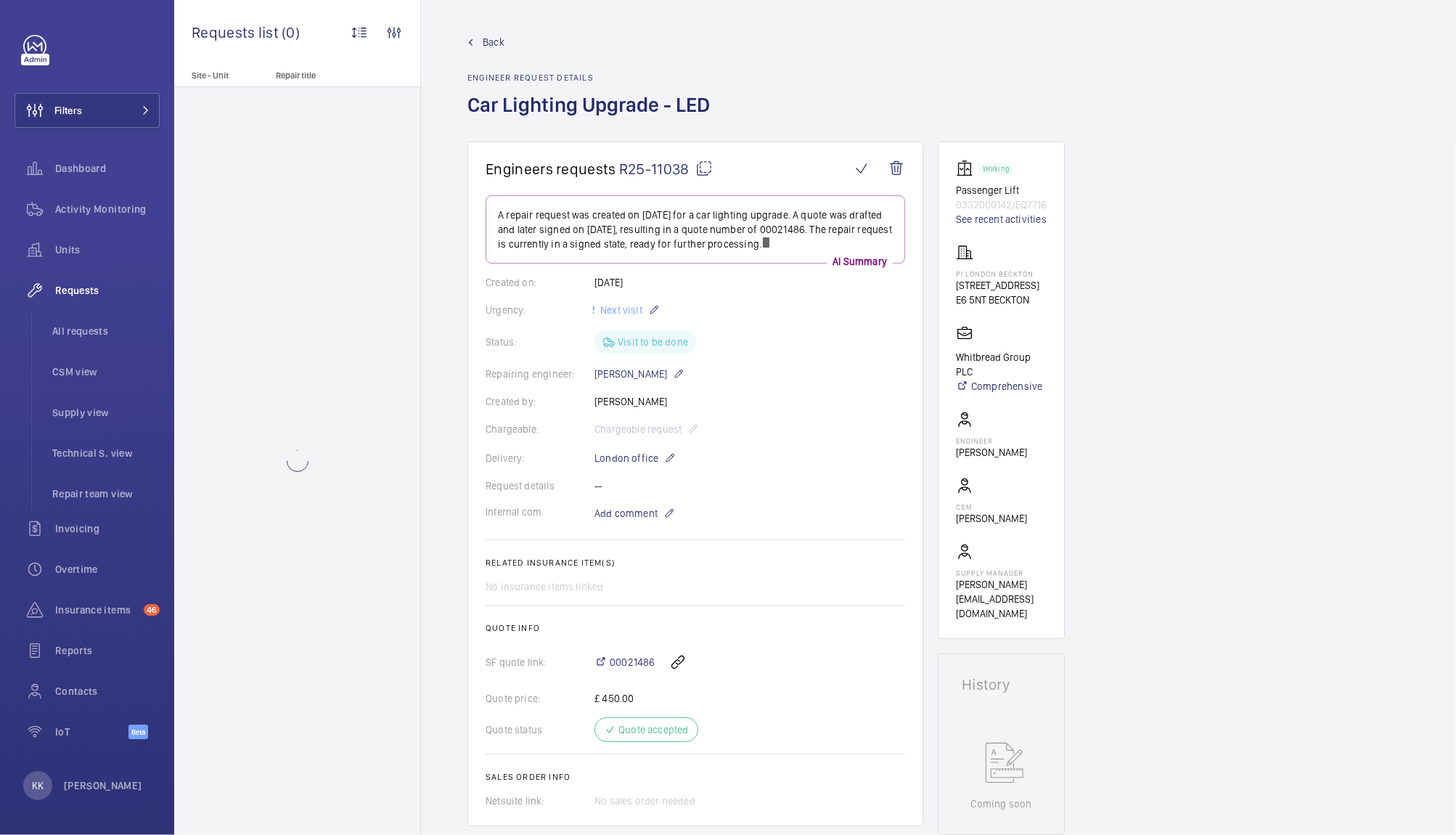
click at [650, 167] on span "R25-11038" at bounding box center [666, 169] width 94 height 19
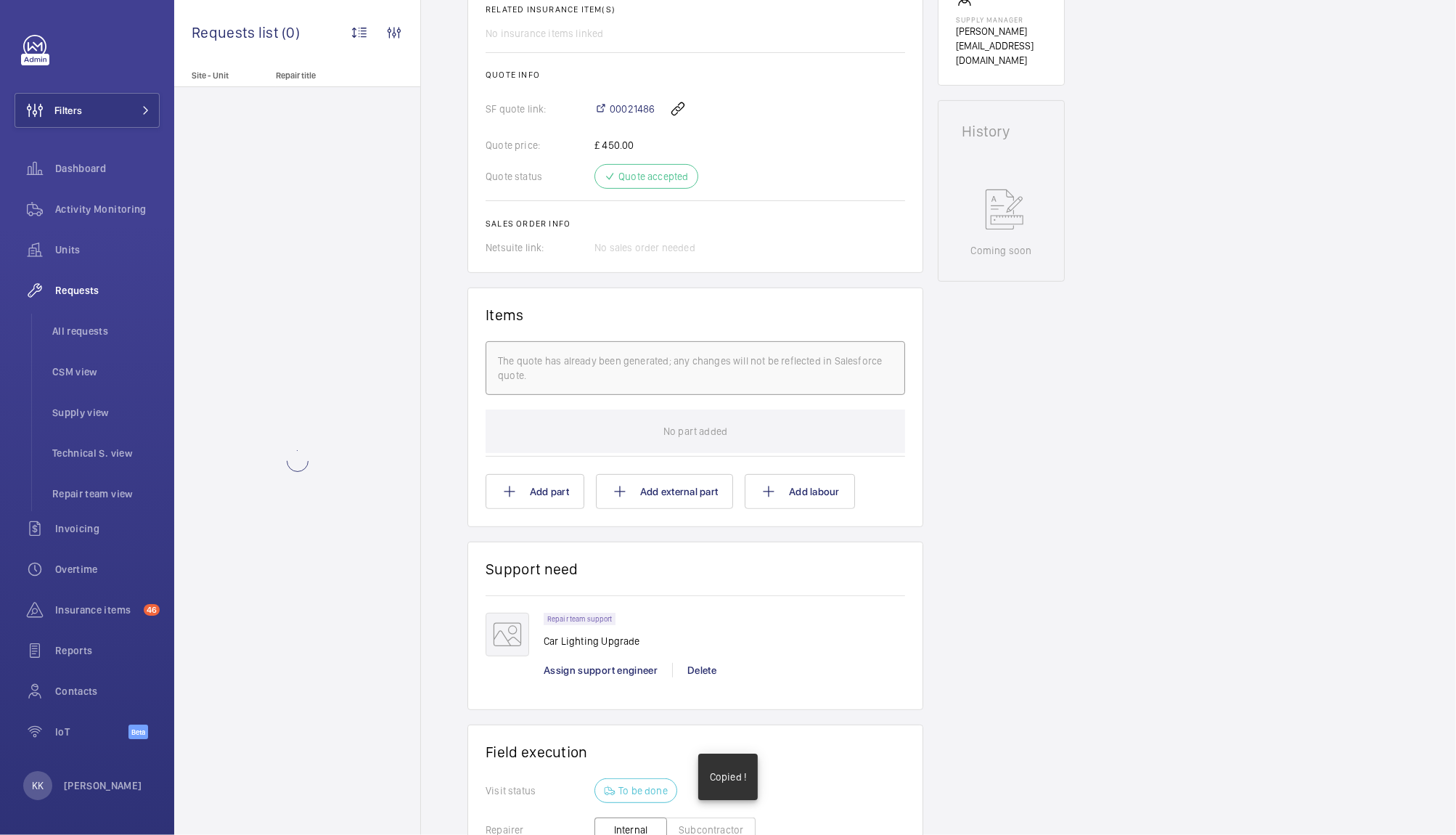
scroll to position [651, 0]
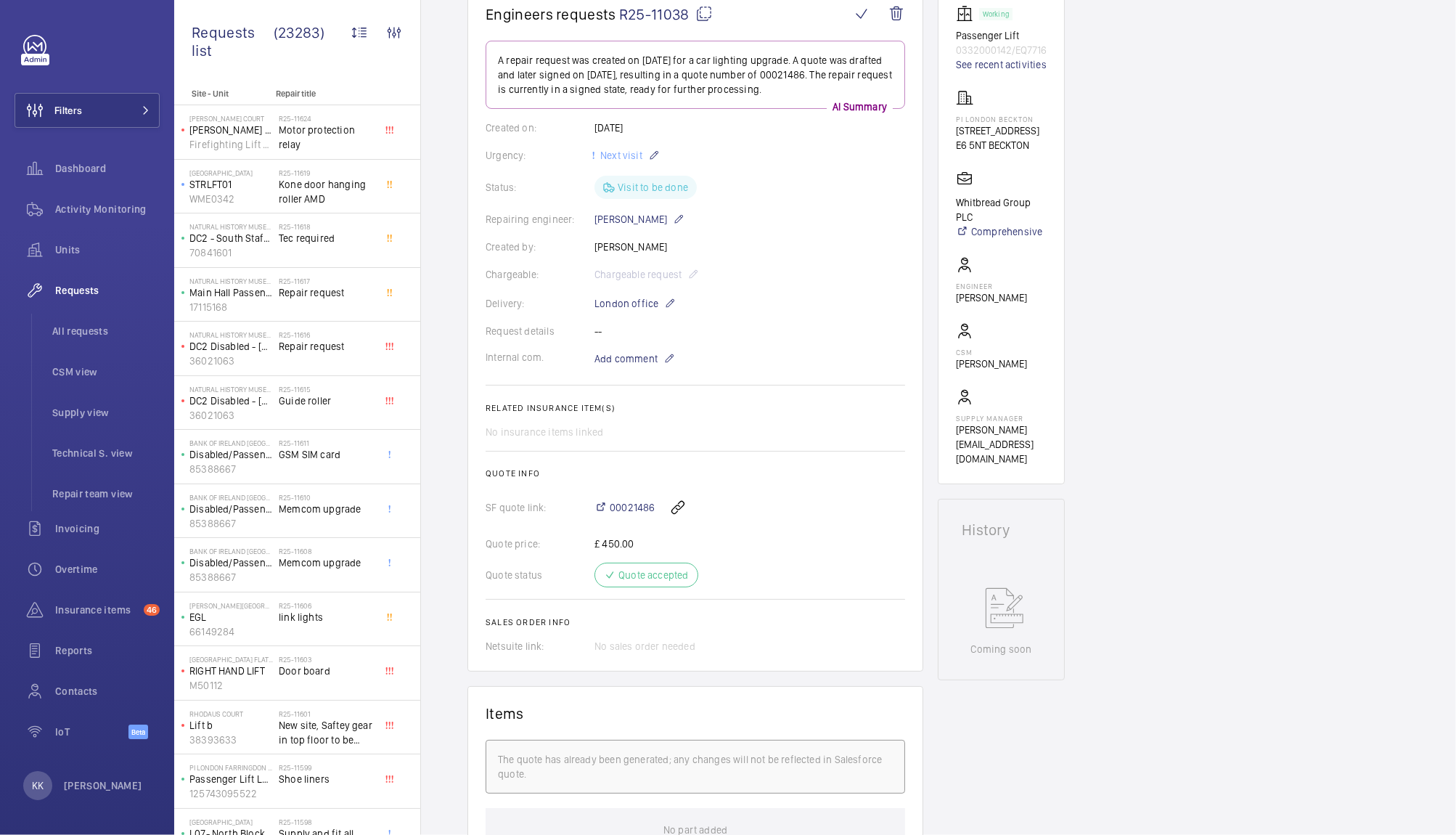
scroll to position [27, 0]
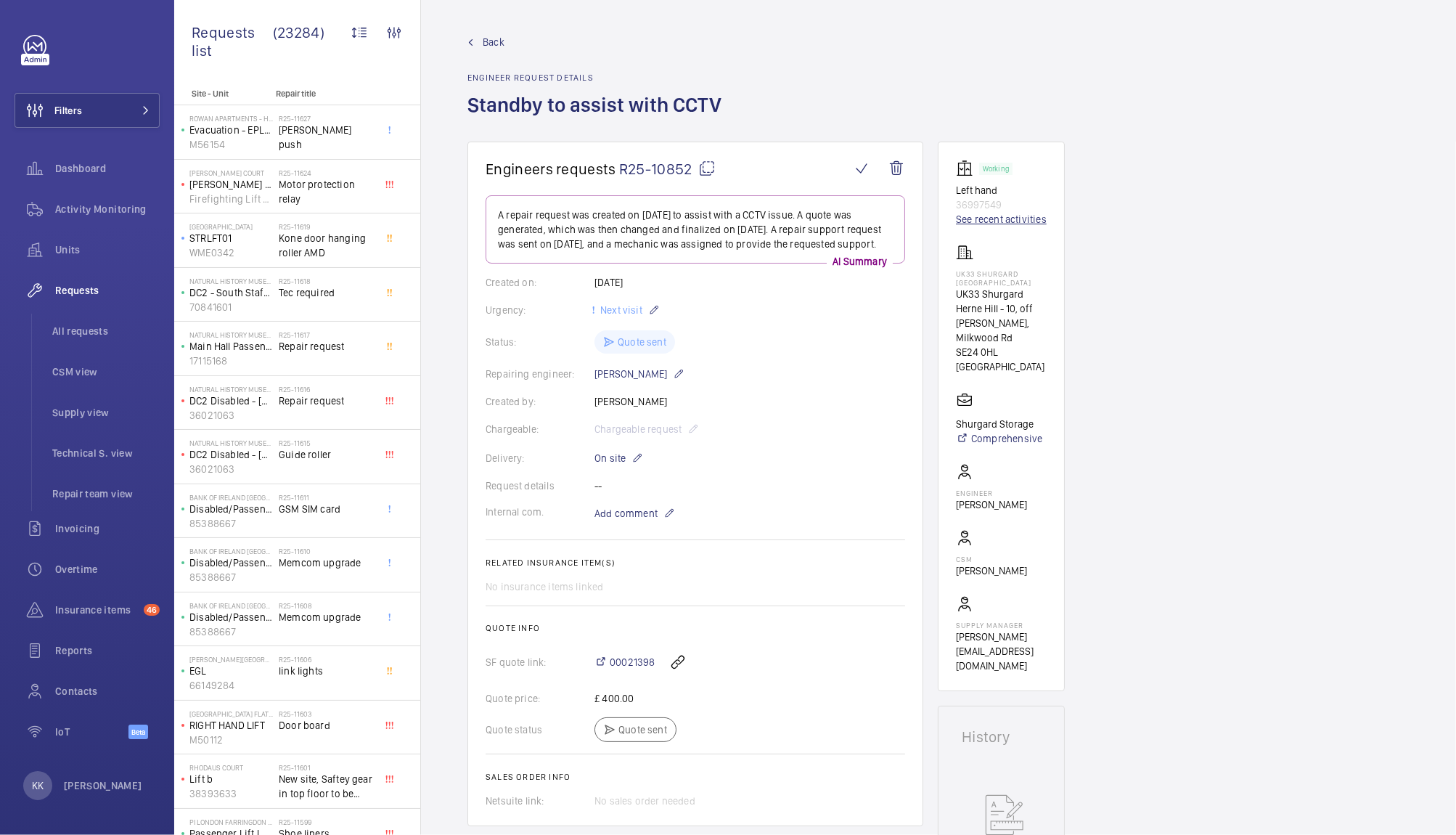
click at [980, 219] on link "See recent activities" at bounding box center [1001, 219] width 91 height 15
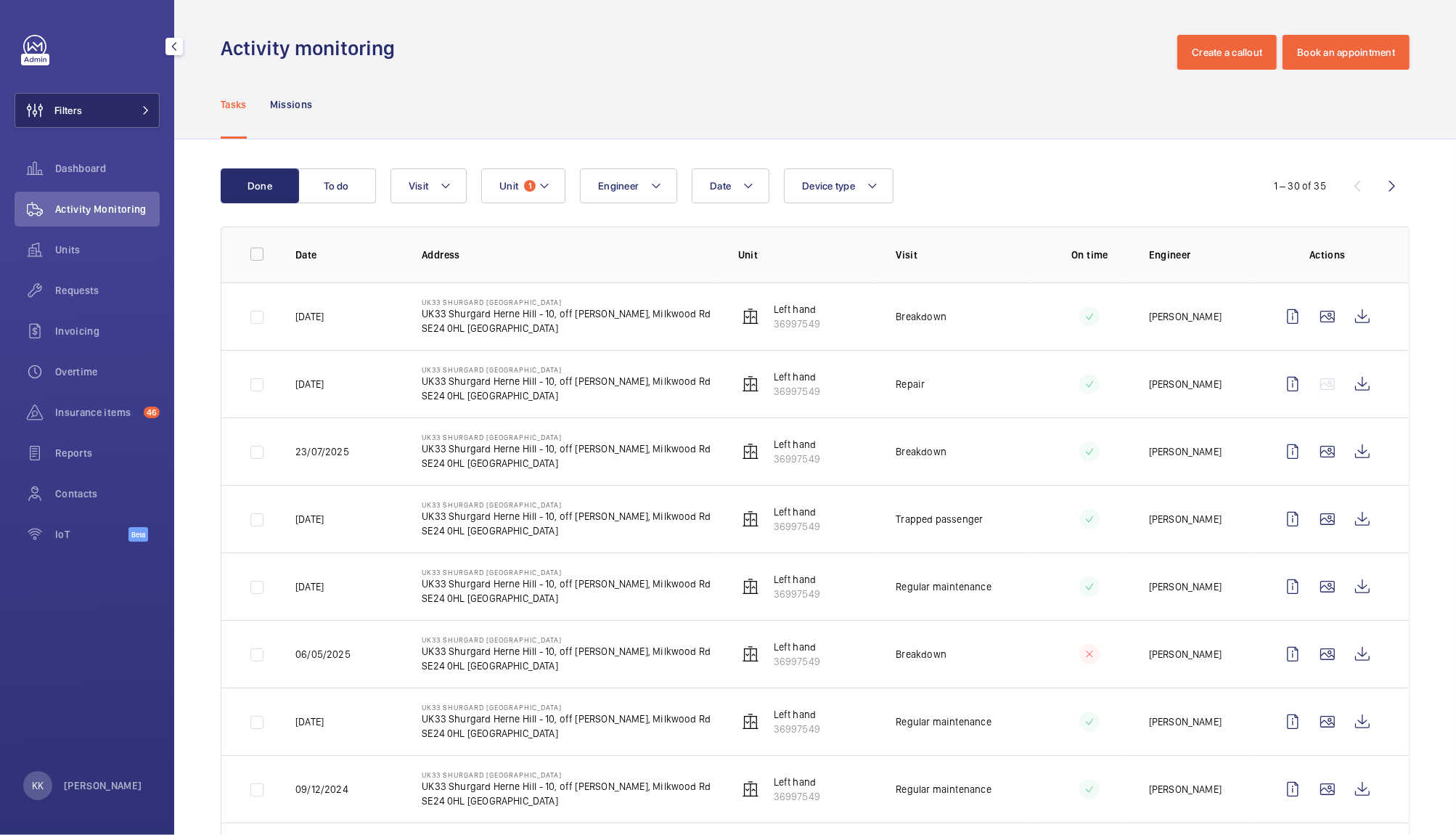
click at [120, 111] on button "Filters" at bounding box center [87, 110] width 145 height 35
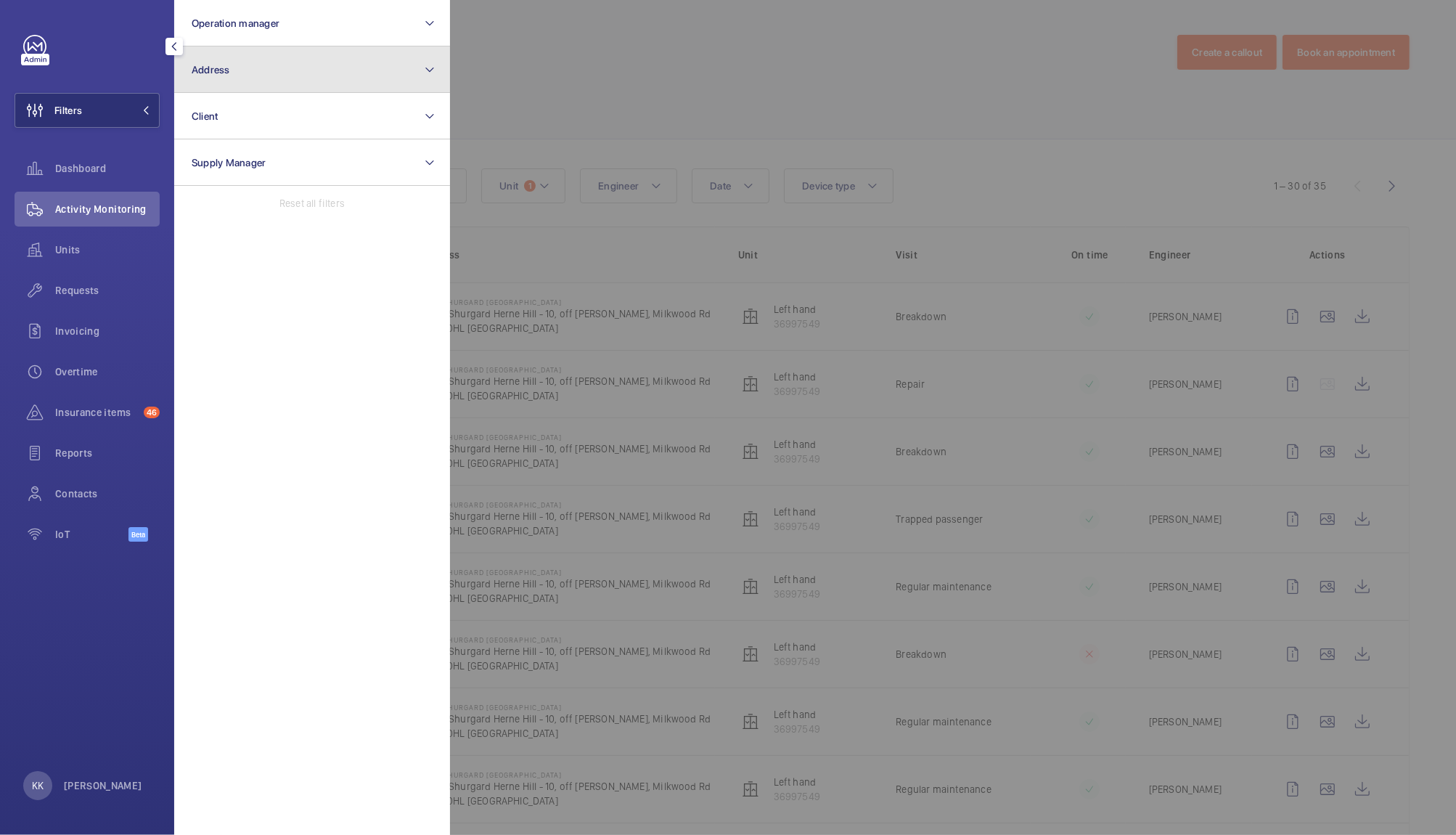
click at [383, 84] on button "Address" at bounding box center [312, 70] width 276 height 47
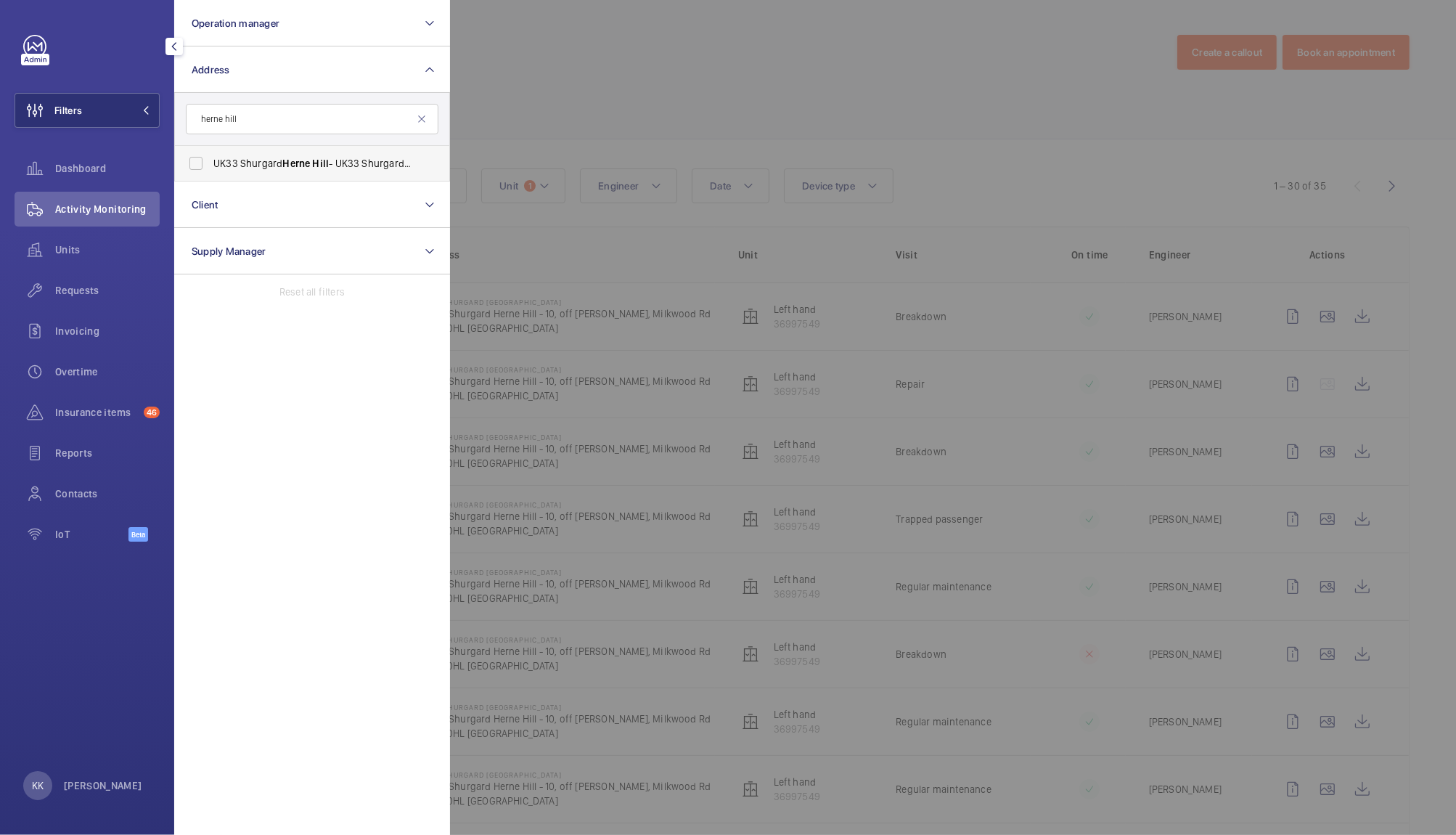
type input "herne hill"
click at [338, 163] on span "UK33 Shurgard [GEOGRAPHIC_DATA] - UK33 [STREET_ADDRESS][PERSON_NAME]" at bounding box center [313, 163] width 200 height 15
click at [211, 163] on input "UK33 Shurgard [GEOGRAPHIC_DATA] - UK33 [STREET_ADDRESS][PERSON_NAME]" at bounding box center [196, 164] width 29 height 29
checkbox input "true"
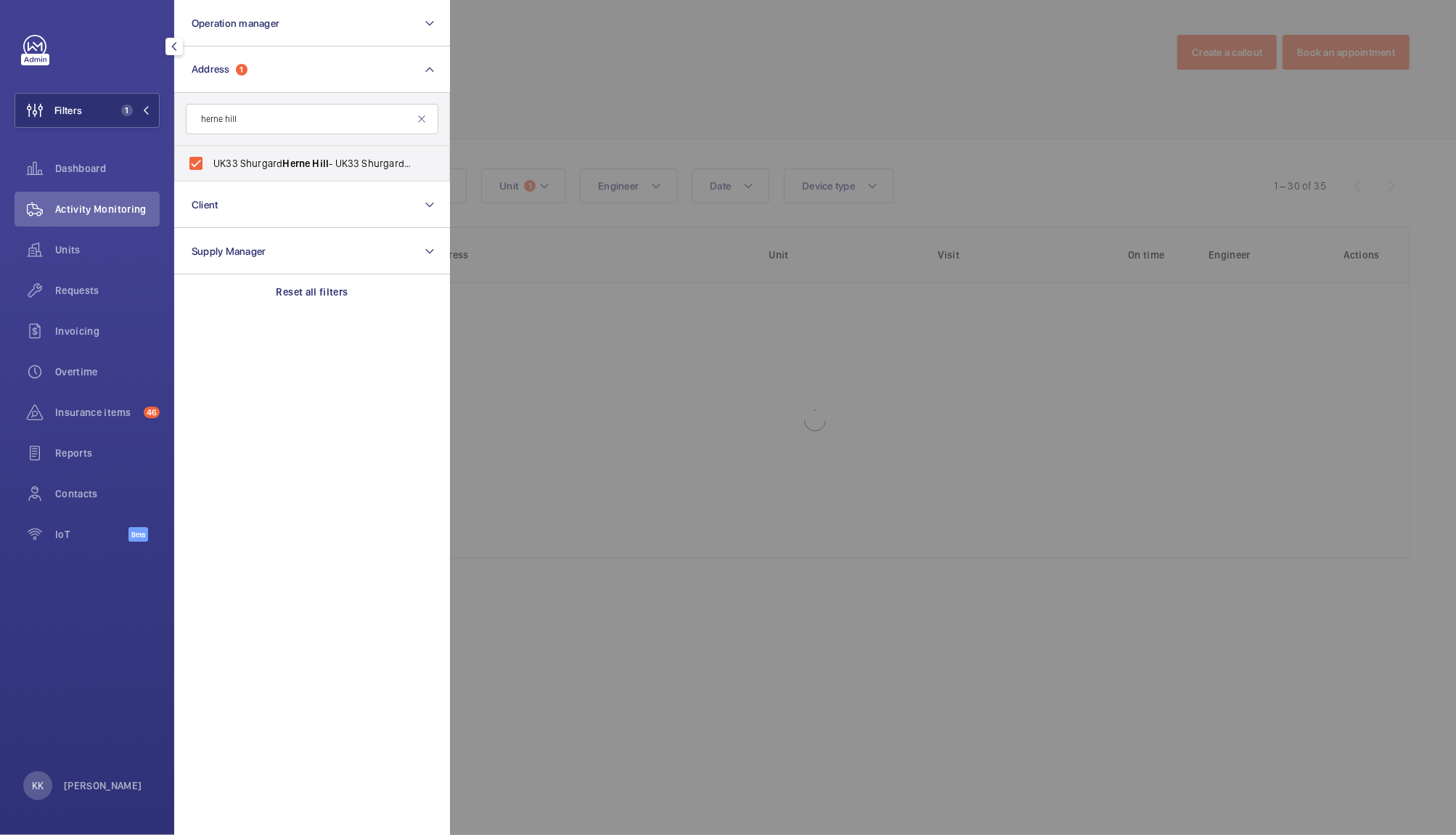
click at [666, 74] on div at bounding box center [1177, 418] width 1456 height 835
